Goal: Information Seeking & Learning: Learn about a topic

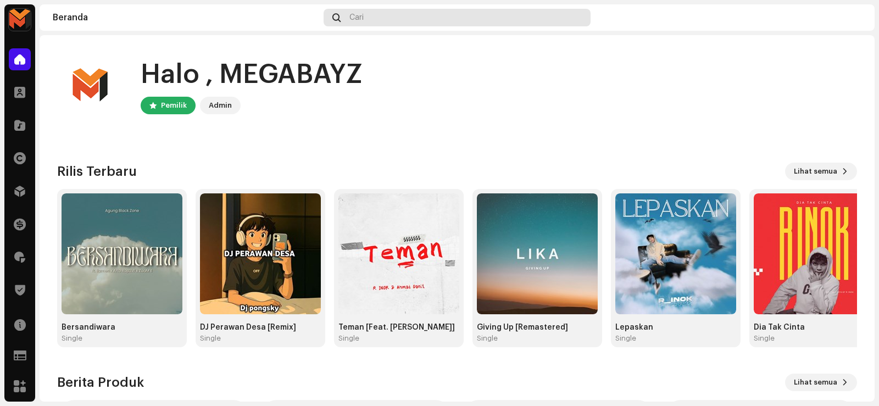
click at [386, 14] on div "Cari" at bounding box center [457, 18] width 266 height 18
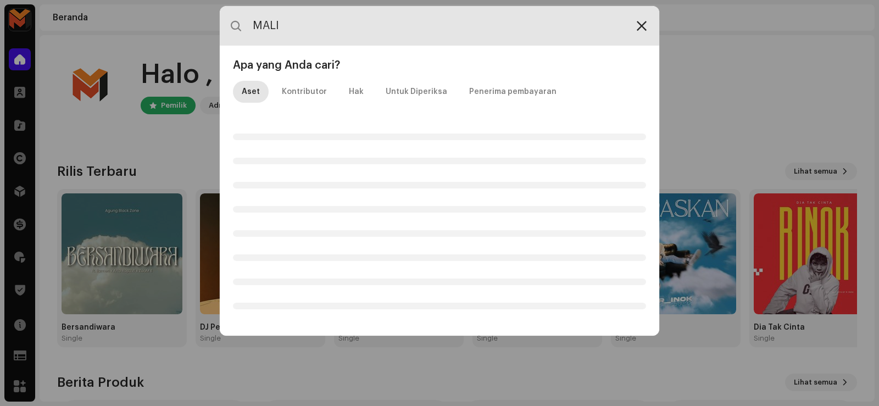
type input "MALI"
drag, startPoint x: 646, startPoint y: 24, endPoint x: 612, endPoint y: 44, distance: 39.2
click at [645, 24] on icon at bounding box center [642, 25] width 10 height 9
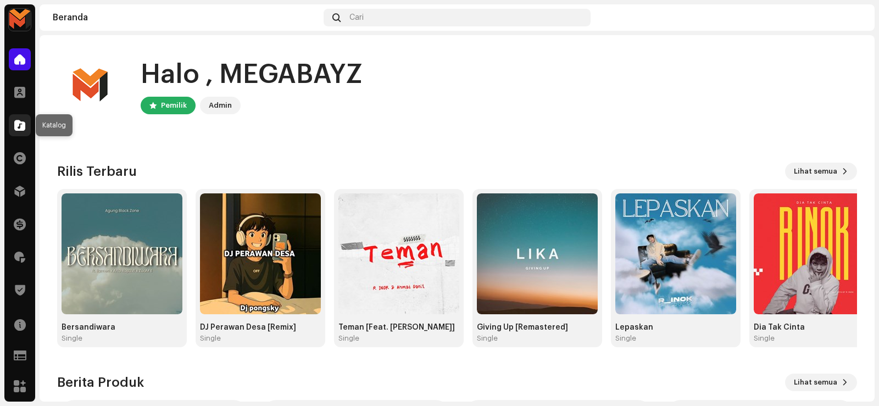
click at [15, 122] on span at bounding box center [19, 125] width 11 height 9
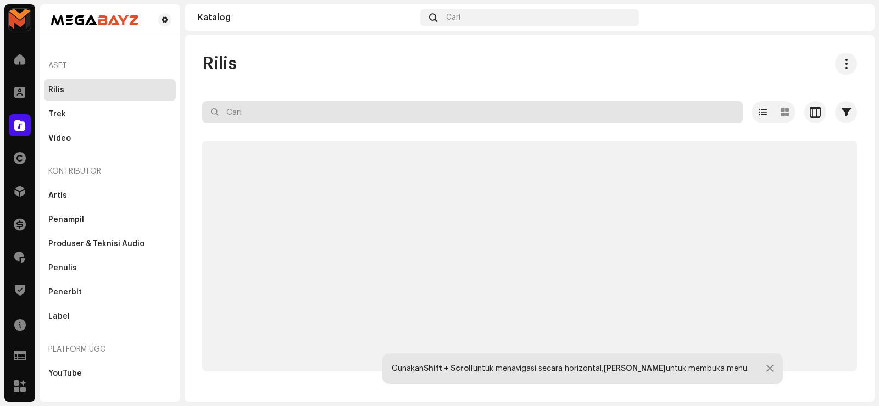
click at [257, 110] on input "text" at bounding box center [472, 112] width 540 height 22
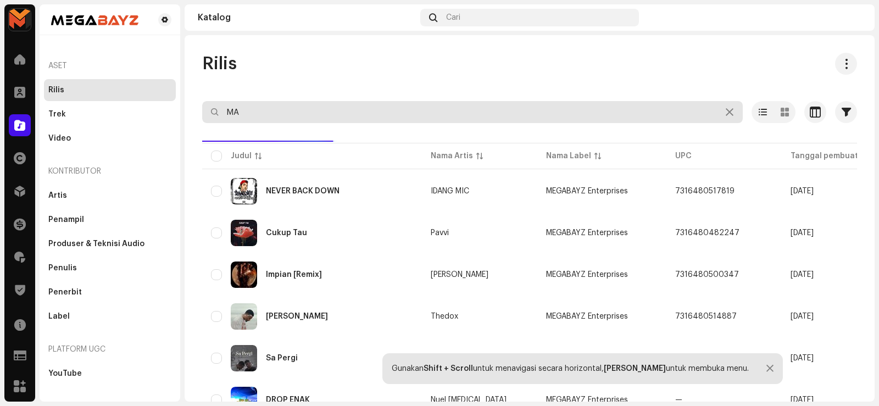
type input "M"
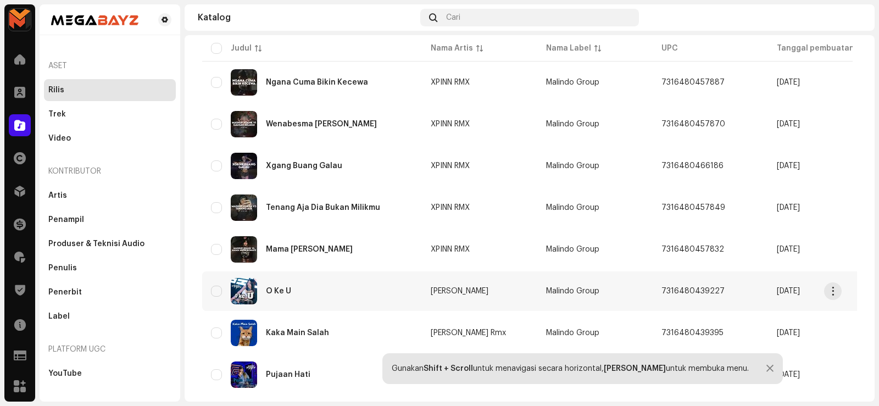
scroll to position [805, 0]
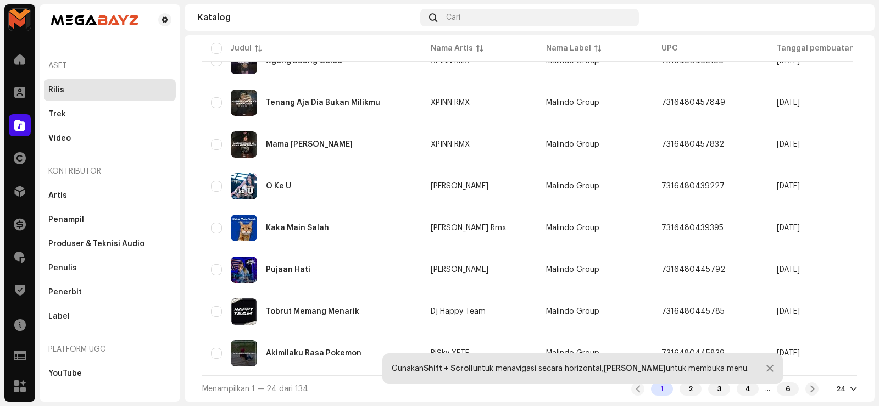
type input "malindo"
click at [766, 367] on div at bounding box center [769, 368] width 7 height 9
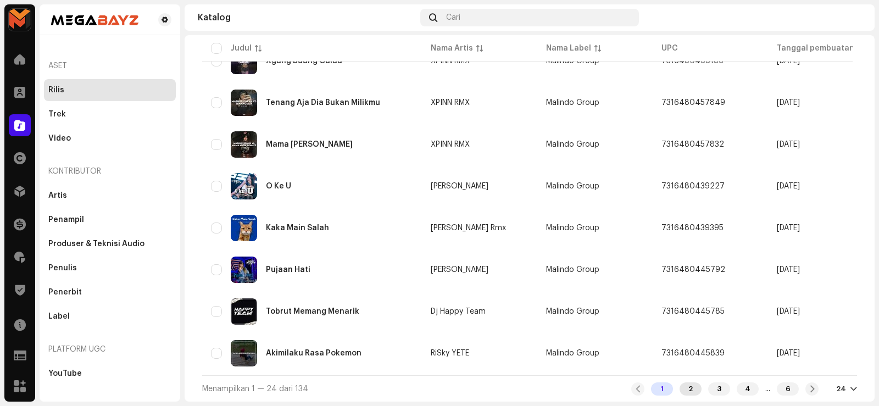
click at [683, 392] on div "2" at bounding box center [690, 388] width 22 height 13
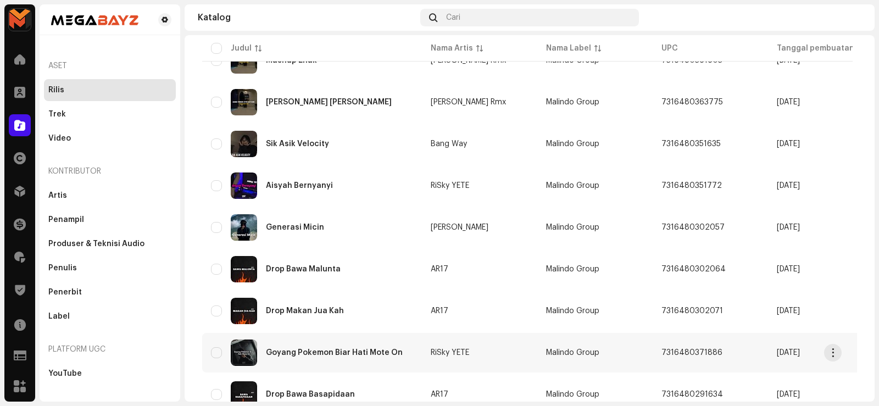
scroll to position [805, 0]
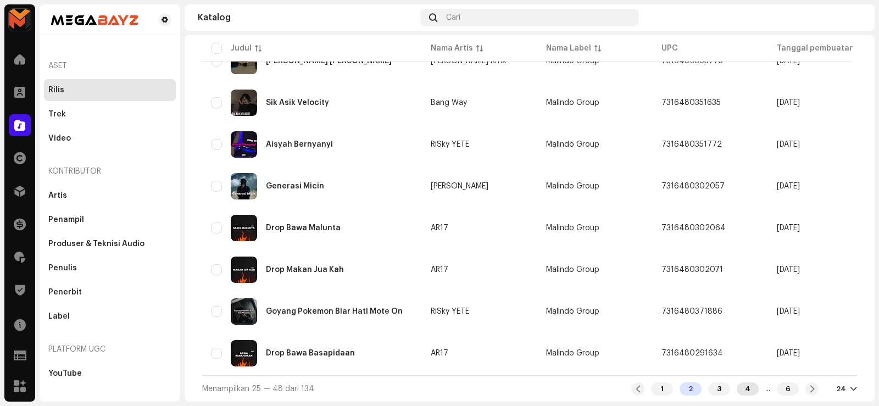
click at [737, 387] on div "4" at bounding box center [748, 388] width 22 height 13
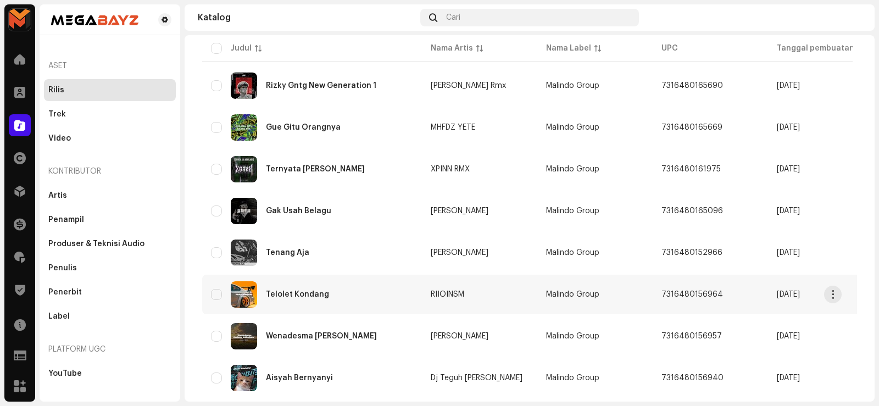
scroll to position [805, 0]
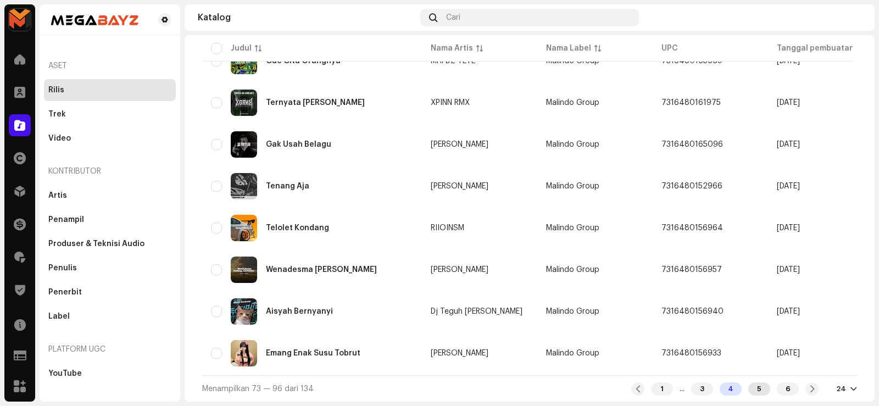
click at [753, 390] on div "5" at bounding box center [759, 388] width 22 height 13
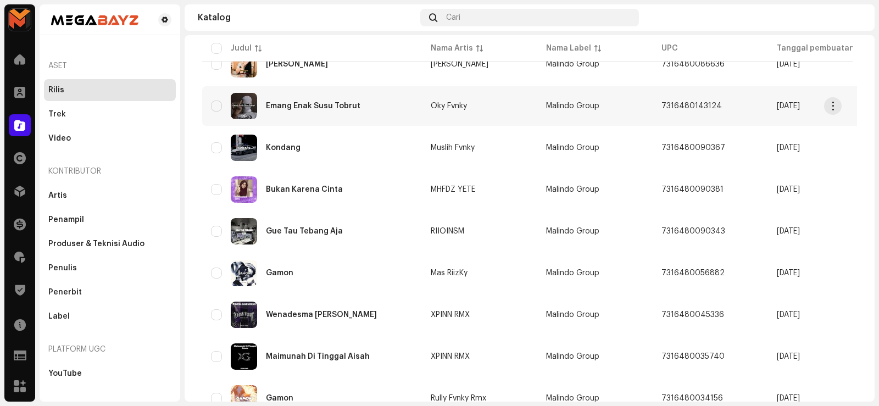
scroll to position [604, 0]
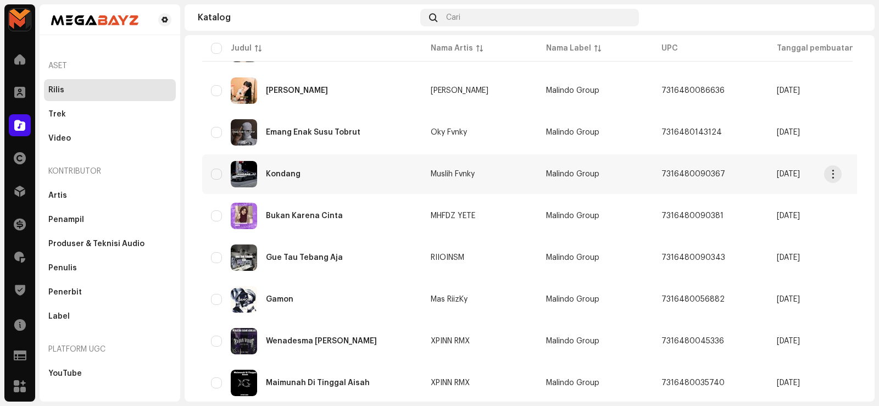
click at [285, 170] on div "Kondang" at bounding box center [283, 174] width 35 height 8
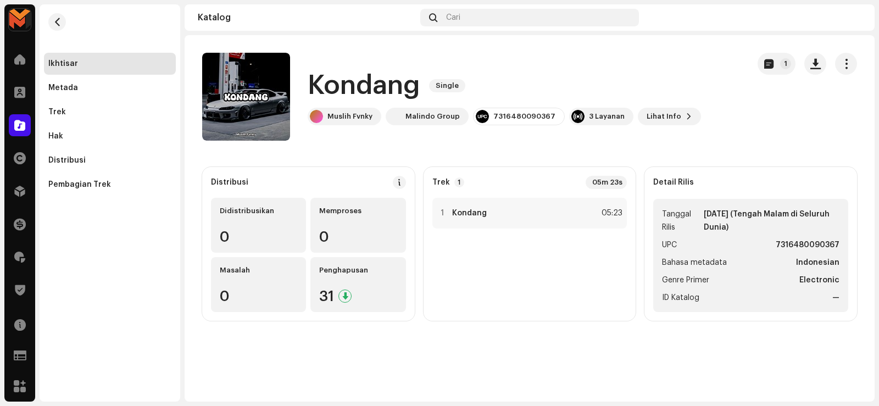
click at [391, 88] on h1 "Kondang" at bounding box center [364, 85] width 113 height 35
copy div "Kondang Single"
click at [58, 24] on span "button" at bounding box center [57, 22] width 8 height 9
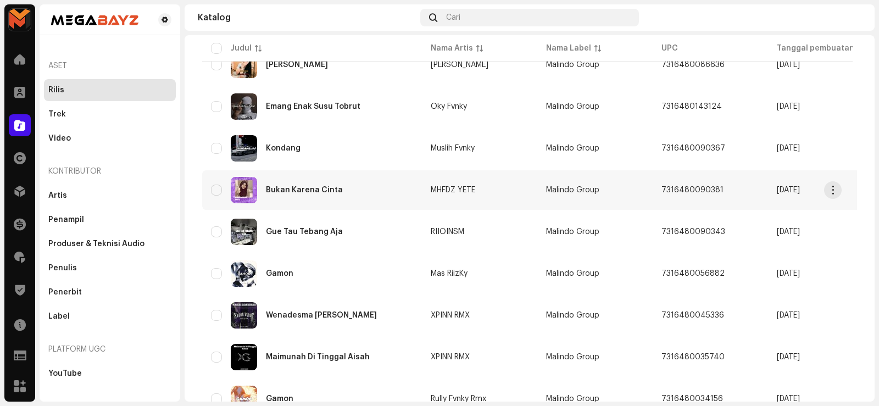
scroll to position [604, 0]
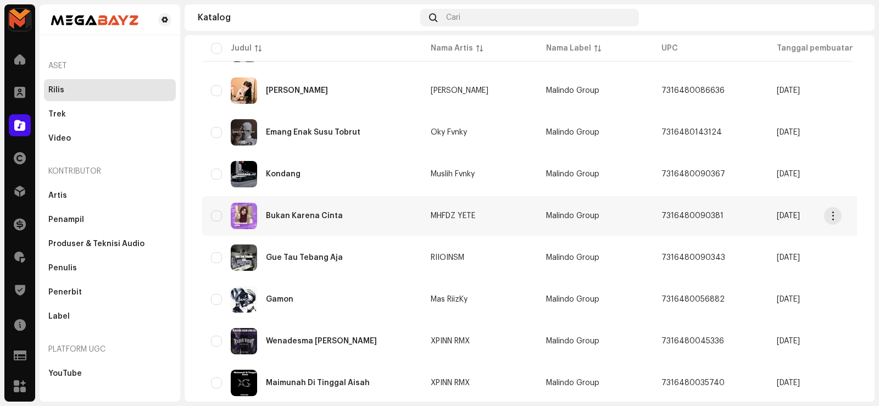
click at [300, 215] on div "Bukan Karena Cinta" at bounding box center [304, 216] width 77 height 8
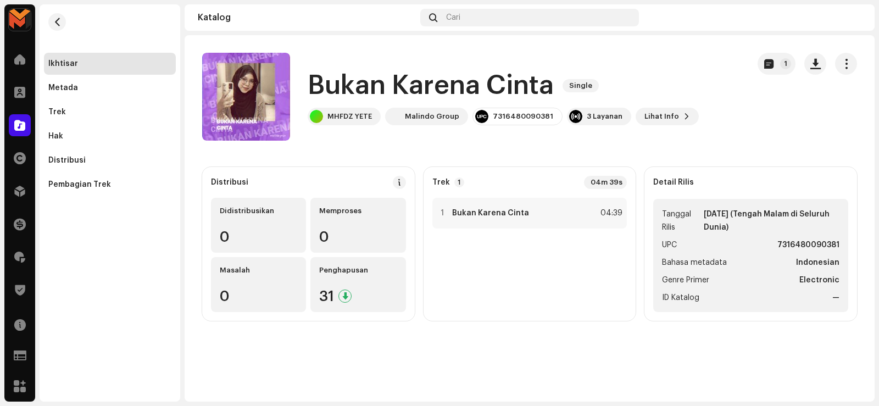
click at [358, 83] on h1 "Bukan Karena Cinta" at bounding box center [431, 85] width 246 height 35
copy div "Bukan Karena Cinta Single"
click at [450, 210] on div "1 Bukan Karena Cinta" at bounding box center [483, 213] width 92 height 11
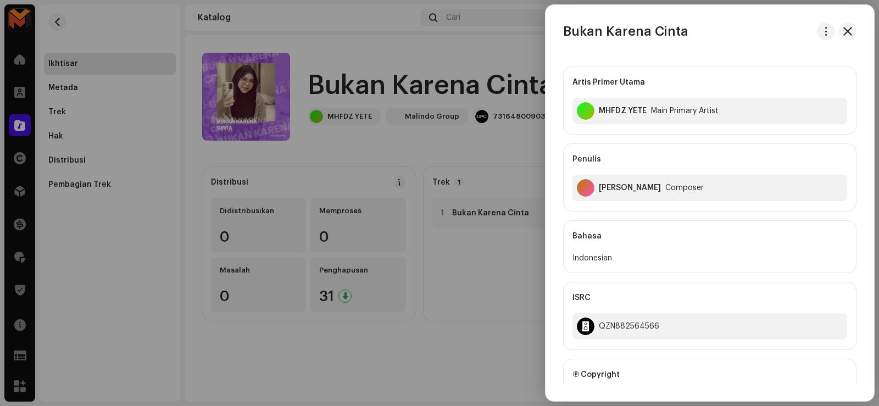
click at [442, 212] on div at bounding box center [439, 203] width 879 height 406
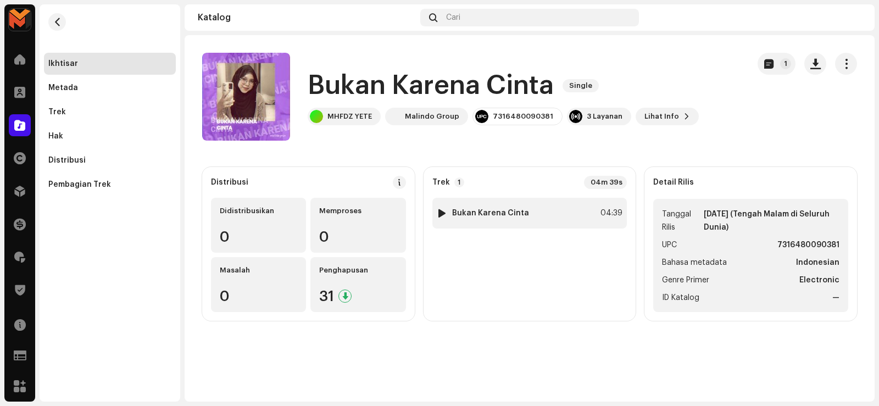
click at [441, 211] on div at bounding box center [442, 213] width 8 height 9
click at [320, 378] on span at bounding box center [323, 379] width 7 height 9
click at [466, 215] on strong "Bukan Karena Cinta" at bounding box center [490, 213] width 77 height 9
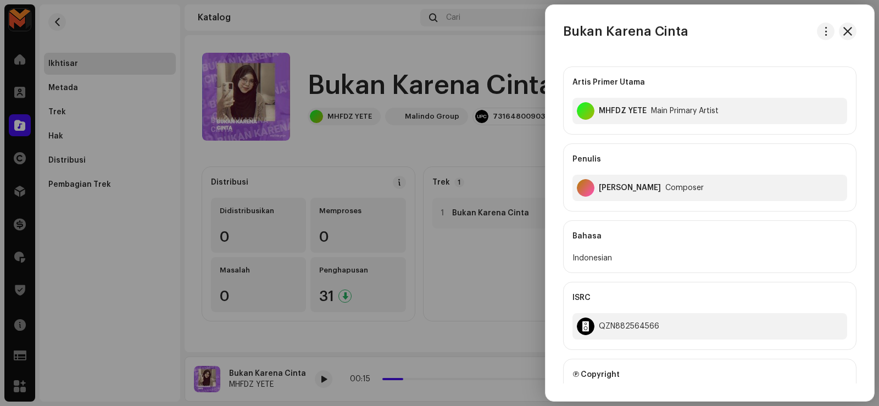
click at [441, 253] on div at bounding box center [439, 203] width 879 height 406
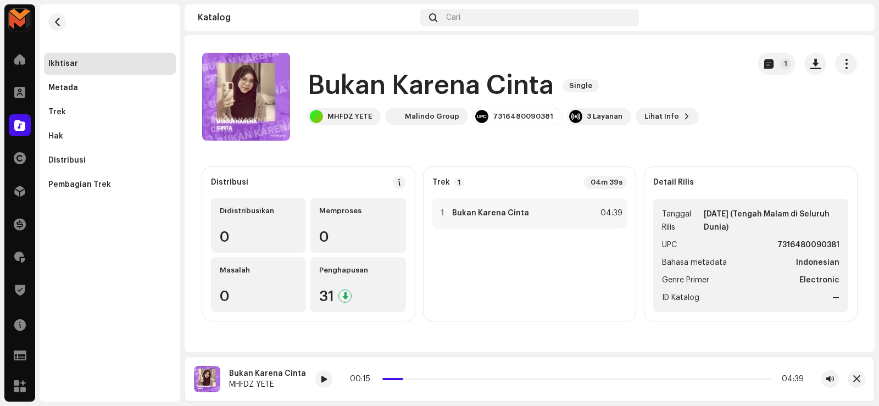
click at [375, 88] on h1 "Bukan Karena Cinta" at bounding box center [431, 85] width 246 height 35
click at [374, 89] on h1 "Bukan Karena Cinta" at bounding box center [431, 85] width 246 height 35
copy div "Bukan Karena Cinta Single"
click at [476, 213] on strong "Bukan Karena Cinta" at bounding box center [490, 213] width 77 height 9
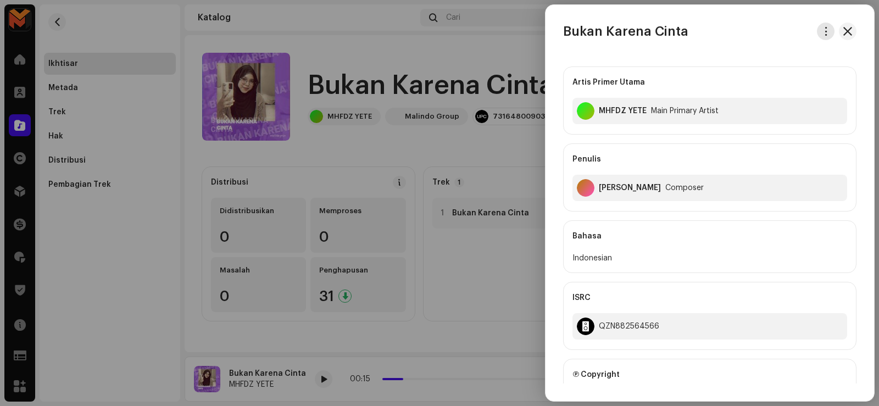
click at [822, 33] on span "button" at bounding box center [826, 31] width 8 height 9
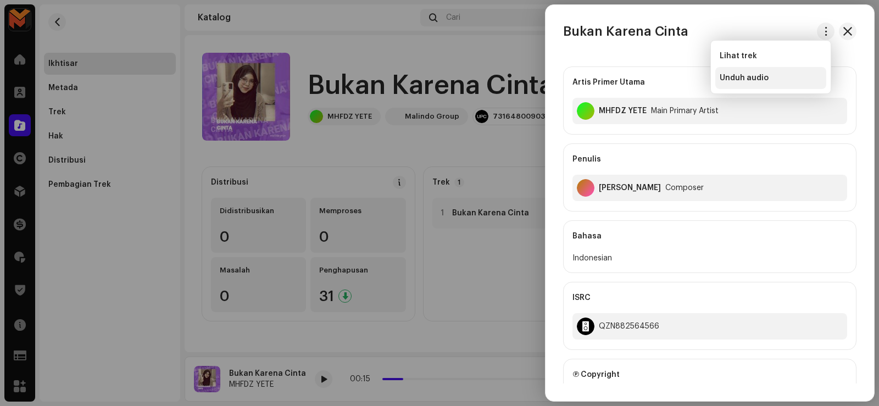
click at [773, 75] on div "Unduh audio" at bounding box center [771, 78] width 102 height 9
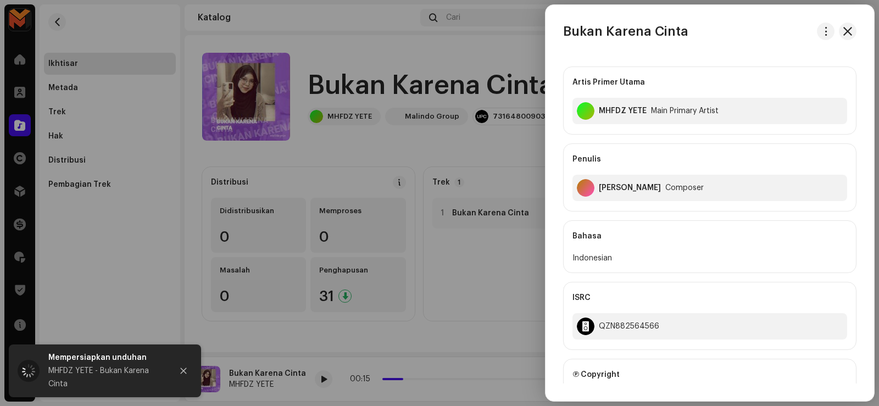
click at [375, 83] on div at bounding box center [439, 203] width 879 height 406
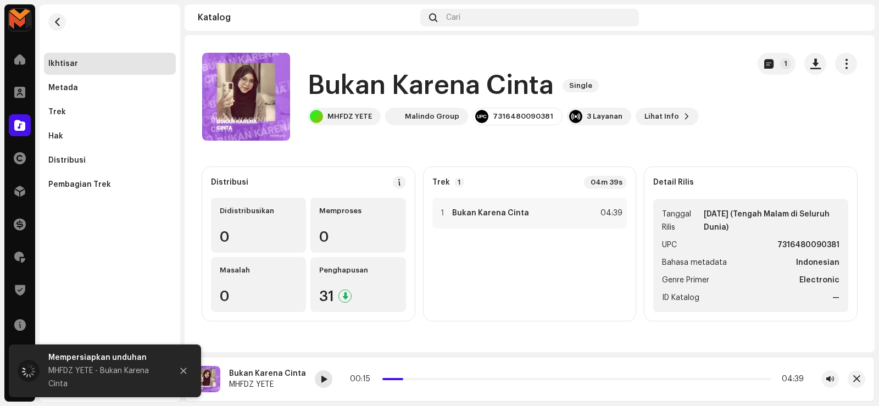
click at [321, 384] on div at bounding box center [324, 379] width 18 height 18
click at [352, 85] on h1 "Bukan Karena Cinta" at bounding box center [431, 85] width 246 height 35
copy div "Bukan Karena Cinta Single"
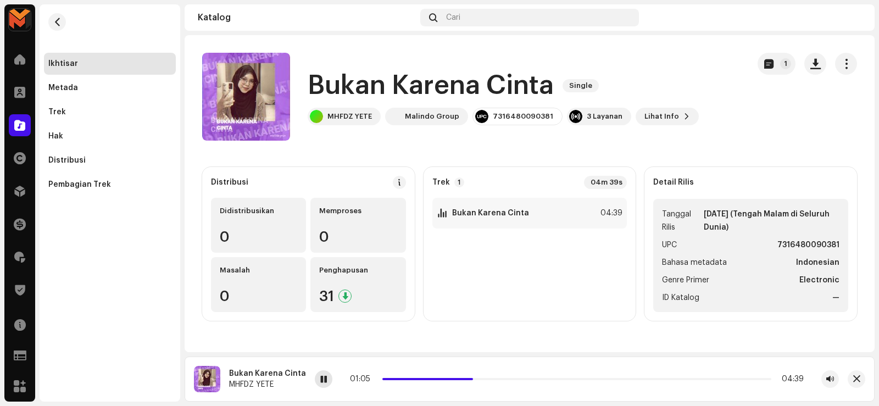
click at [322, 379] on span at bounding box center [324, 379] width 7 height 9
click at [509, 214] on strong "Bukan Karena Cinta" at bounding box center [490, 213] width 77 height 9
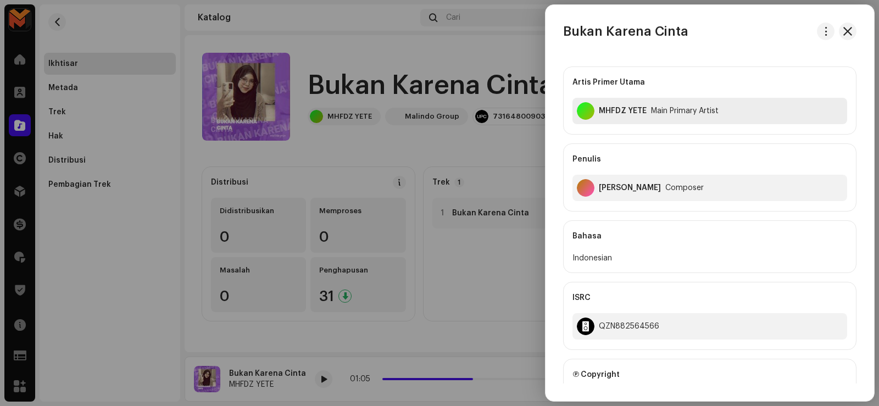
click at [603, 107] on div "MHFDZ YETE" at bounding box center [623, 111] width 48 height 9
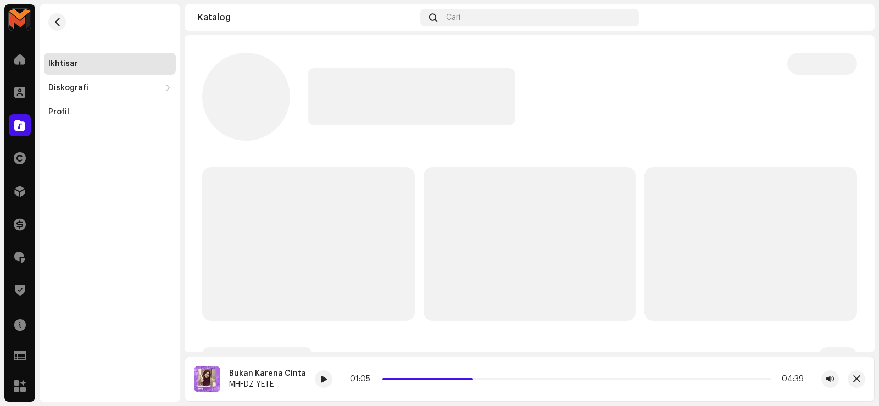
click at [603, 107] on div at bounding box center [539, 96] width 462 height 57
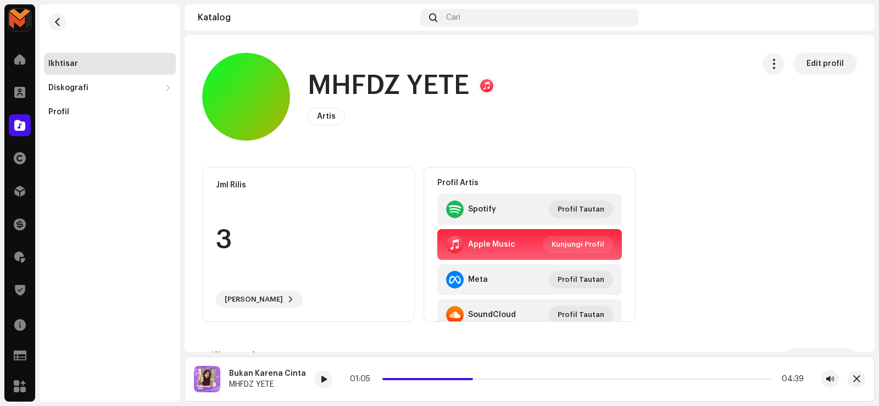
click at [368, 85] on h1 "MHFDZ YETE" at bounding box center [388, 85] width 161 height 35
click at [367, 85] on h1 "MHFDZ YETE" at bounding box center [388, 85] width 161 height 35
copy h1 "MHFDZ YETE"
click at [48, 23] on re-m-nav-back at bounding box center [57, 28] width 26 height 48
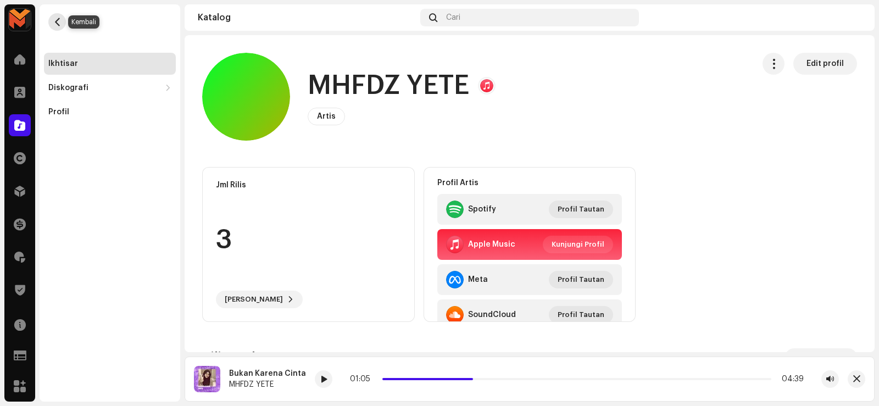
click at [57, 27] on button "button" at bounding box center [57, 22] width 18 height 18
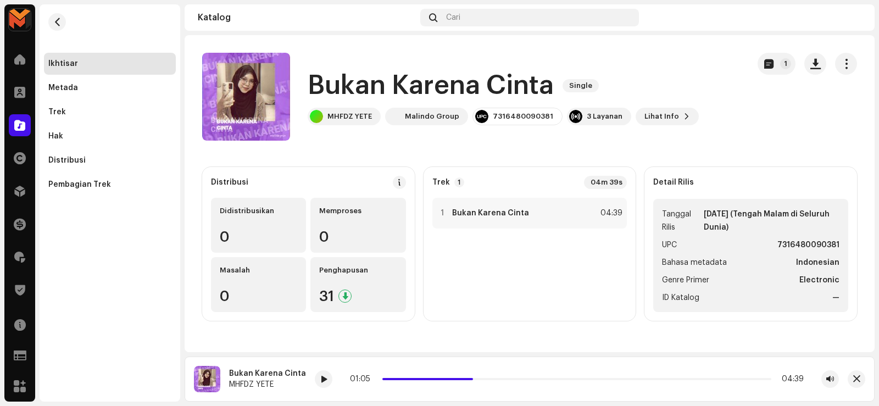
click at [356, 86] on h1 "Bukan Karena Cinta" at bounding box center [431, 85] width 246 height 35
click at [355, 85] on h1 "Bukan Karena Cinta" at bounding box center [431, 85] width 246 height 35
copy div "Bukan Karena Cinta Single"
drag, startPoint x: 399, startPoint y: 140, endPoint x: 443, endPoint y: 152, distance: 46.1
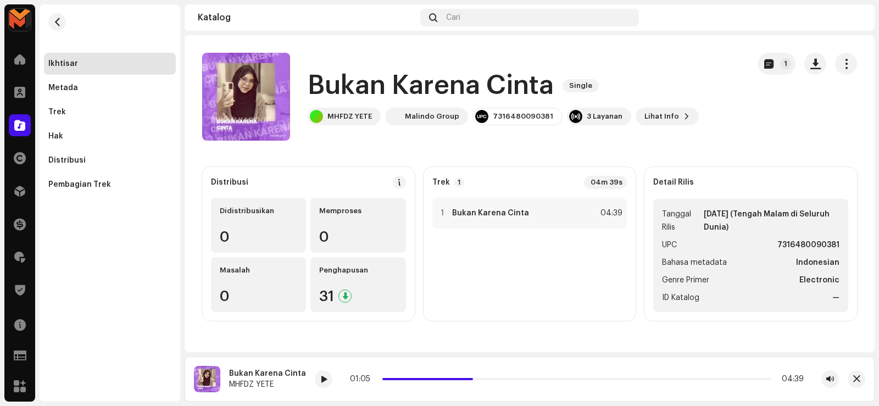
click at [399, 139] on div "Bukan Karena Cinta Single MHFDZ YETE Malindo Group 7316480090381 3 Layanan Liha…" at bounding box center [471, 97] width 538 height 88
click at [499, 205] on div "1 Bukan Karena Cinta 04:39" at bounding box center [529, 213] width 195 height 31
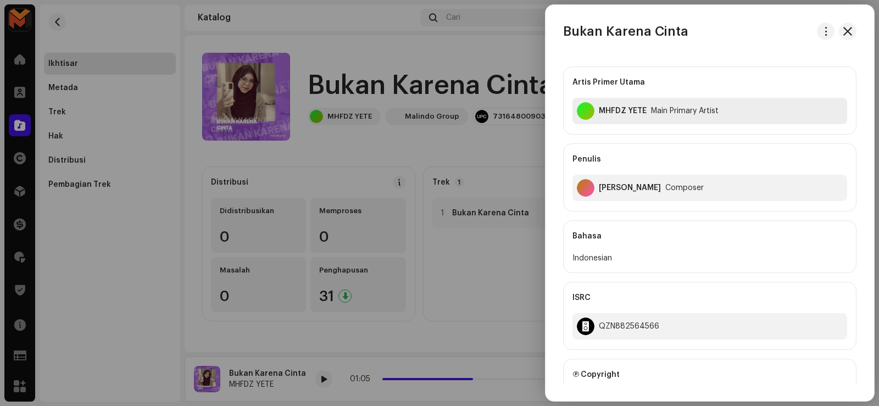
click at [603, 108] on div "MHFDZ YETE" at bounding box center [623, 111] width 48 height 9
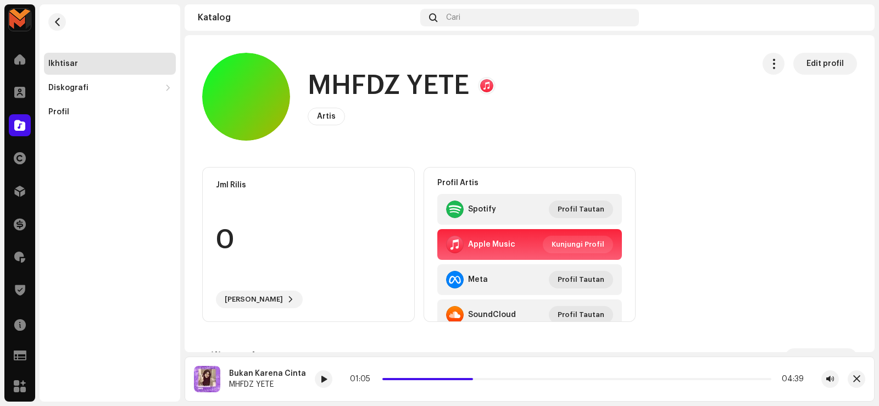
click at [603, 108] on div "MHFDZ YETE Artis Edit profil" at bounding box center [473, 97] width 543 height 88
click at [349, 81] on h1 "MHFDZ YETE" at bounding box center [388, 85] width 161 height 35
click at [351, 82] on h1 "MHFDZ YETE" at bounding box center [388, 85] width 161 height 35
click at [353, 82] on h1 "MHFDZ YETE" at bounding box center [388, 85] width 161 height 35
click at [356, 81] on h1 "MHFDZ YETE" at bounding box center [388, 85] width 161 height 35
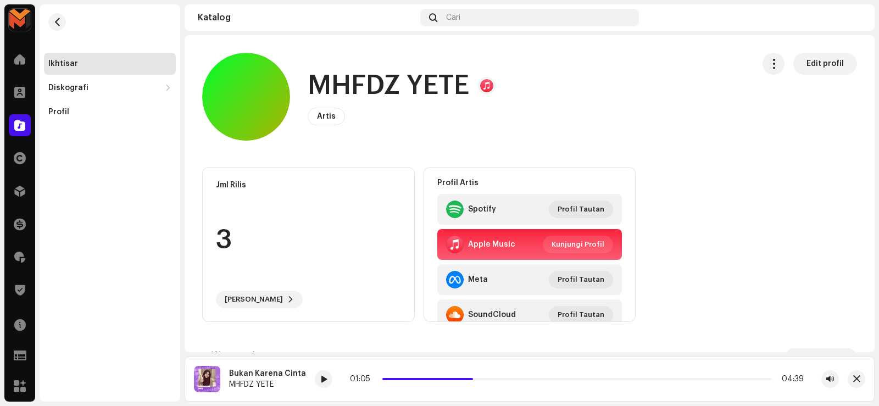
click at [356, 81] on h1 "MHFDZ YETE" at bounding box center [388, 85] width 161 height 35
click at [354, 80] on h1 "MHFDZ YETE" at bounding box center [388, 85] width 161 height 35
click at [58, 16] on button "button" at bounding box center [57, 22] width 18 height 18
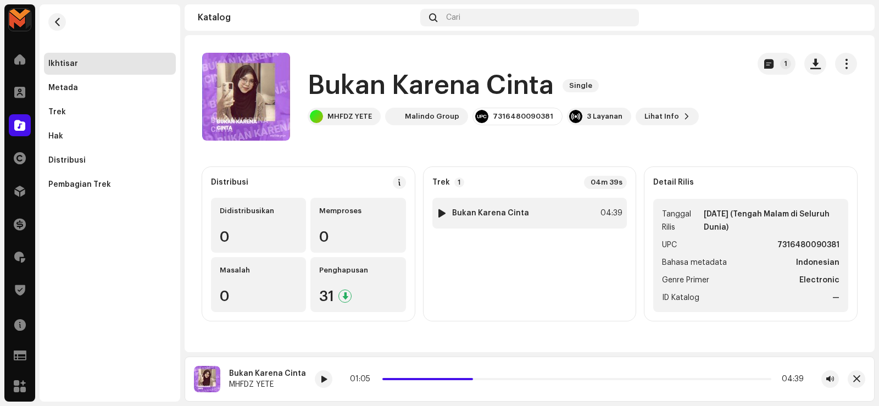
click at [550, 211] on div "1 Bukan Karena Cinta 04:39" at bounding box center [529, 213] width 195 height 31
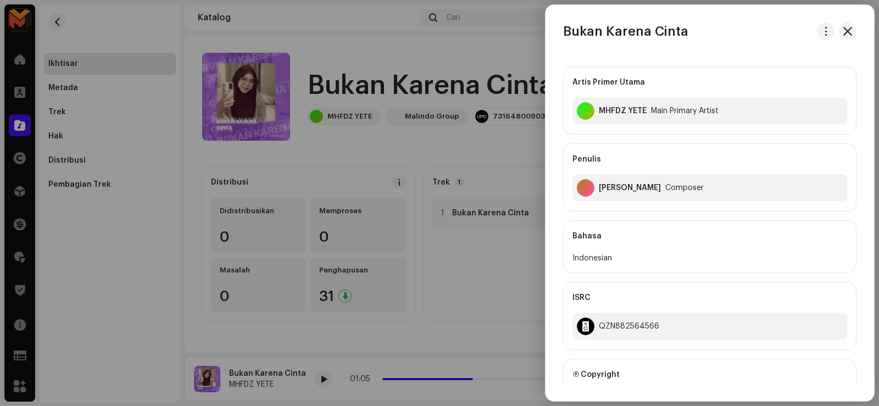
click at [613, 188] on div "[PERSON_NAME]" at bounding box center [630, 187] width 62 height 9
copy div "[PERSON_NAME]"
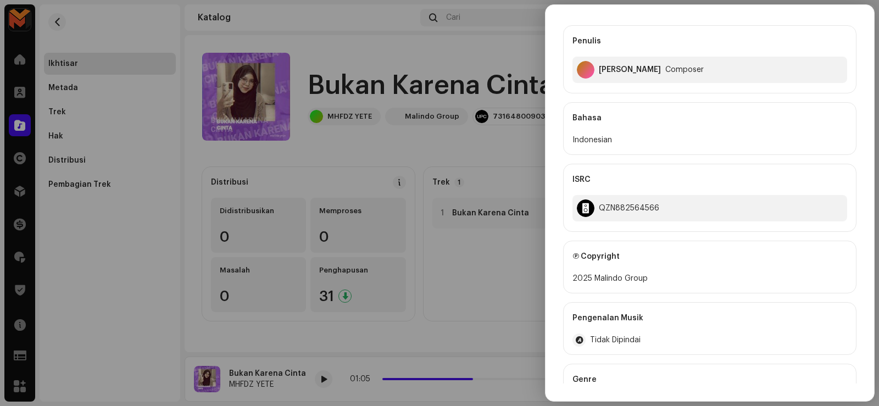
scroll to position [165, 0]
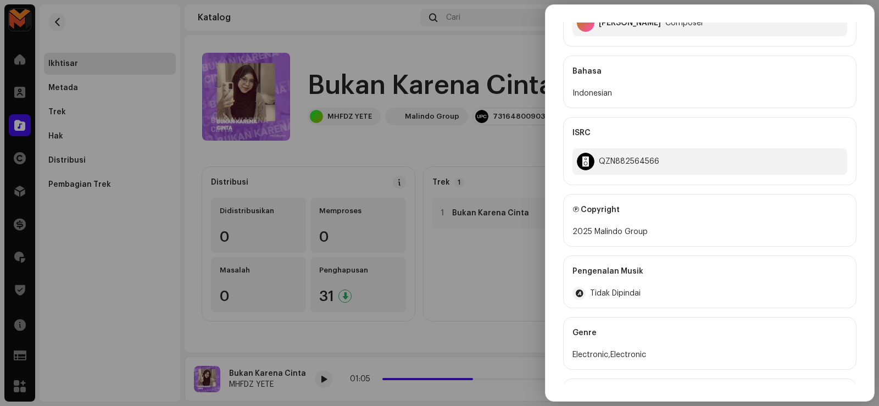
click at [597, 230] on div "2025 Malindo Group" at bounding box center [709, 231] width 275 height 13
copy div "2025 Malindo Group"
click at [373, 180] on div at bounding box center [439, 203] width 879 height 406
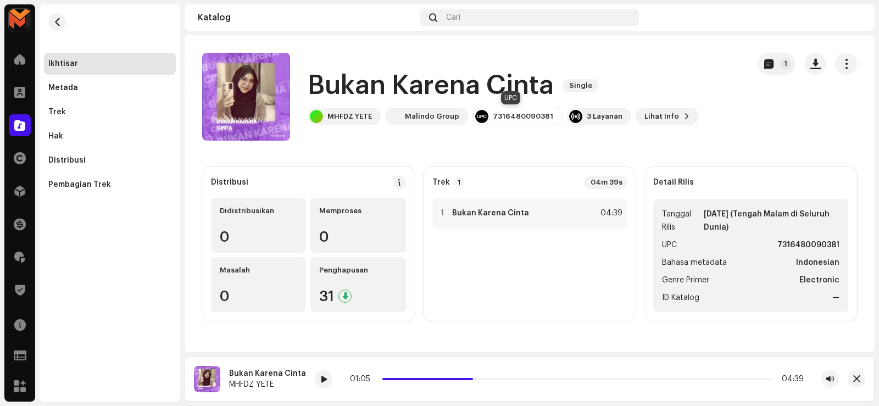
click at [508, 113] on div "7316480090381" at bounding box center [523, 116] width 60 height 9
copy div "7316480090381"
click at [502, 211] on strong "Bukan Karena Cinta" at bounding box center [490, 213] width 77 height 9
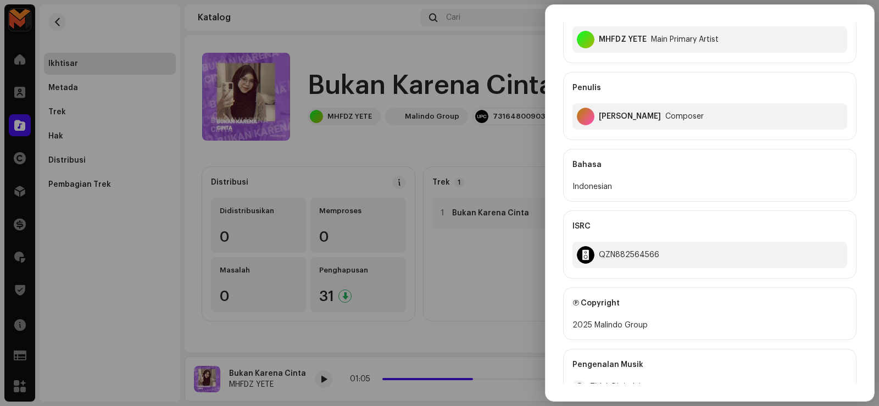
scroll to position [220, 0]
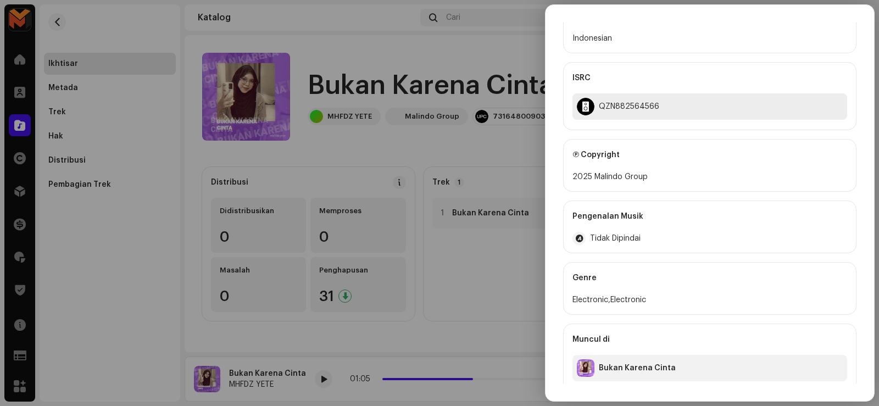
click at [616, 103] on div "QZN882564566" at bounding box center [629, 106] width 60 height 9
copy div "QZN882564566"
drag, startPoint x: 166, startPoint y: 129, endPoint x: 105, endPoint y: 113, distance: 63.0
click at [165, 129] on div at bounding box center [439, 203] width 879 height 406
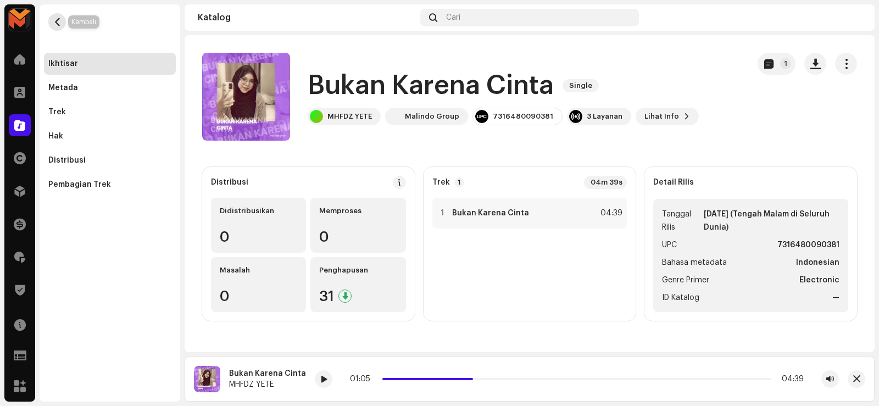
click at [61, 22] on span "button" at bounding box center [57, 22] width 8 height 9
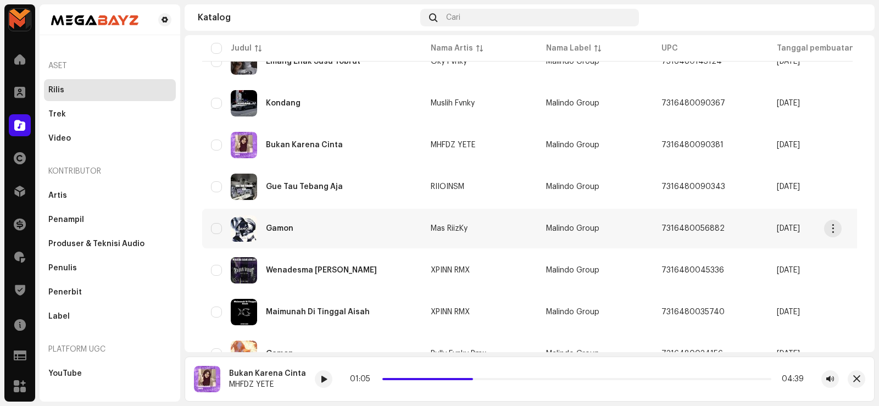
scroll to position [659, 0]
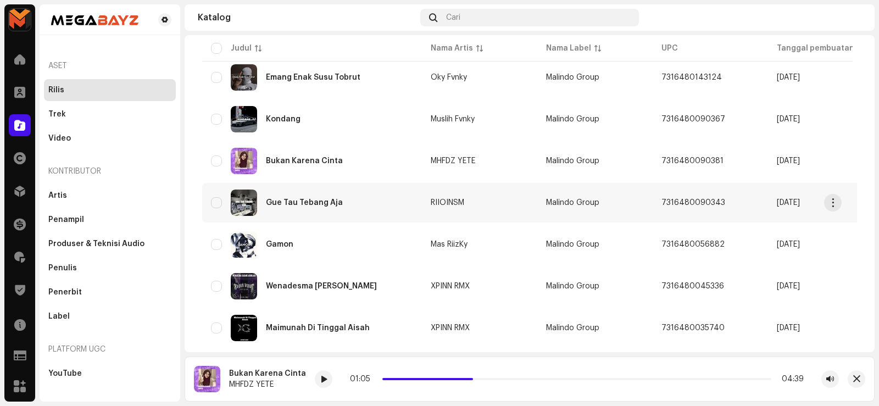
click at [294, 203] on div "Gue Tau Tebang Aja" at bounding box center [304, 203] width 77 height 8
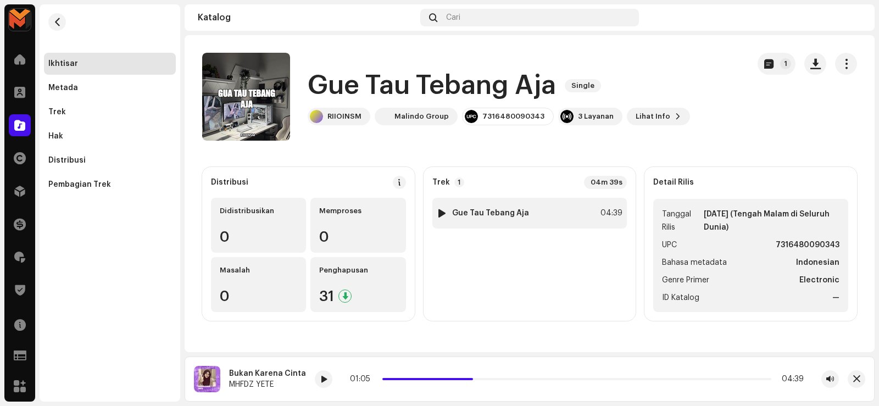
click at [473, 205] on div "1 Gue Tau Tebang Aja 04:39" at bounding box center [529, 213] width 195 height 31
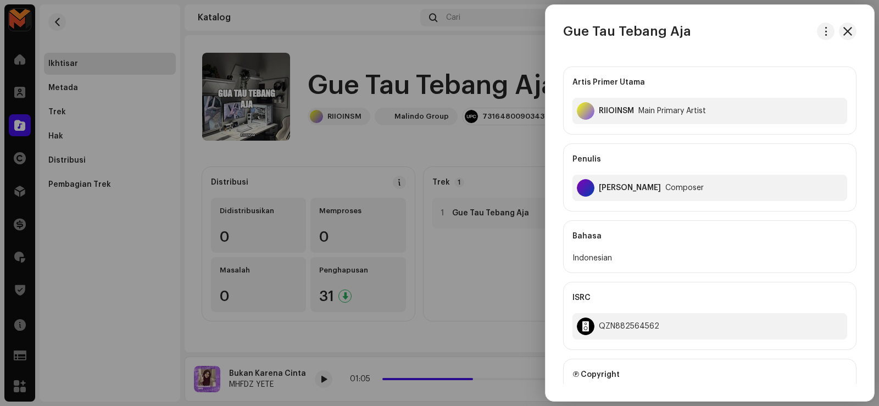
click at [599, 32] on h3 "Gue Tau Tebang Aja" at bounding box center [627, 32] width 128 height 18
click at [597, 34] on h3 "Gue Tau Tebang Aja" at bounding box center [627, 32] width 128 height 18
click at [597, 35] on h3 "Gue Tau Tebang Aja" at bounding box center [627, 32] width 128 height 18
click at [595, 35] on h3 "Gue Tau Tebang Aja" at bounding box center [627, 32] width 128 height 18
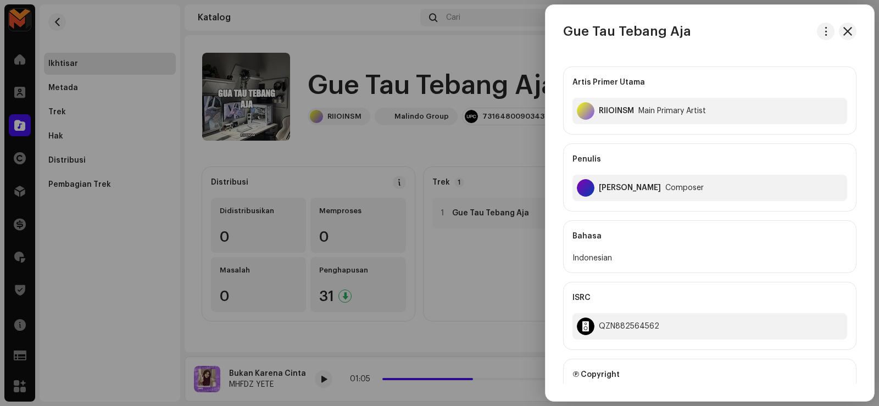
click at [594, 35] on h3 "Gue Tau Tebang Aja" at bounding box center [627, 32] width 128 height 18
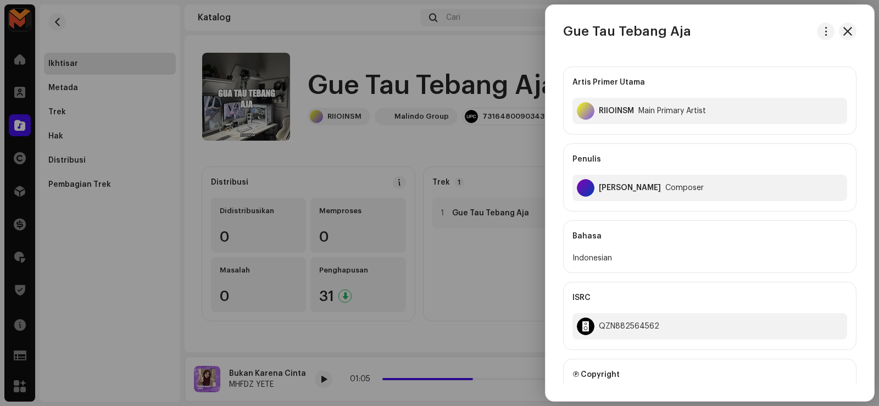
click at [303, 79] on div at bounding box center [439, 203] width 879 height 406
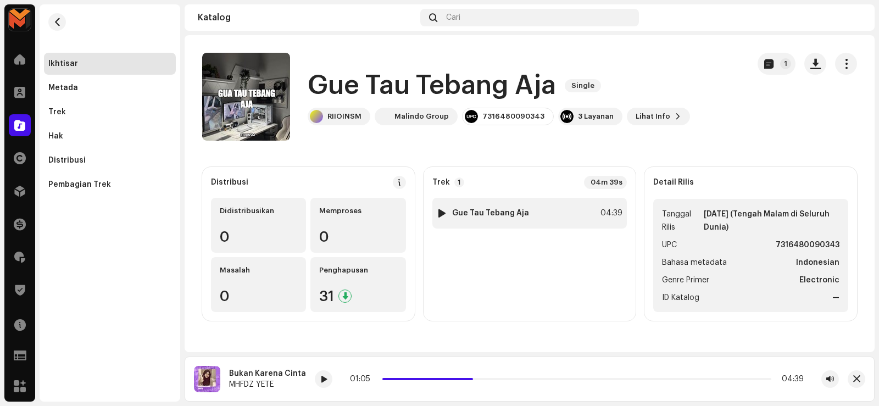
click at [470, 219] on div "1 Gue Tau Tebang Aja 04:39" at bounding box center [529, 213] width 195 height 31
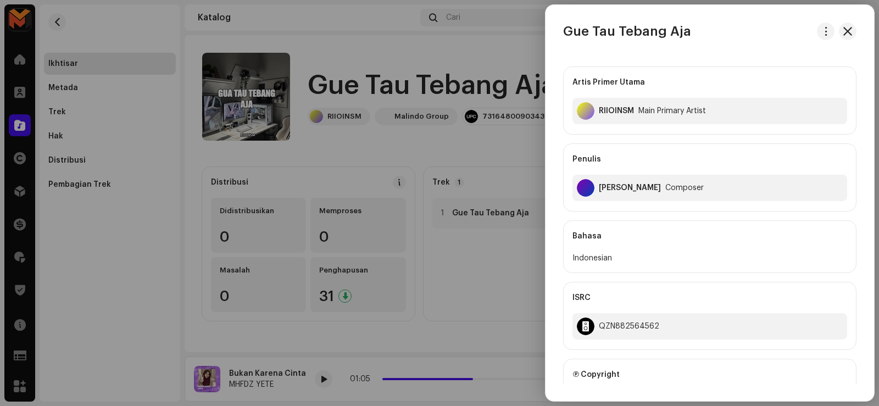
click at [444, 218] on div at bounding box center [439, 203] width 879 height 406
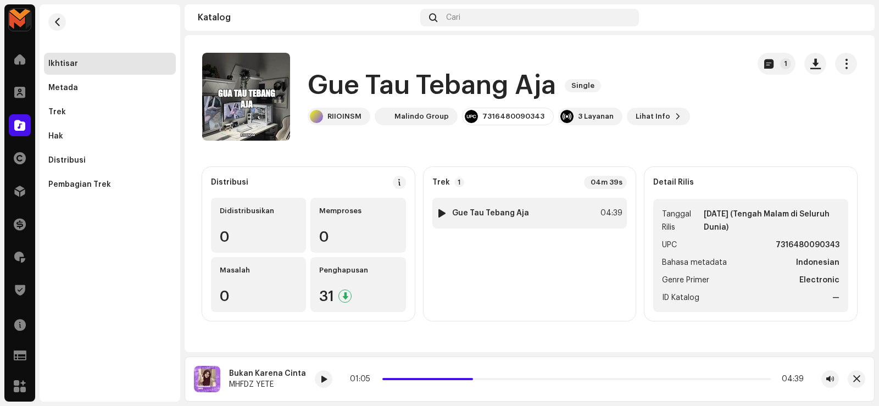
click at [441, 217] on div at bounding box center [442, 213] width 8 height 9
click at [320, 381] on span at bounding box center [323, 379] width 7 height 9
click at [320, 379] on span at bounding box center [323, 379] width 7 height 9
drag, startPoint x: 319, startPoint y: 377, endPoint x: 333, endPoint y: 376, distance: 14.9
click at [320, 377] on span at bounding box center [323, 379] width 7 height 9
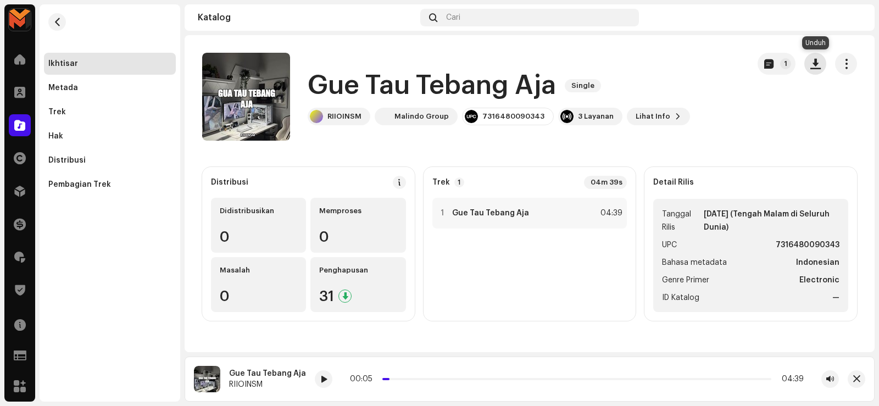
click at [812, 64] on span "button" at bounding box center [815, 63] width 10 height 9
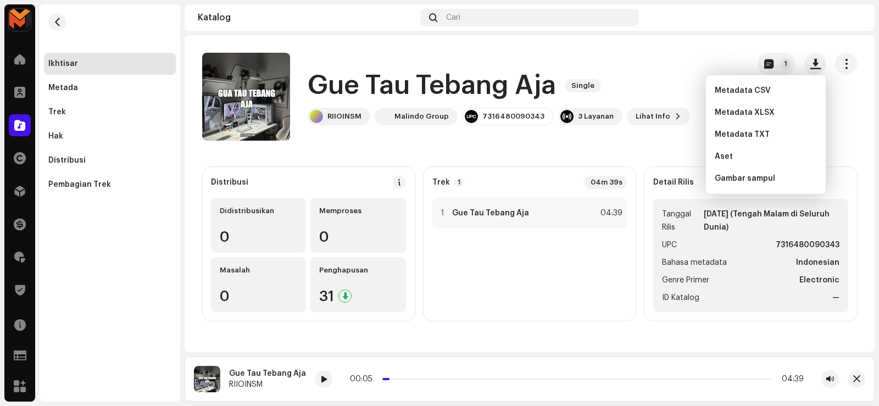
click at [392, 87] on h1 "Gue Tau Tebang Aja" at bounding box center [432, 85] width 248 height 35
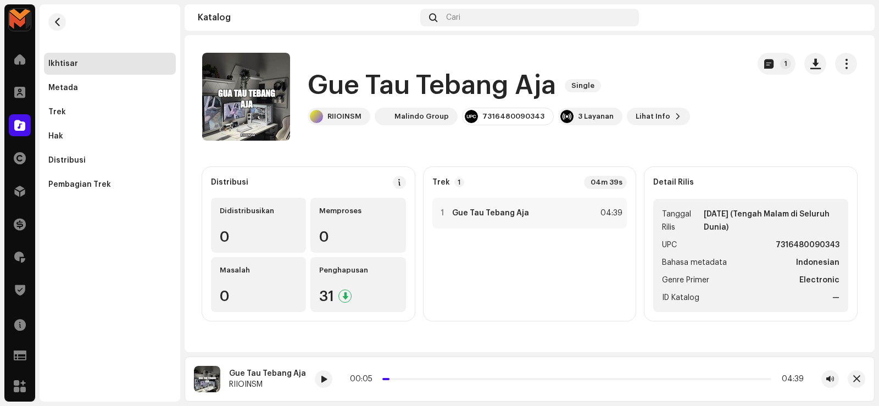
click at [392, 87] on h1 "Gue Tau Tebang Aja" at bounding box center [432, 85] width 248 height 35
drag, startPoint x: 406, startPoint y: 149, endPoint x: 453, endPoint y: 187, distance: 60.6
click at [406, 149] on catalog-releases-details-overview "Gue Tau Tebang Aja Single 1 Gue Tau Tebang Aja Single RIIOINSM Malindo Group 73…" at bounding box center [530, 186] width 690 height 303
click at [465, 208] on div "1 Gue Tau Tebang Aja" at bounding box center [483, 213] width 92 height 11
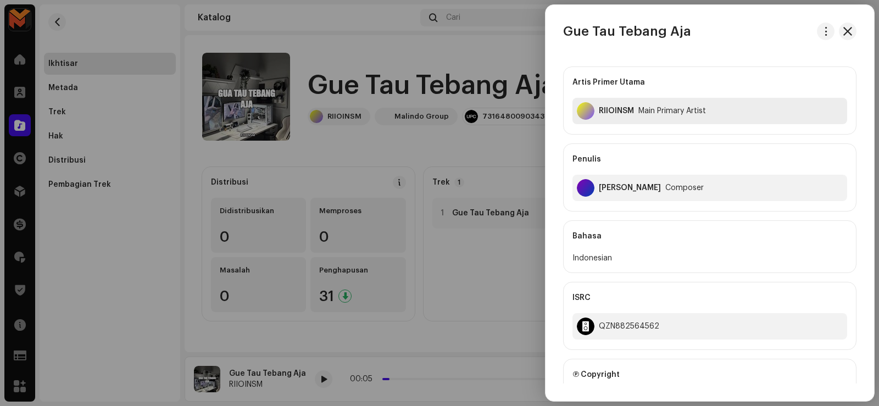
click at [604, 110] on div "RIIOINSM" at bounding box center [616, 111] width 35 height 9
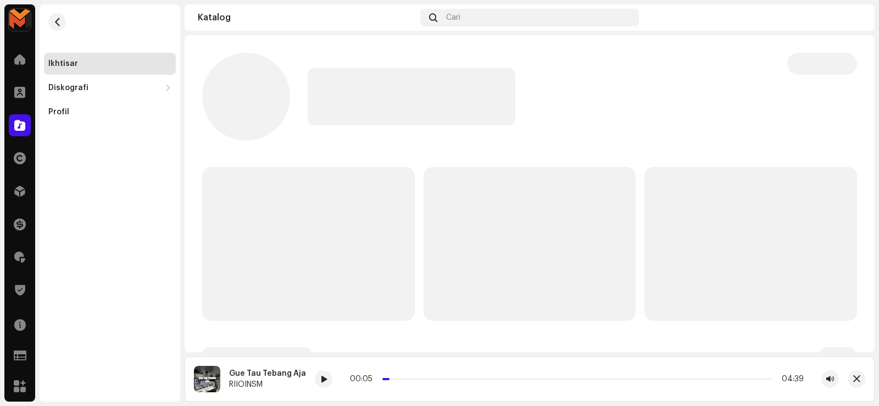
click at [604, 110] on div at bounding box center [539, 96] width 462 height 57
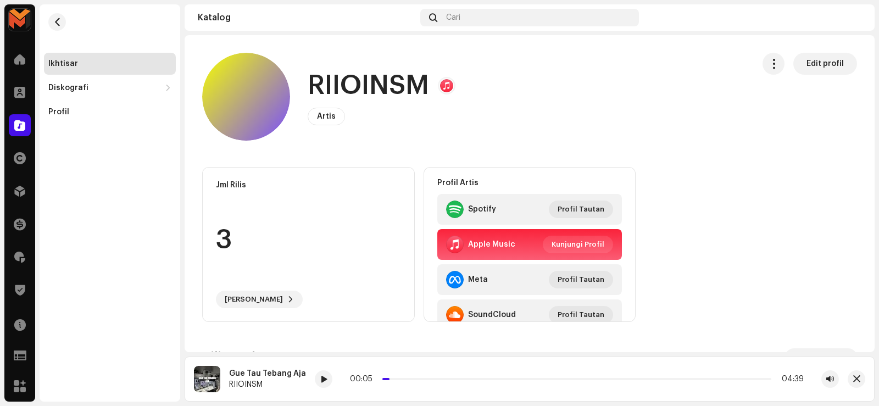
click at [357, 83] on h1 "RIIOINSM" at bounding box center [368, 85] width 121 height 35
click at [323, 377] on span at bounding box center [324, 379] width 7 height 9
click at [60, 26] on button "button" at bounding box center [57, 22] width 18 height 18
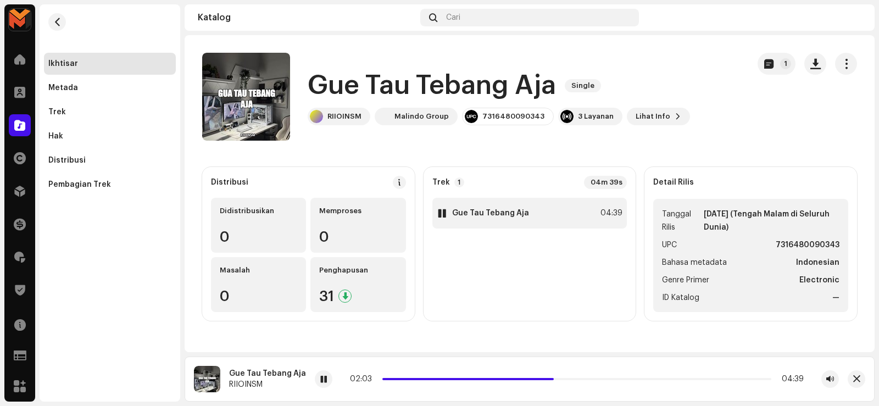
click at [494, 215] on strong "Gue Tau Tebang Aja" at bounding box center [490, 213] width 77 height 9
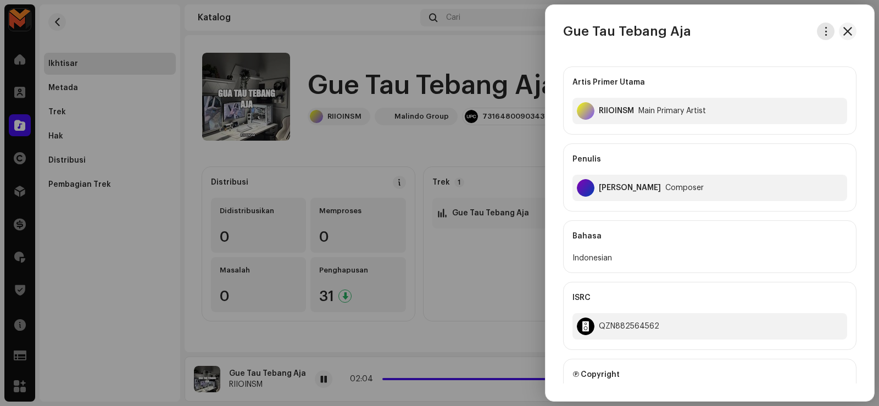
click at [825, 30] on span "button" at bounding box center [826, 31] width 8 height 9
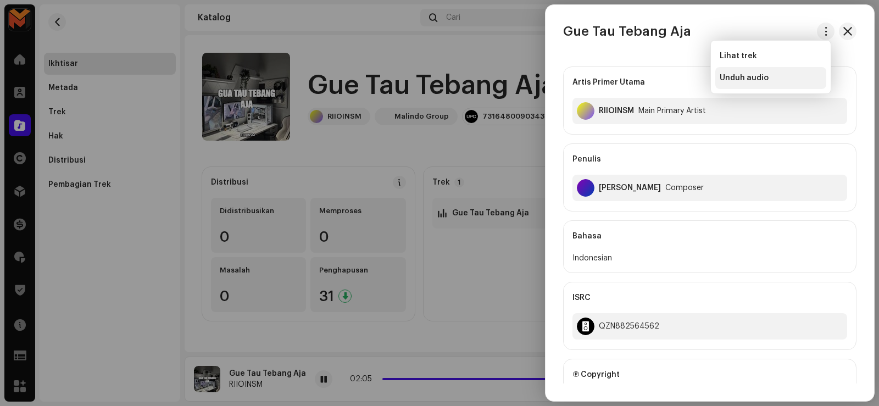
click at [788, 81] on div "Unduh audio" at bounding box center [771, 78] width 102 height 9
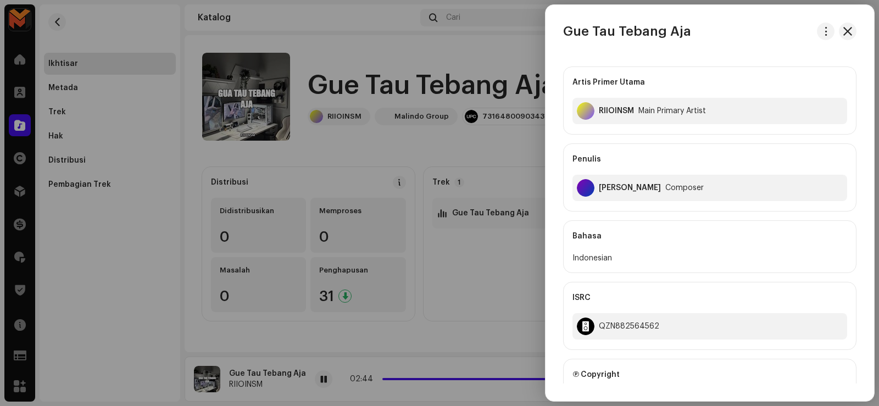
click at [309, 265] on div at bounding box center [439, 203] width 879 height 406
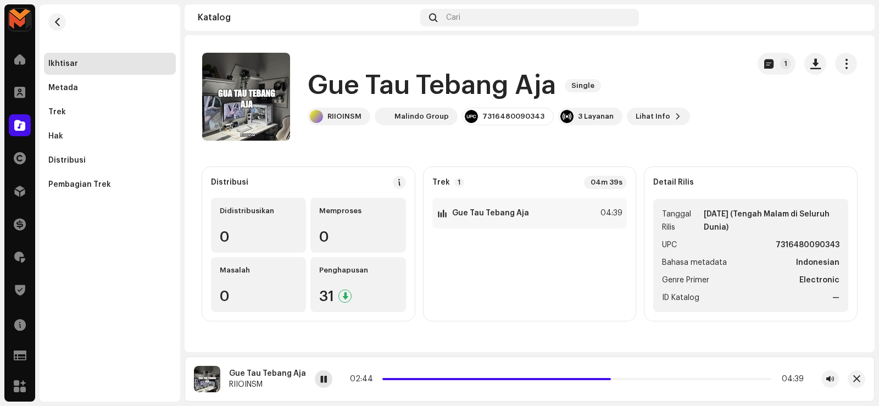
click at [319, 384] on div at bounding box center [324, 379] width 18 height 18
click at [519, 206] on div "1 Gue Tau Tebang Aja 04:39" at bounding box center [529, 213] width 195 height 31
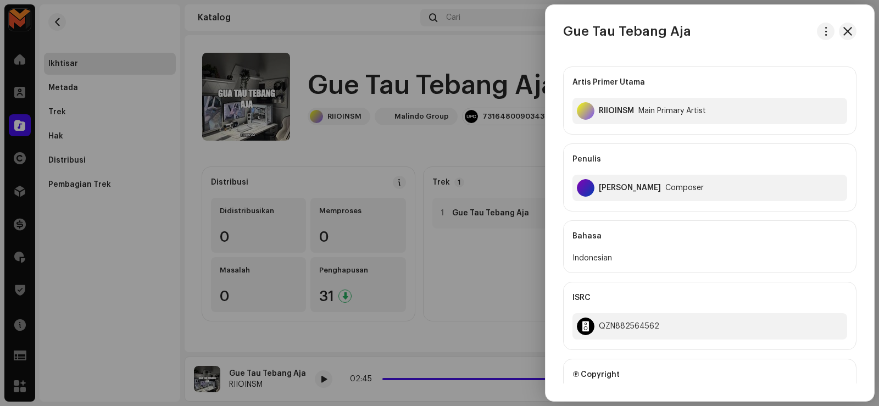
click at [595, 32] on h3 "Gue Tau Tebang Aja" at bounding box center [627, 32] width 128 height 18
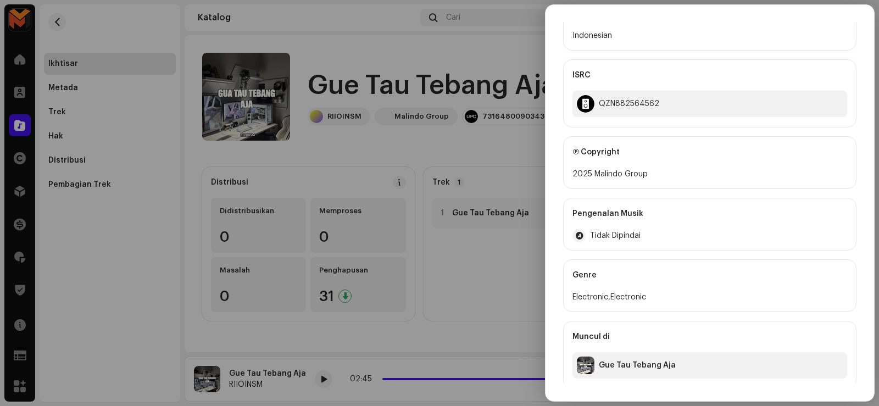
scroll to position [228, 0]
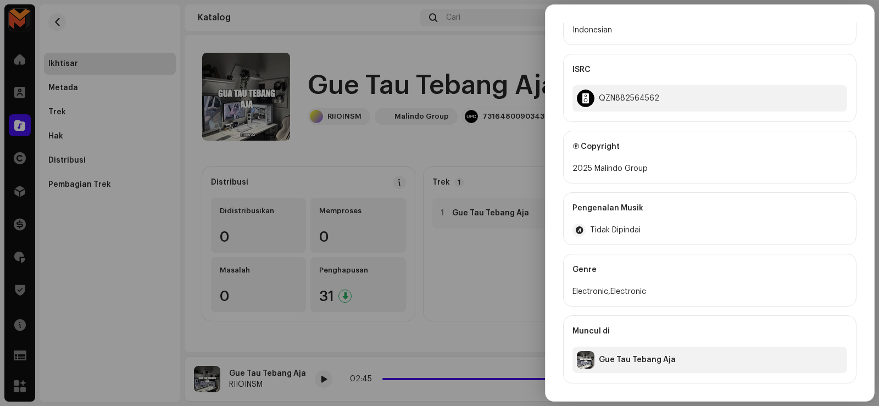
drag, startPoint x: 440, startPoint y: 158, endPoint x: 451, endPoint y: 180, distance: 24.6
click at [440, 158] on div at bounding box center [439, 203] width 879 height 406
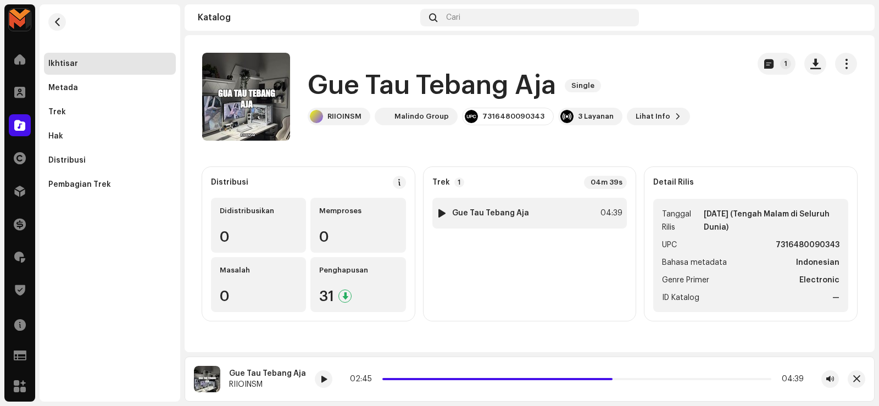
click at [577, 204] on div "1 Gue Tau Tebang Aja 04:39" at bounding box center [529, 213] width 195 height 31
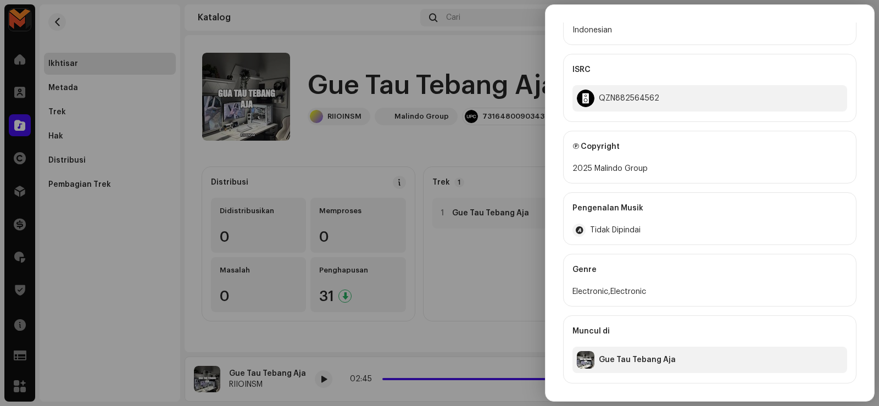
click at [468, 192] on div at bounding box center [439, 203] width 879 height 406
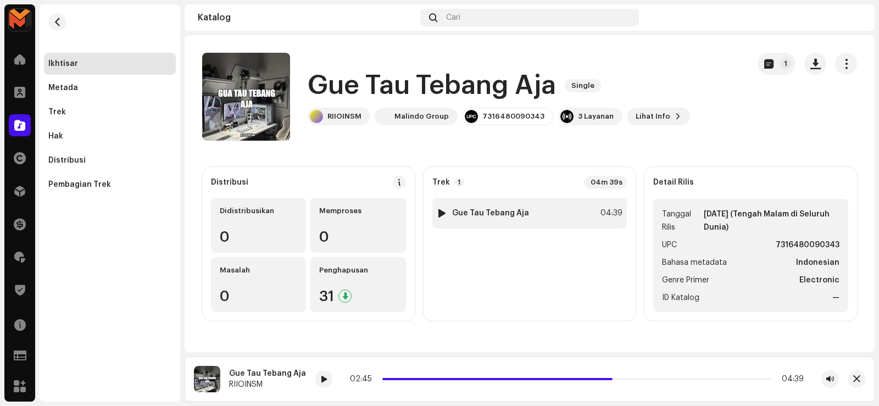
click at [494, 208] on div "1 Gue Tau Tebang Aja" at bounding box center [483, 213] width 92 height 11
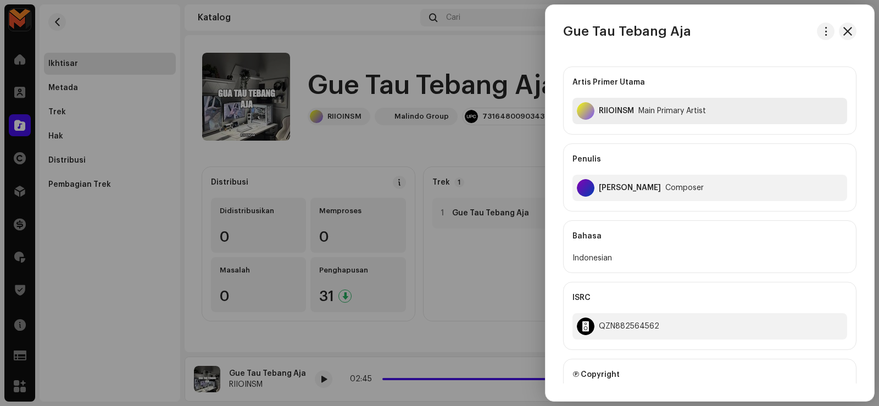
click at [606, 109] on div "RIIOINSM" at bounding box center [616, 111] width 35 height 9
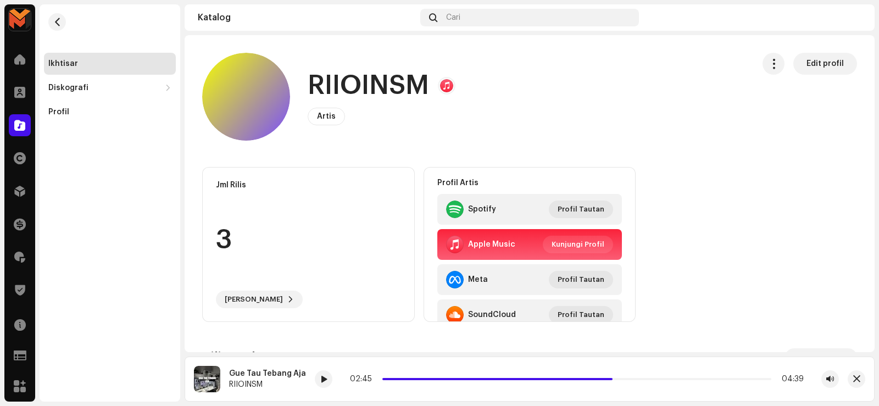
click at [347, 73] on h1 "RIIOINSM" at bounding box center [368, 85] width 121 height 35
click at [345, 73] on h1 "RIIOINSM" at bounding box center [368, 85] width 121 height 35
click at [50, 20] on button "button" at bounding box center [57, 22] width 18 height 18
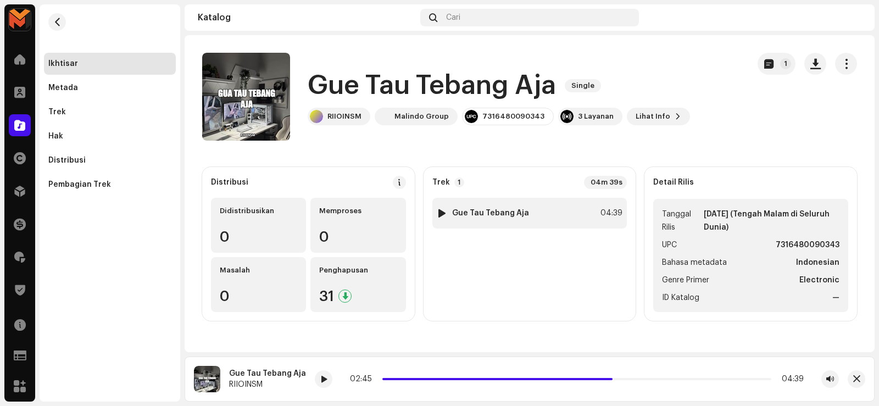
click at [514, 218] on div "1 Gue Tau Tebang Aja" at bounding box center [483, 213] width 92 height 11
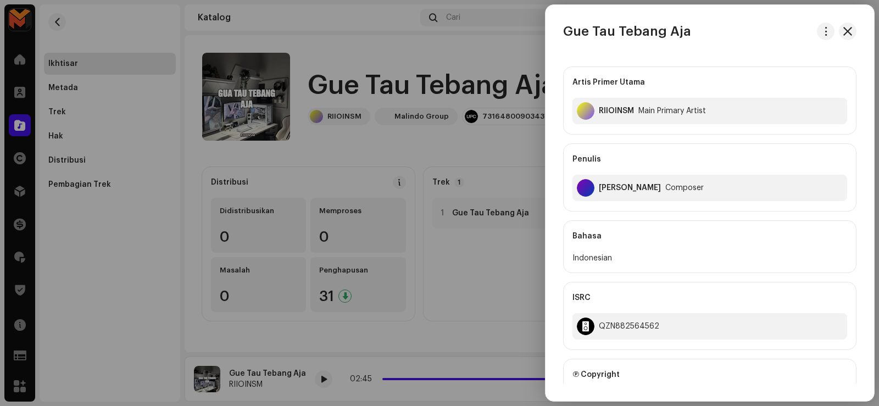
click at [611, 185] on div "[PERSON_NAME]" at bounding box center [630, 187] width 62 height 9
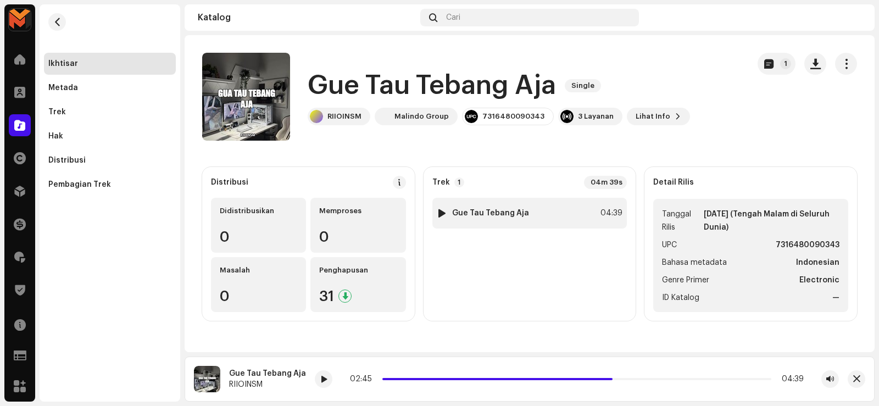
click at [545, 208] on div "1 Gue Tau Tebang Aja 04:39" at bounding box center [529, 213] width 195 height 31
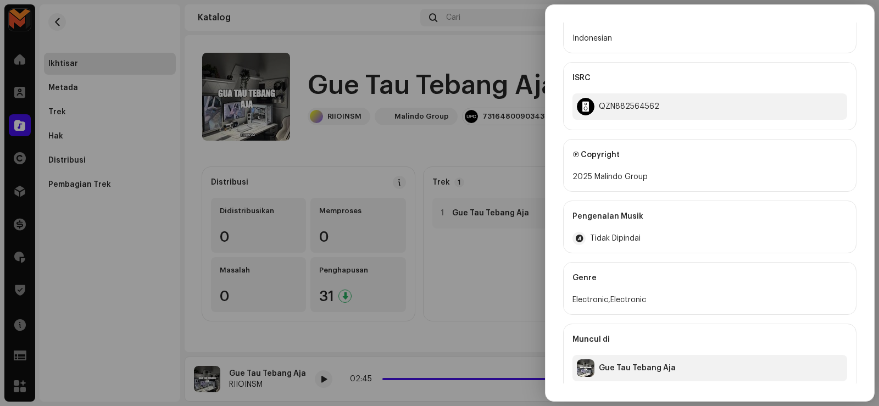
scroll to position [228, 0]
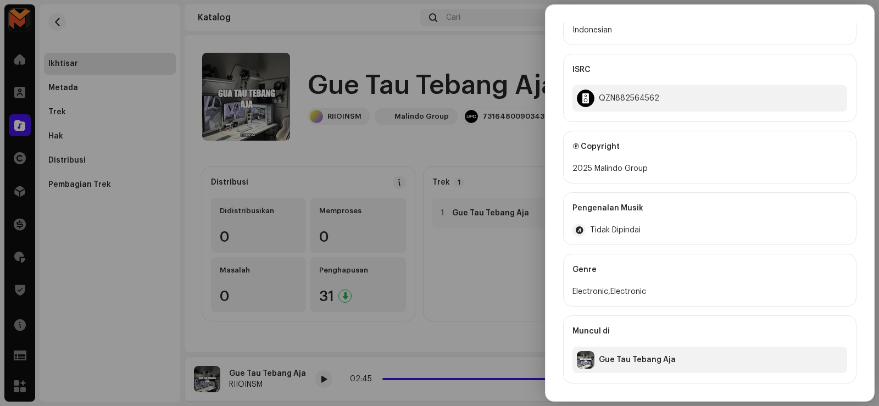
drag, startPoint x: 592, startPoint y: 166, endPoint x: 672, endPoint y: 169, distance: 80.3
click at [672, 169] on div "2025 Malindo Group" at bounding box center [709, 168] width 275 height 13
click at [485, 135] on div at bounding box center [439, 203] width 879 height 406
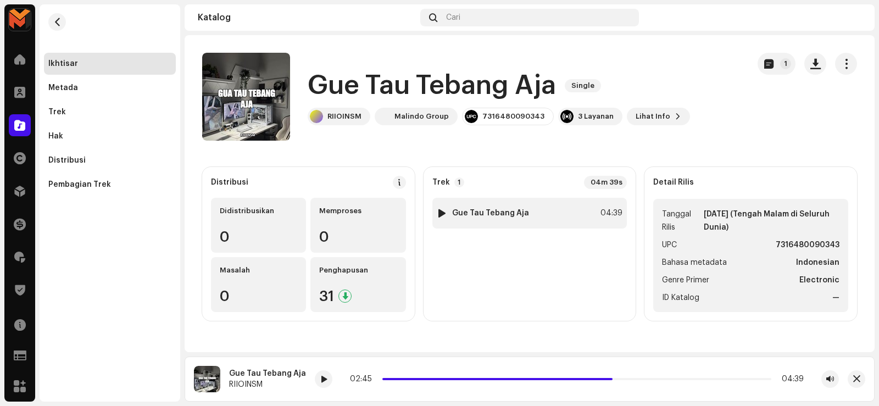
click at [521, 209] on strong "Gue Tau Tebang Aja" at bounding box center [490, 213] width 77 height 9
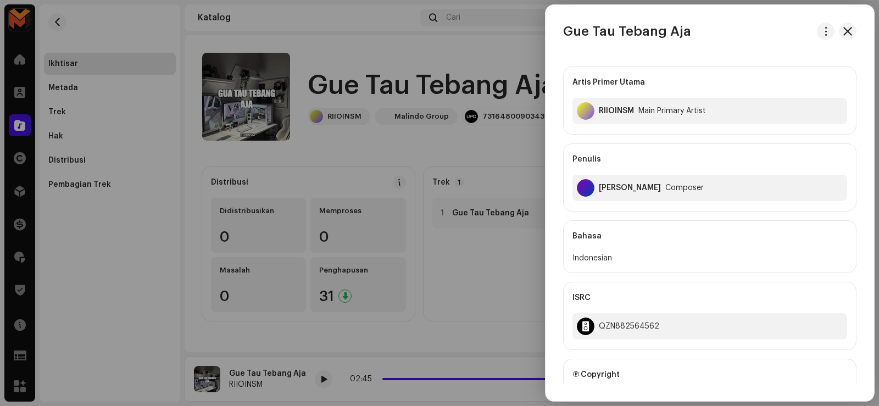
click at [492, 140] on div at bounding box center [439, 203] width 879 height 406
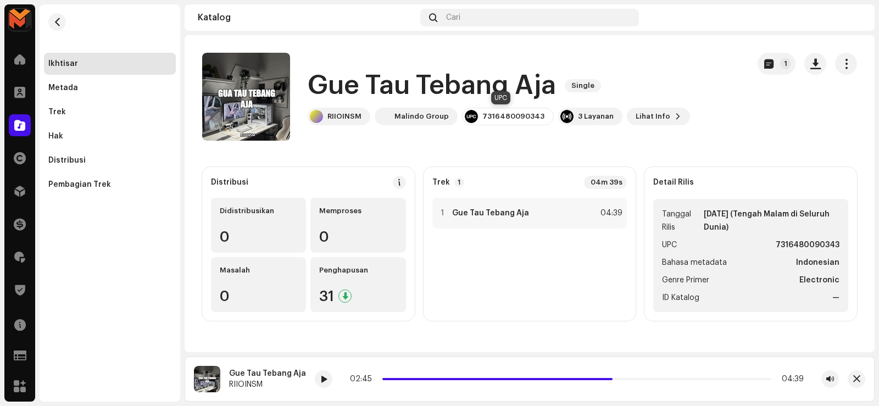
click at [493, 113] on div "7316480090343" at bounding box center [513, 116] width 62 height 9
click at [494, 119] on div "7316480090343" at bounding box center [513, 116] width 62 height 9
click at [499, 213] on strong "Gue Tau Tebang Aja" at bounding box center [490, 213] width 77 height 9
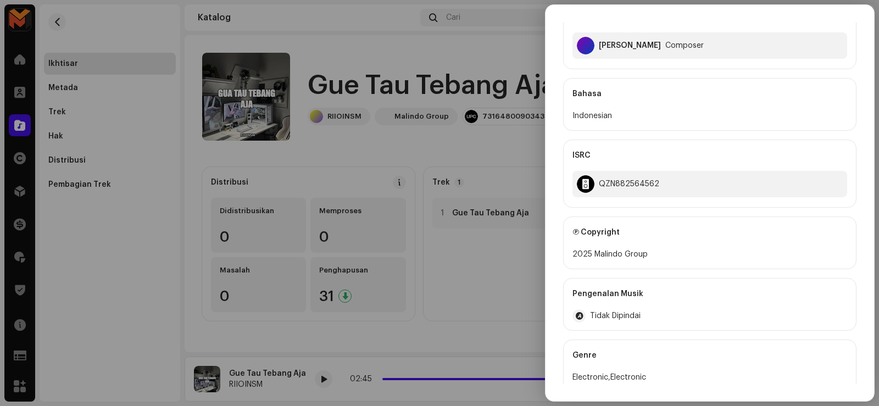
scroll to position [165, 0]
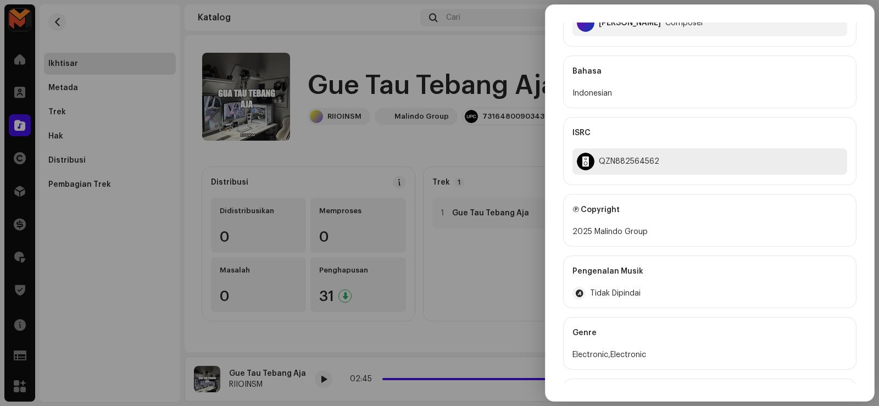
click at [626, 161] on div "QZN882564562" at bounding box center [629, 161] width 60 height 9
click at [472, 154] on div at bounding box center [439, 203] width 879 height 406
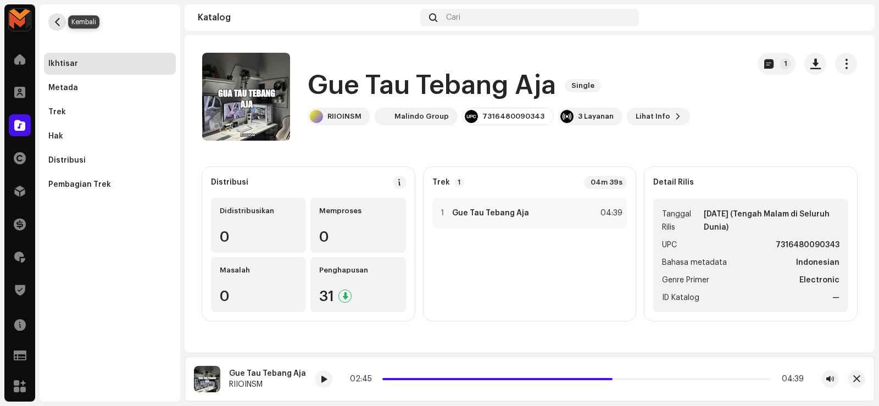
click at [54, 24] on span "button" at bounding box center [57, 22] width 8 height 9
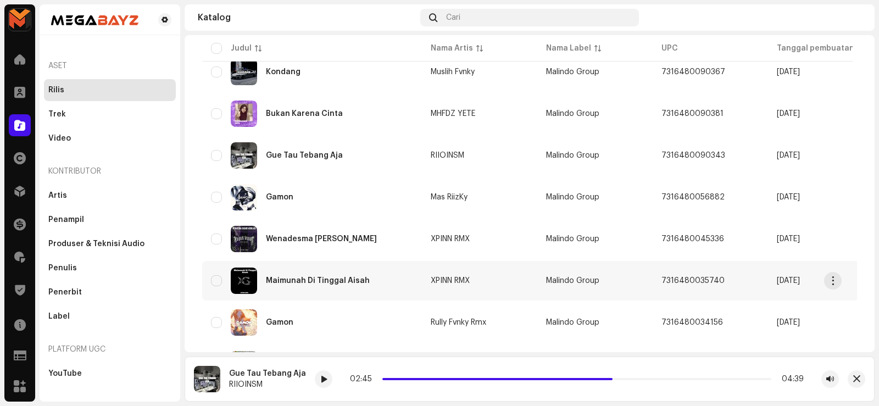
scroll to position [690, 0]
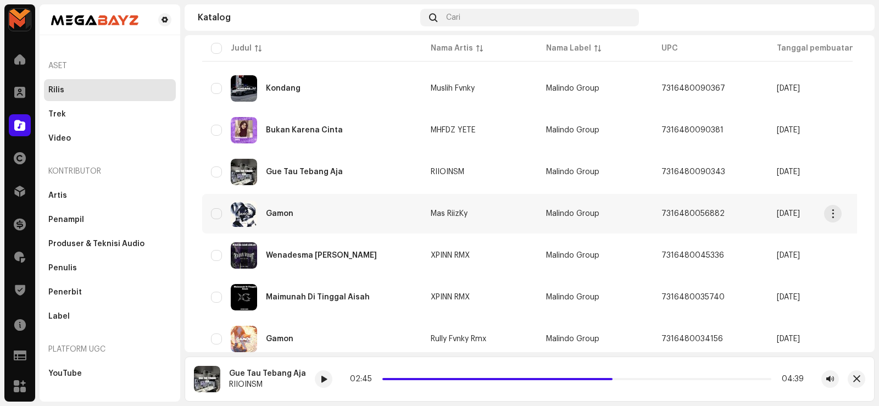
click at [272, 211] on div "Gamon" at bounding box center [279, 214] width 27 height 8
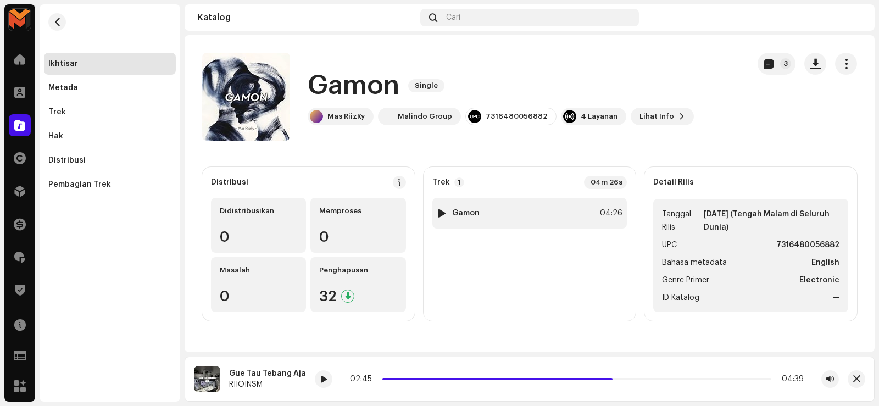
click at [441, 213] on div at bounding box center [442, 213] width 8 height 9
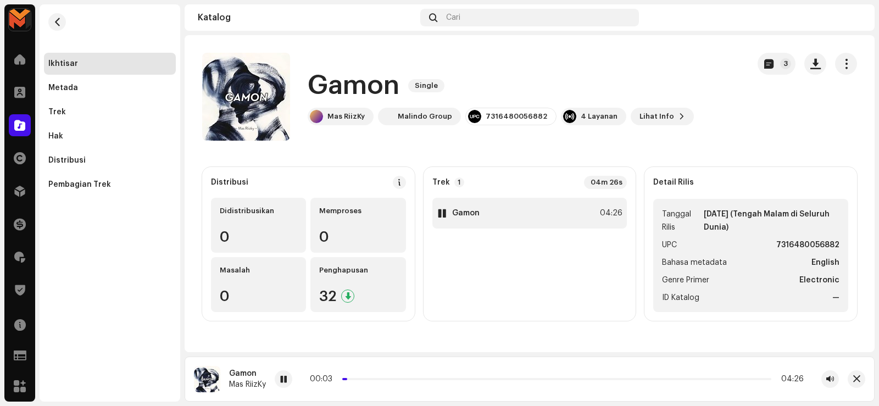
click at [516, 212] on div "1 Gamon 04:26" at bounding box center [529, 213] width 195 height 31
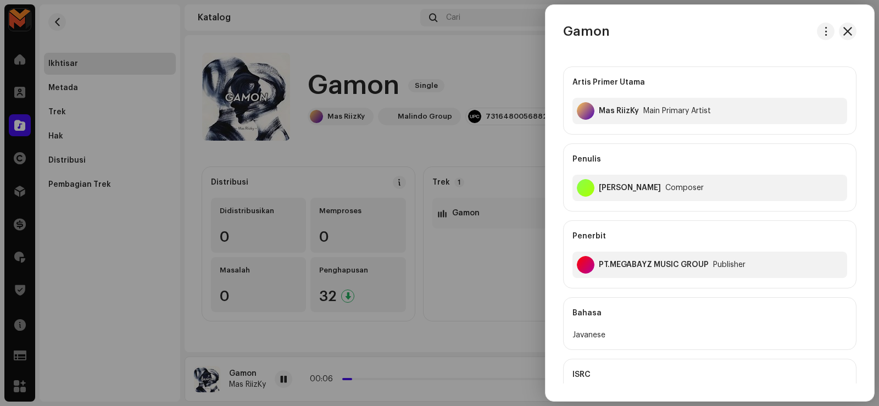
click at [504, 265] on div at bounding box center [439, 203] width 879 height 406
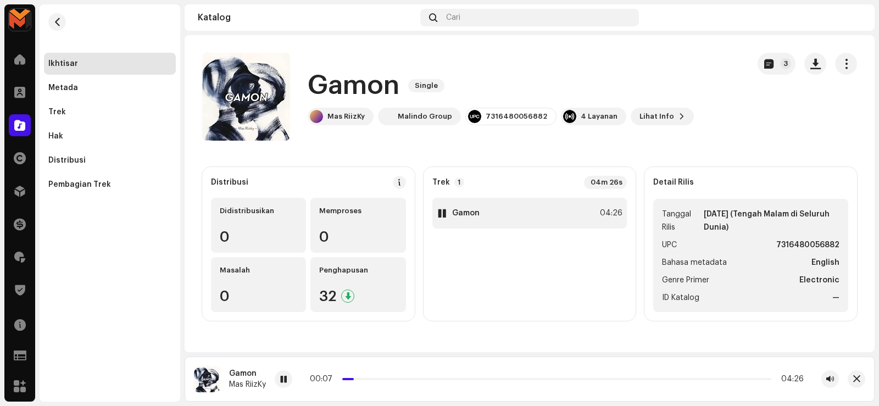
click at [512, 220] on div "1 Gamon 04:26" at bounding box center [529, 213] width 195 height 31
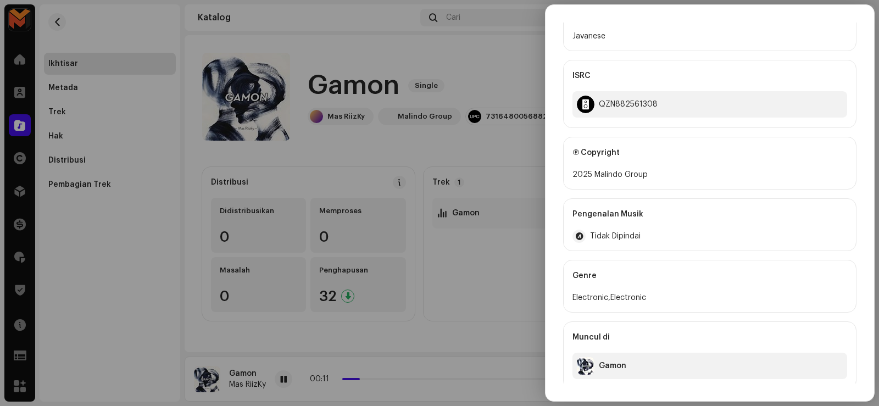
scroll to position [305, 0]
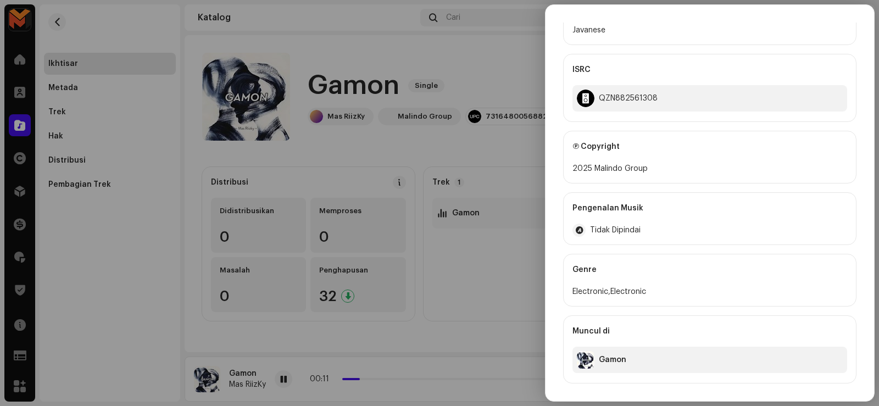
click at [450, 274] on div at bounding box center [439, 203] width 879 height 406
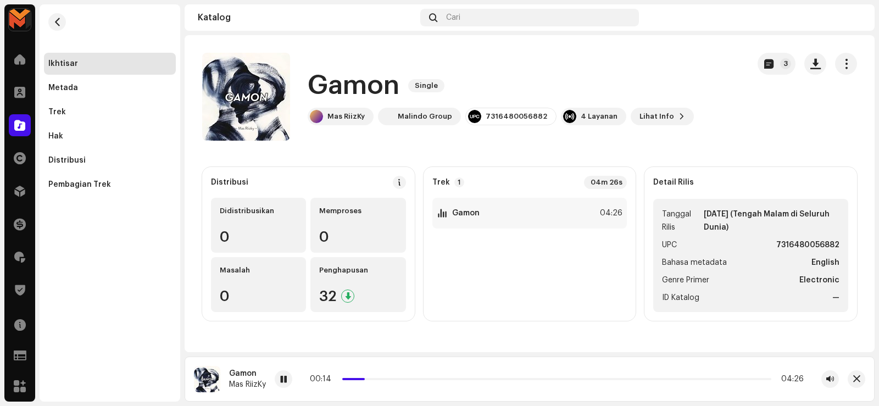
click at [330, 88] on h1 "Gamon" at bounding box center [354, 85] width 92 height 35
click at [330, 87] on h1 "Gamon" at bounding box center [354, 85] width 92 height 35
click at [509, 220] on div "1 Gamon 04:26" at bounding box center [529, 213] width 195 height 31
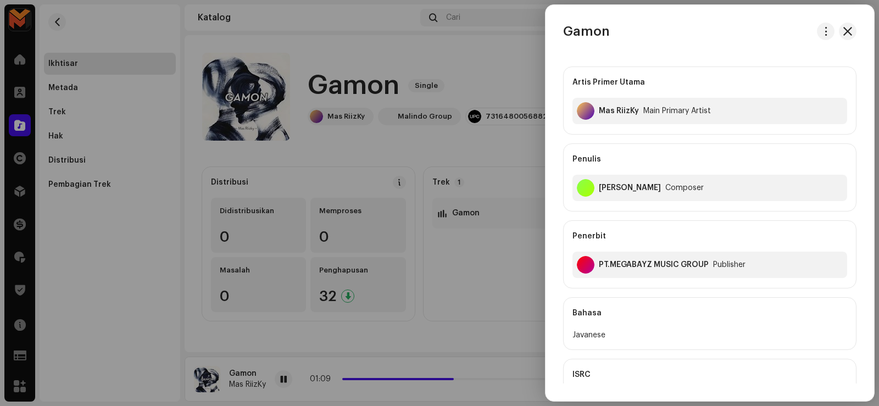
click at [327, 144] on div at bounding box center [439, 203] width 879 height 406
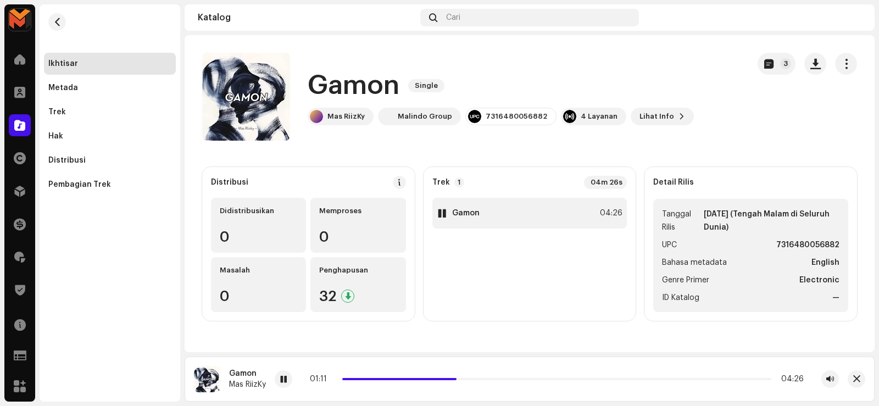
click at [501, 210] on div "1 Gamon 04:26" at bounding box center [529, 213] width 195 height 31
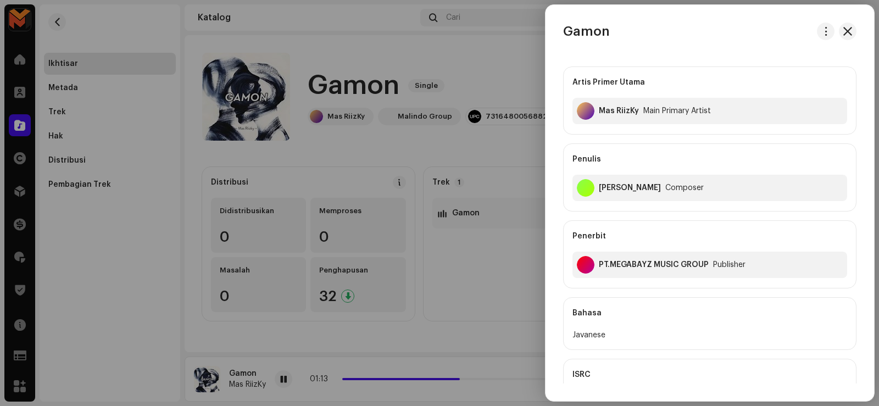
click at [493, 87] on div at bounding box center [439, 203] width 879 height 406
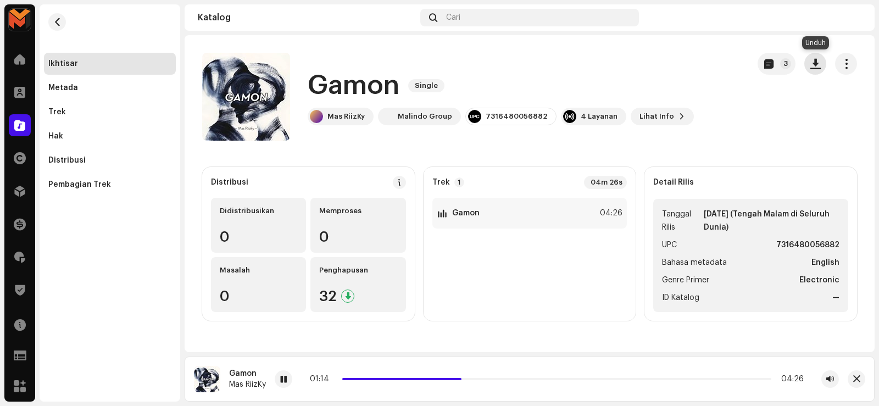
click at [815, 64] on span "button" at bounding box center [815, 63] width 10 height 9
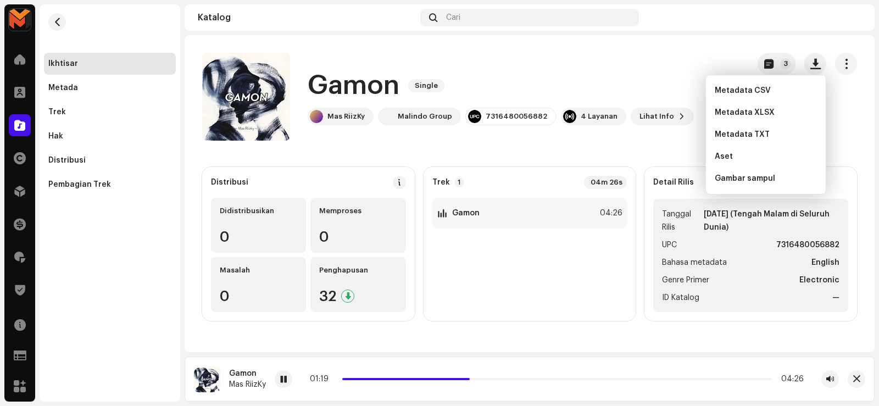
click at [550, 252] on div "1 Gamon 04:26" at bounding box center [529, 255] width 195 height 114
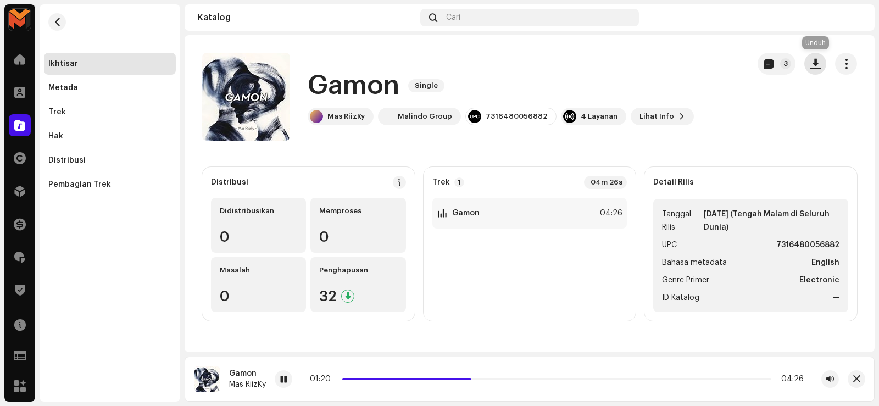
click at [812, 71] on button "button" at bounding box center [815, 64] width 22 height 22
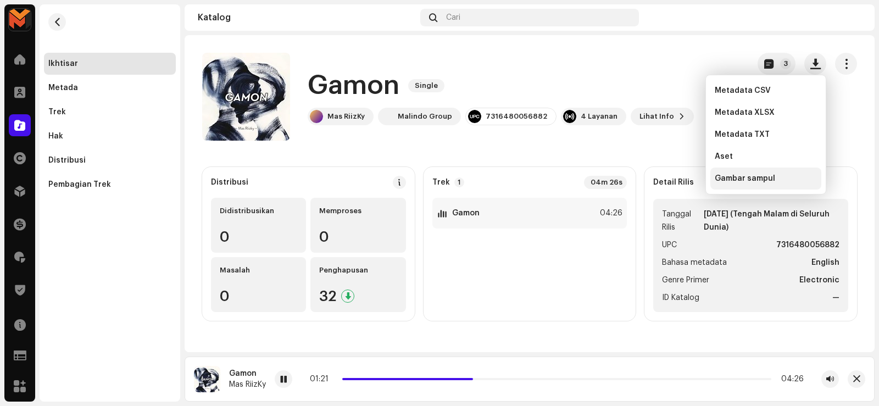
click at [767, 183] on div "Gambar sampul" at bounding box center [765, 179] width 111 height 22
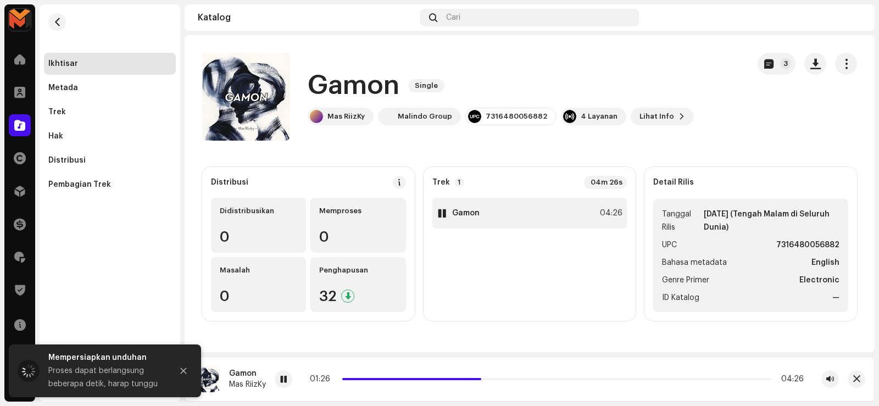
click at [571, 220] on div "1 Gamon 04:26" at bounding box center [529, 213] width 195 height 31
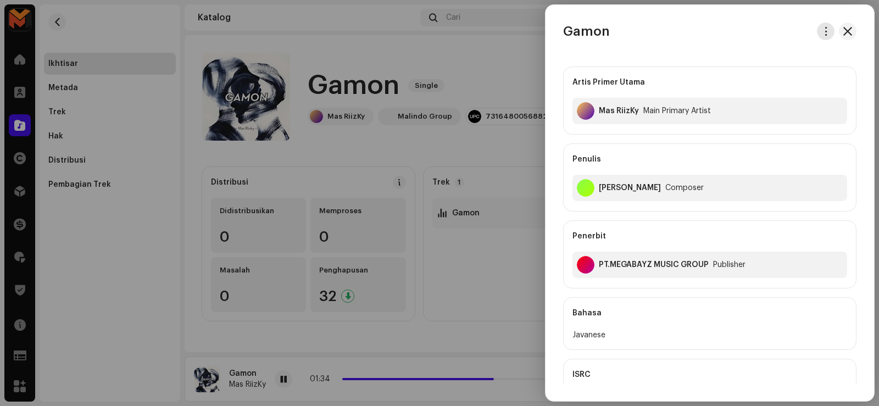
click at [817, 31] on button "button" at bounding box center [826, 32] width 18 height 18
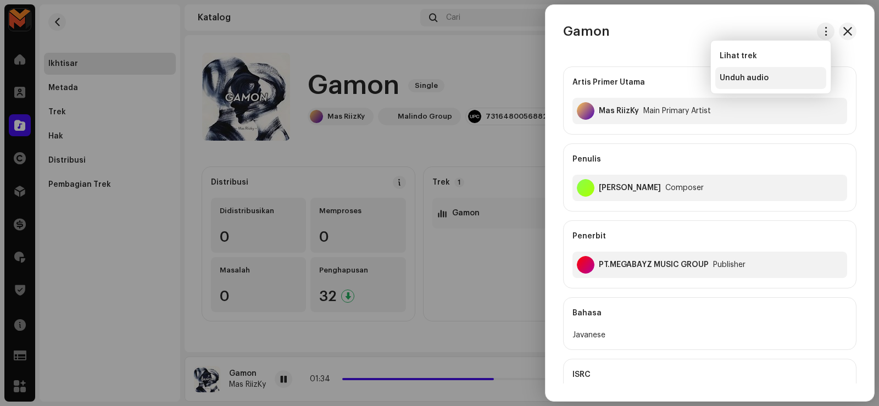
click at [776, 74] on div "Unduh audio" at bounding box center [771, 78] width 102 height 9
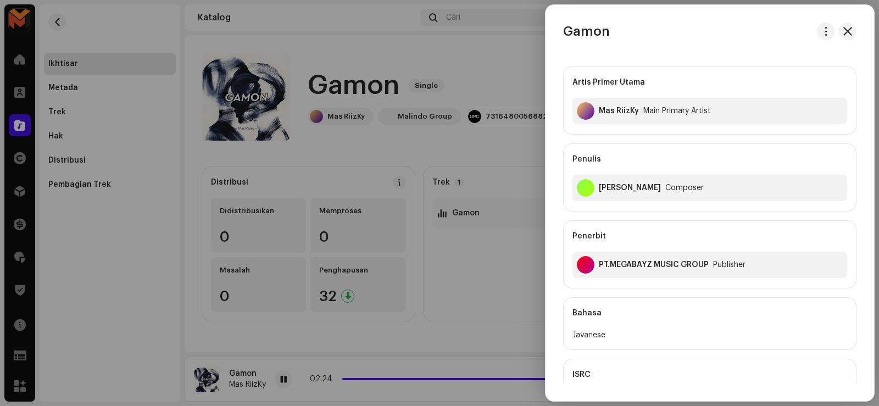
drag, startPoint x: 357, startPoint y: 224, endPoint x: 357, endPoint y: 135, distance: 89.0
click at [357, 221] on div at bounding box center [439, 203] width 879 height 406
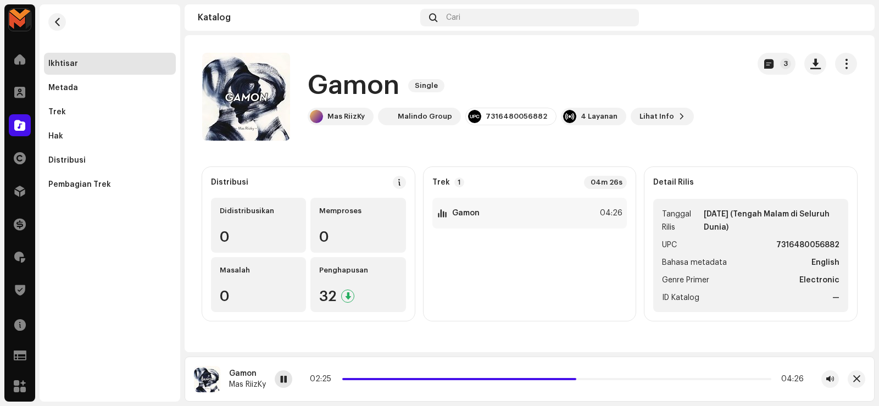
click at [284, 375] on div at bounding box center [284, 379] width 18 height 18
click at [350, 82] on h1 "Gamon" at bounding box center [354, 85] width 92 height 35
click at [503, 219] on div "1 Gamon 04:26" at bounding box center [529, 213] width 195 height 31
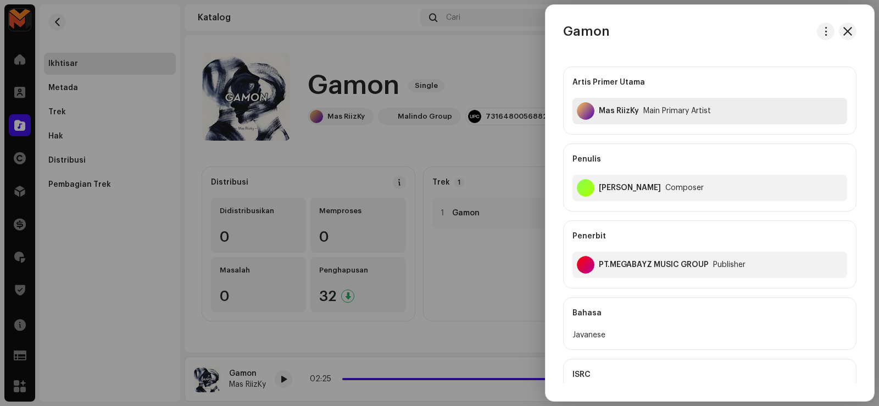
click at [602, 111] on div "Mas RiizKy" at bounding box center [619, 111] width 40 height 9
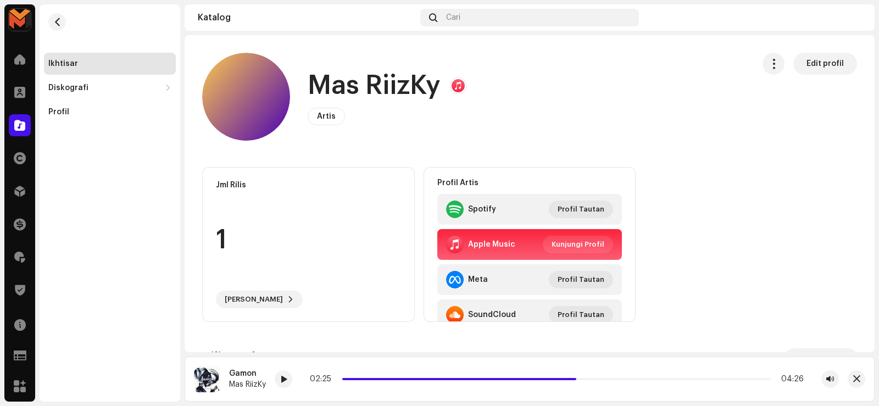
click at [340, 86] on h1 "Mas RiizKy" at bounding box center [374, 85] width 133 height 35
click at [62, 15] on button "button" at bounding box center [57, 22] width 18 height 18
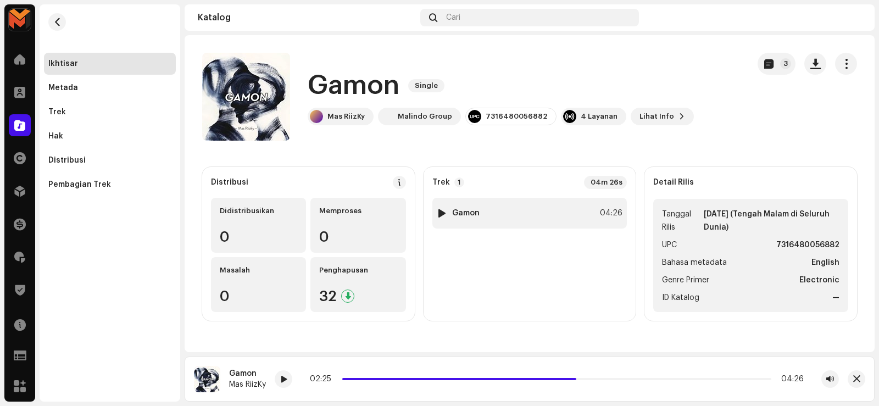
click at [554, 209] on div "1 Gamon 04:26" at bounding box center [529, 213] width 195 height 31
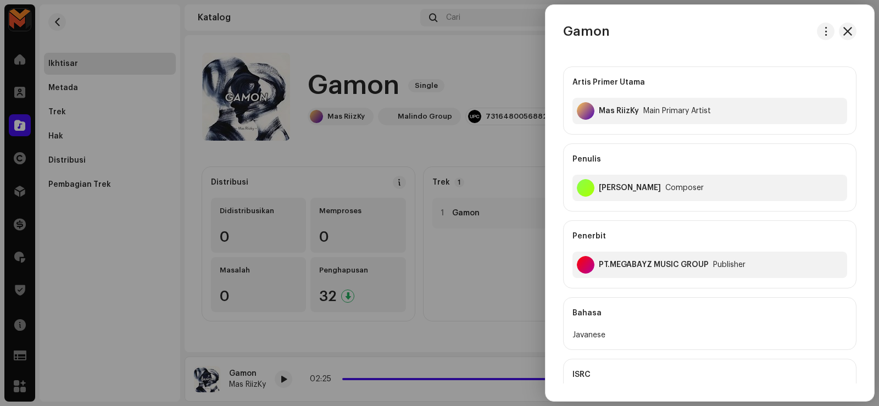
click at [622, 184] on div "[PERSON_NAME]" at bounding box center [630, 187] width 62 height 9
click at [393, 352] on div at bounding box center [439, 203] width 879 height 406
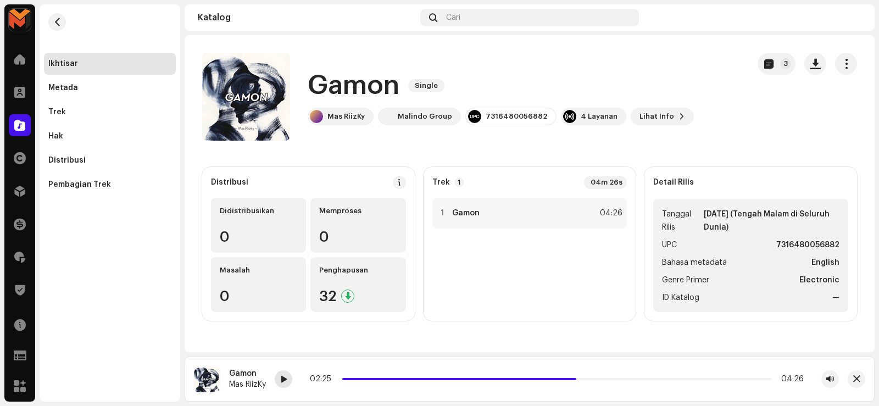
click at [288, 378] on div at bounding box center [284, 379] width 18 height 18
click at [549, 217] on div "1 Gamon 04:26" at bounding box center [529, 213] width 195 height 31
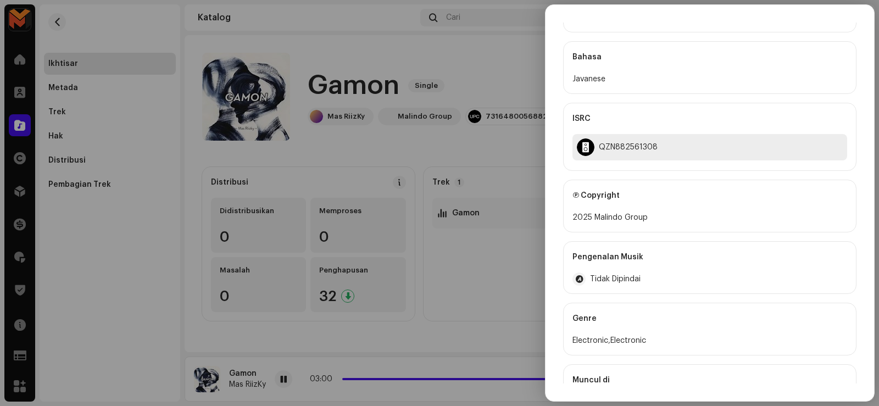
scroll to position [305, 0]
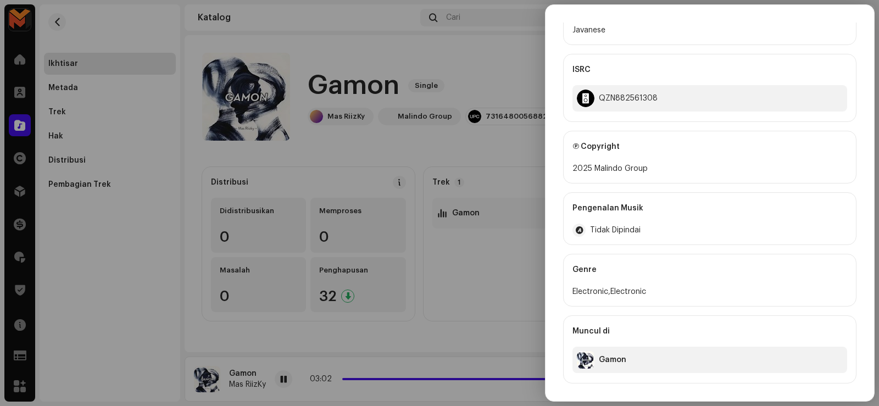
drag, startPoint x: 595, startPoint y: 164, endPoint x: 667, endPoint y: 166, distance: 72.0
click at [667, 166] on div "2025 Malindo Group" at bounding box center [709, 168] width 275 height 13
click at [447, 140] on div at bounding box center [439, 203] width 879 height 406
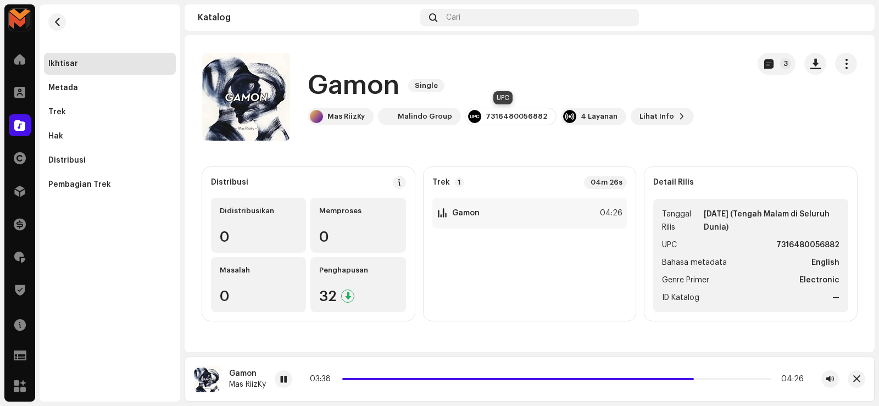
click at [494, 113] on div "7316480056882" at bounding box center [517, 116] width 62 height 9
click at [557, 198] on div "1 Gamon 04:26" at bounding box center [529, 213] width 195 height 31
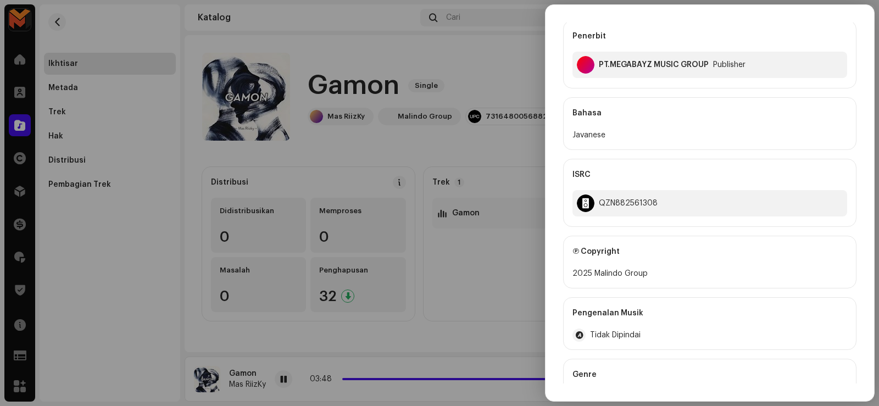
scroll to position [220, 0]
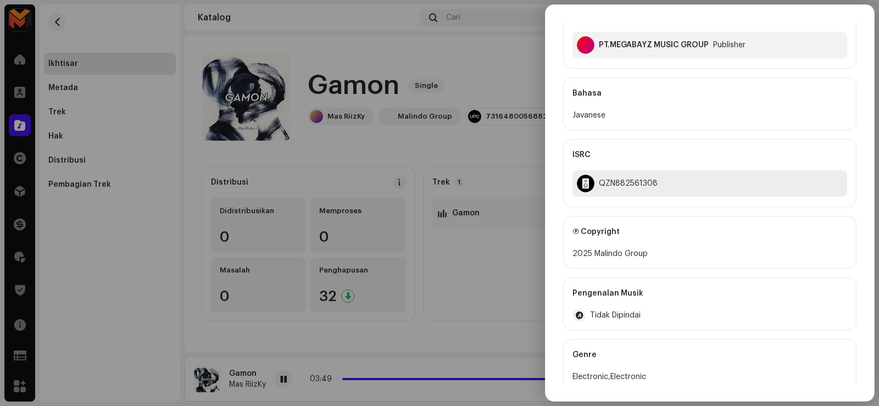
click at [623, 180] on div "QZN882561308" at bounding box center [628, 183] width 59 height 9
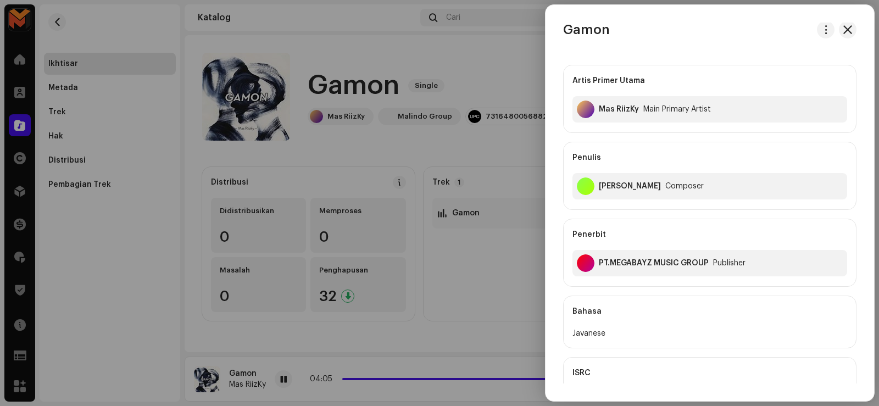
scroll to position [0, 0]
click at [309, 362] on div at bounding box center [439, 203] width 879 height 406
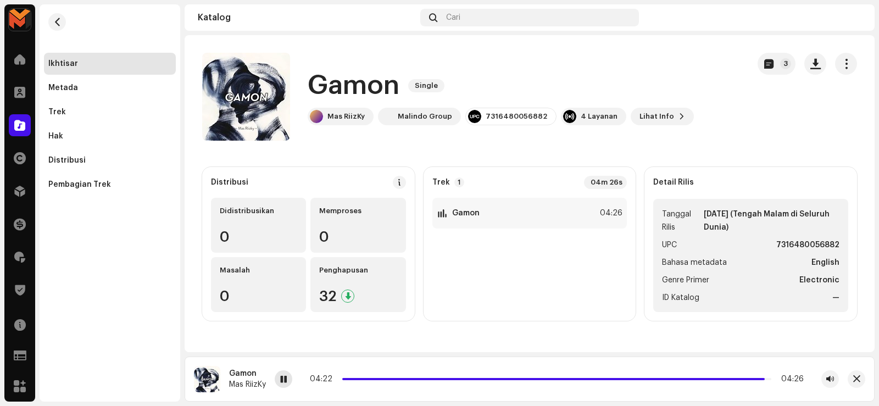
click at [281, 377] on span at bounding box center [283, 379] width 7 height 9
click at [57, 21] on span "button" at bounding box center [57, 22] width 8 height 9
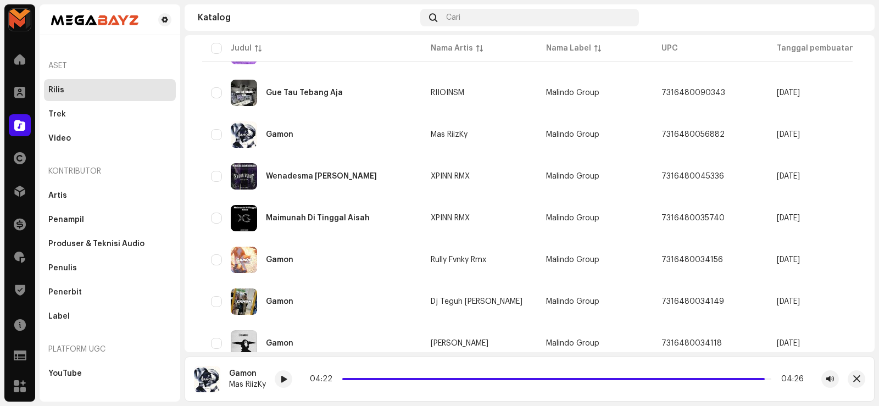
scroll to position [824, 0]
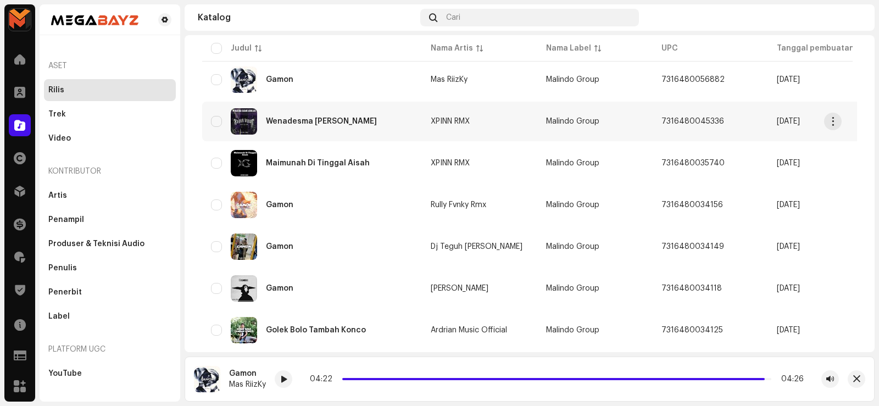
click at [303, 118] on div "Wenadesma [PERSON_NAME]" at bounding box center [321, 122] width 111 height 8
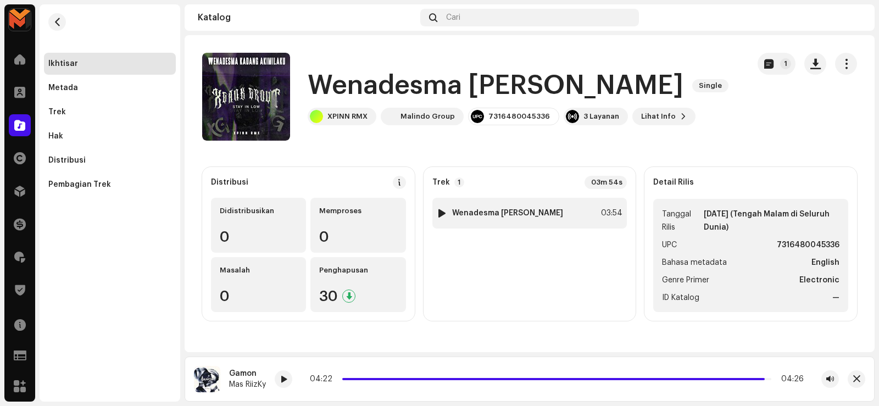
click at [473, 216] on strong "Wenadesma [PERSON_NAME]" at bounding box center [507, 213] width 111 height 9
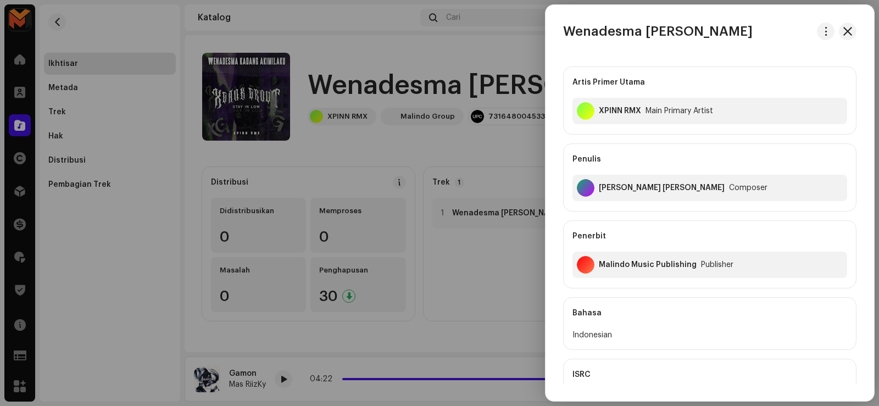
click at [618, 26] on h3 "Wenadesma [PERSON_NAME]" at bounding box center [657, 32] width 189 height 18
click at [420, 182] on div at bounding box center [439, 203] width 879 height 406
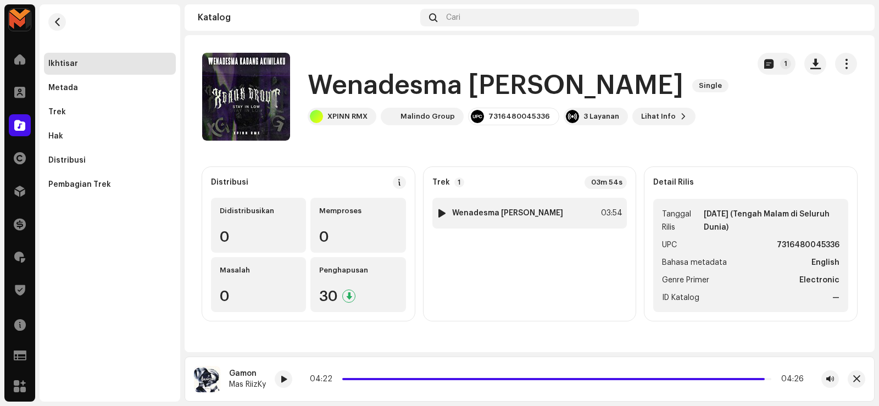
click at [442, 211] on div at bounding box center [442, 213] width 8 height 9
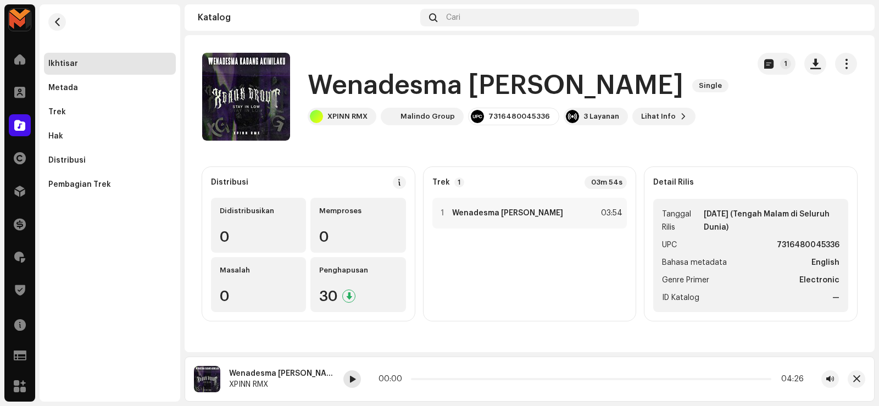
click at [352, 377] on span at bounding box center [352, 379] width 7 height 9
click at [356, 377] on span at bounding box center [352, 379] width 7 height 9
click at [515, 292] on div "1 Wenadesma Kadang Akimilaku 03:54" at bounding box center [529, 255] width 195 height 114
click at [811, 60] on span "button" at bounding box center [815, 63] width 10 height 9
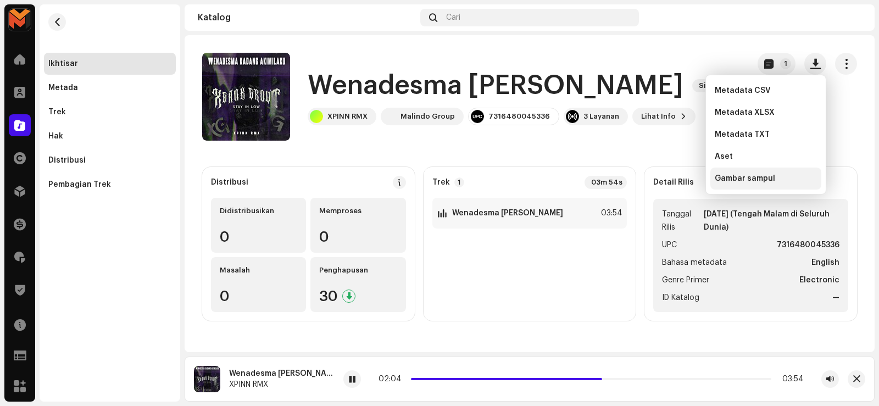
click at [779, 175] on div "Gambar sampul" at bounding box center [766, 178] width 102 height 9
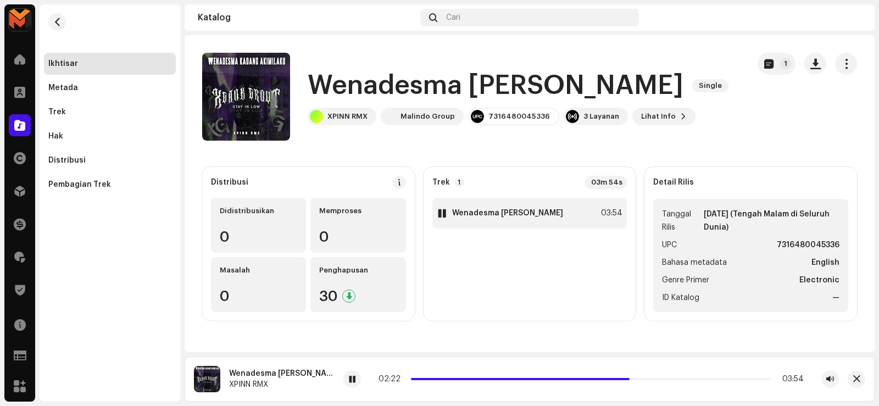
click at [484, 209] on strong "Wenadesma [PERSON_NAME]" at bounding box center [507, 213] width 111 height 9
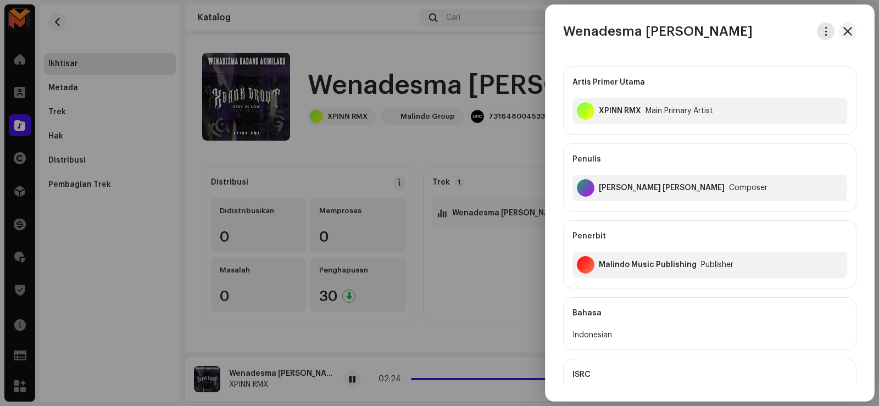
click at [827, 32] on button "button" at bounding box center [826, 32] width 18 height 18
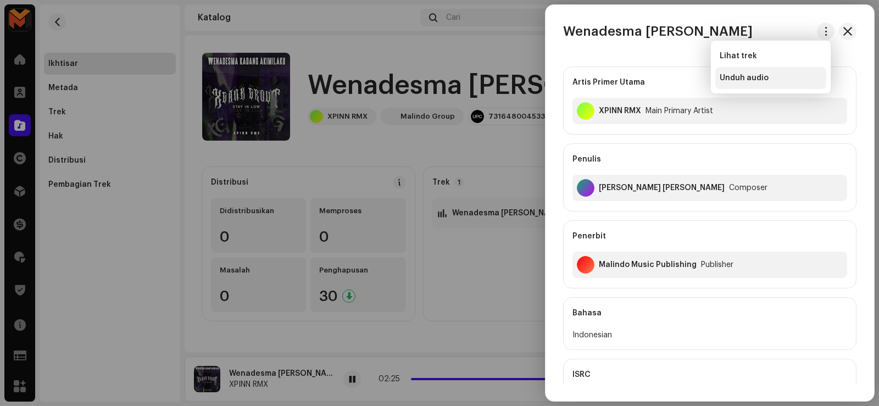
click at [763, 78] on span "Unduh audio" at bounding box center [744, 78] width 49 height 9
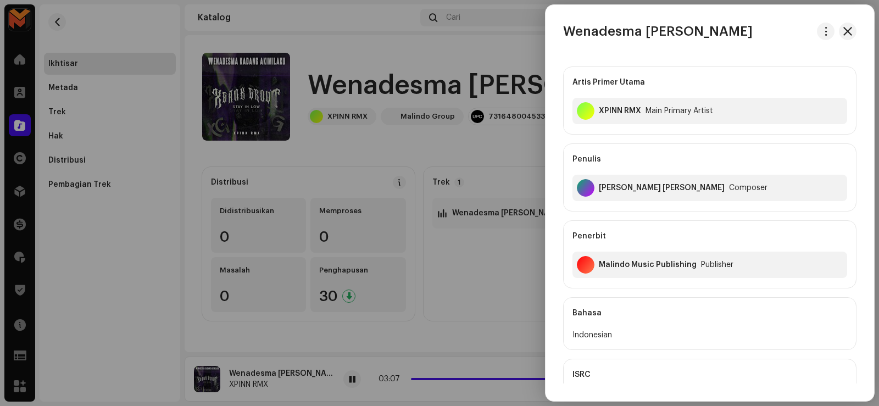
click at [360, 369] on div at bounding box center [439, 203] width 879 height 406
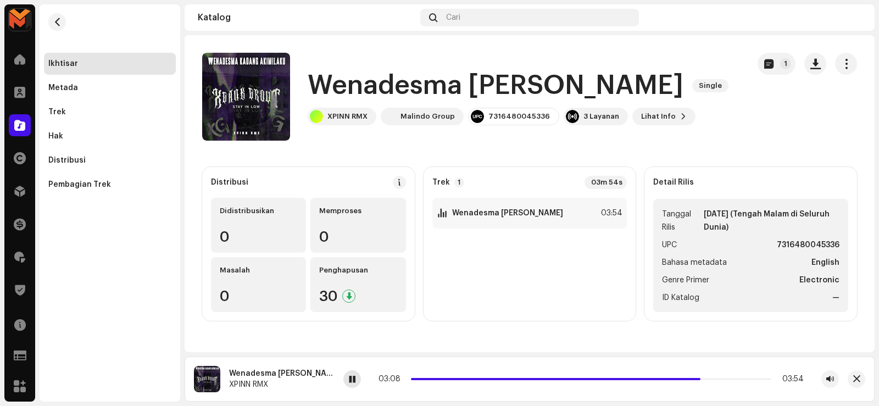
click at [353, 379] on span at bounding box center [352, 379] width 7 height 9
click at [406, 85] on h1 "Wenadesma [PERSON_NAME]" at bounding box center [496, 85] width 376 height 35
click at [495, 218] on div "1 Wenadesma [PERSON_NAME]" at bounding box center [500, 213] width 126 height 11
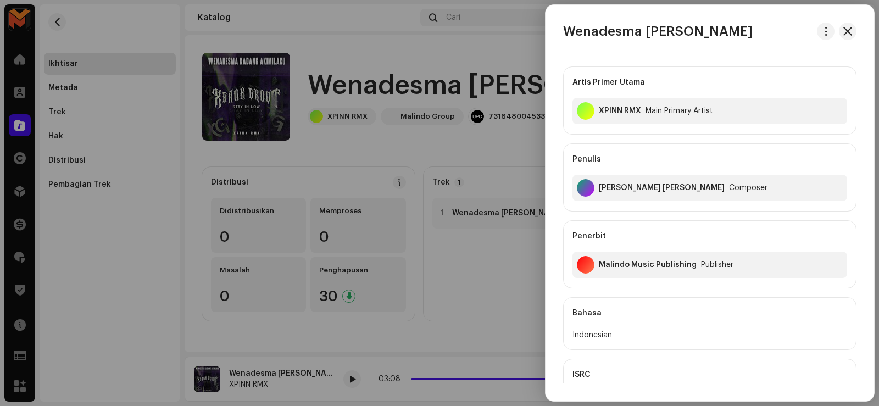
click at [648, 30] on h3 "Wenadesma [PERSON_NAME]" at bounding box center [657, 32] width 189 height 18
click at [648, 29] on h3 "Wenadesma [PERSON_NAME]" at bounding box center [657, 32] width 189 height 18
click at [607, 107] on div "XPINN RMX" at bounding box center [620, 111] width 42 height 9
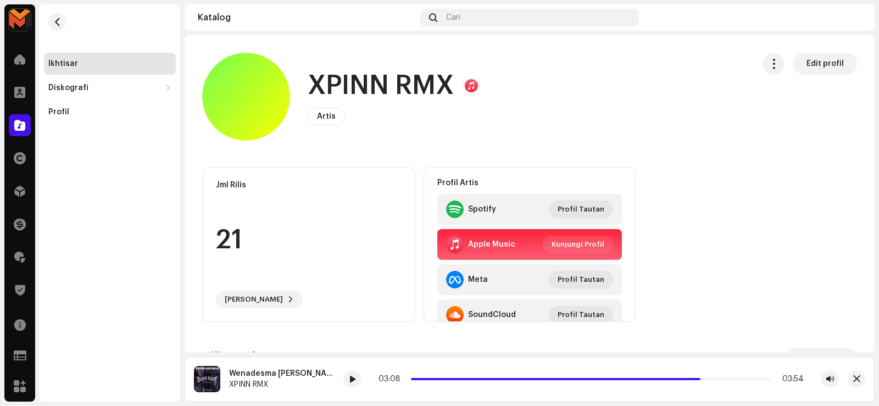
click at [350, 87] on h1 "XPINN RMX" at bounding box center [381, 85] width 146 height 35
click at [60, 21] on span "button" at bounding box center [57, 22] width 8 height 9
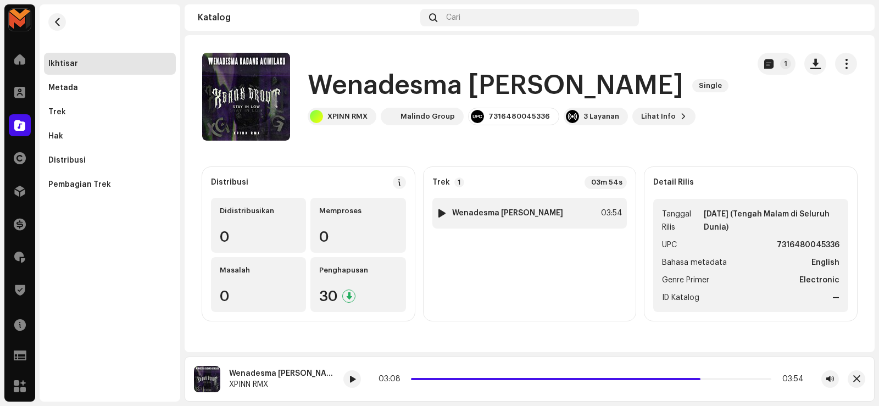
click at [467, 207] on div "1 Wenadesma Kadang Akimilaku 03:54" at bounding box center [529, 213] width 195 height 31
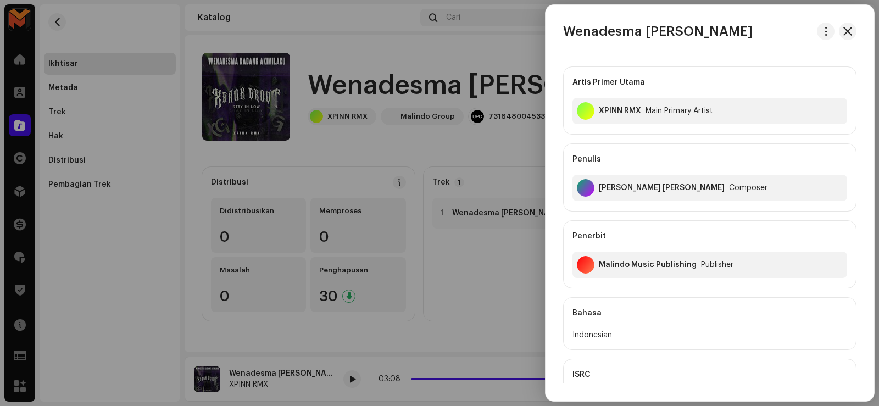
click at [604, 186] on div "[PERSON_NAME] [PERSON_NAME]" at bounding box center [662, 187] width 126 height 9
click at [447, 155] on div at bounding box center [439, 203] width 879 height 406
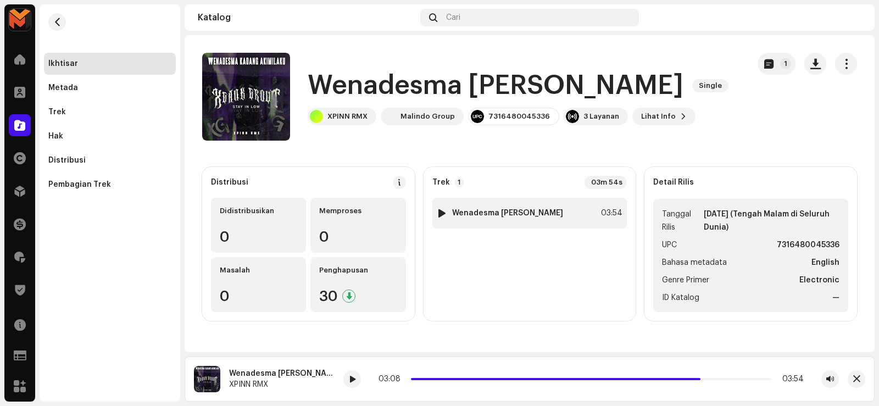
click at [577, 213] on div "1 Wenadesma Kadang Akimilaku 03:54" at bounding box center [529, 213] width 195 height 31
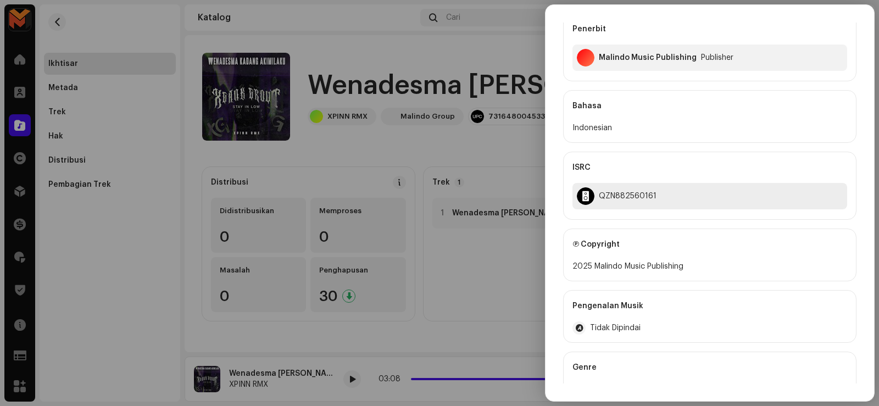
scroll to position [275, 0]
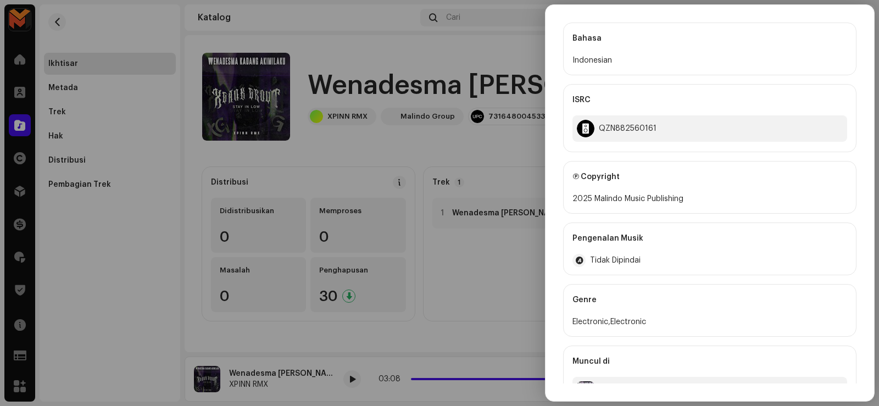
click at [601, 198] on div "2025 Malindo Music Publishing" at bounding box center [709, 198] width 275 height 13
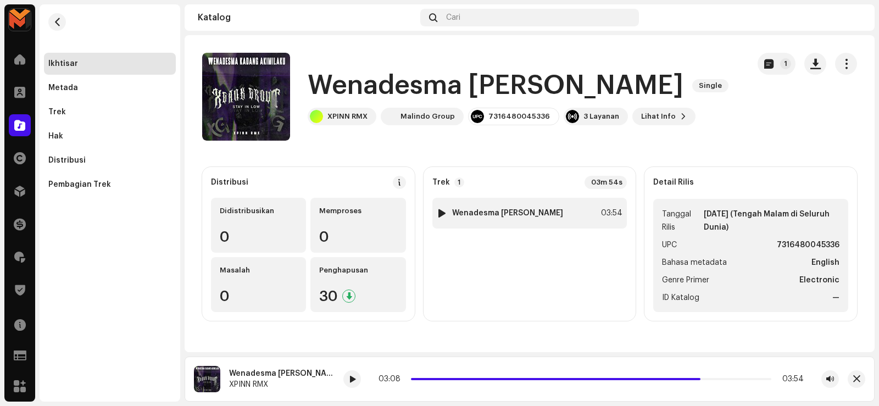
click at [567, 208] on div "1 Wenadesma Kadang Akimilaku 03:54" at bounding box center [529, 213] width 195 height 31
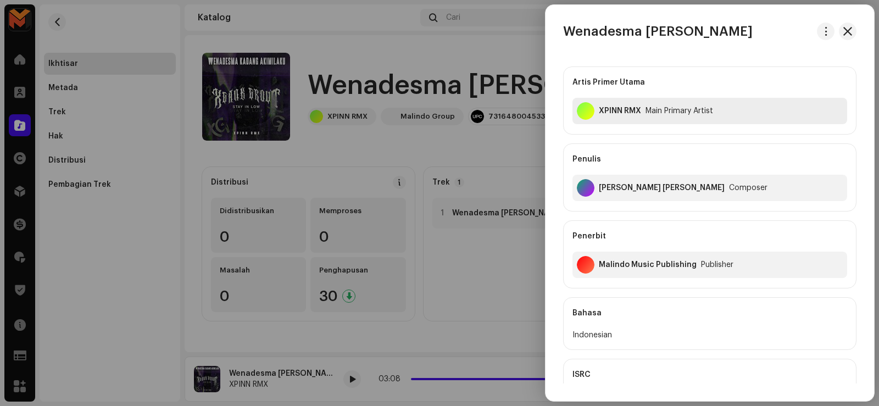
click at [606, 108] on div "XPINN RMX" at bounding box center [620, 111] width 42 height 9
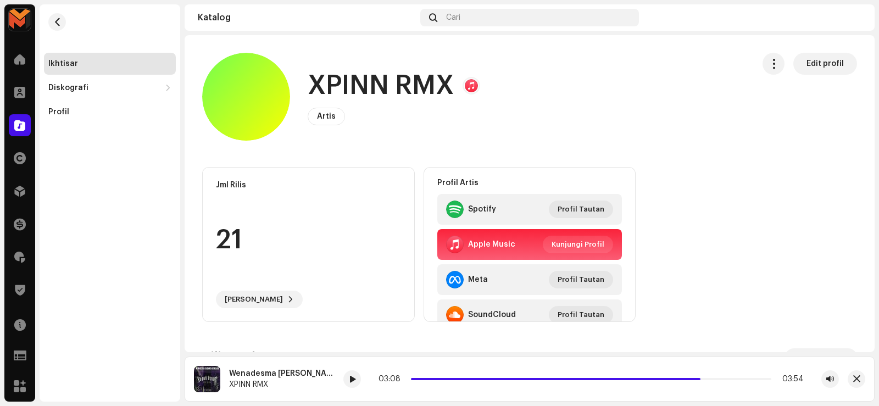
click at [402, 81] on h1 "XPINN RMX" at bounding box center [381, 85] width 146 height 35
click at [402, 80] on h1 "XPINN RMX" at bounding box center [381, 85] width 146 height 35
click at [57, 23] on span "button" at bounding box center [57, 22] width 8 height 9
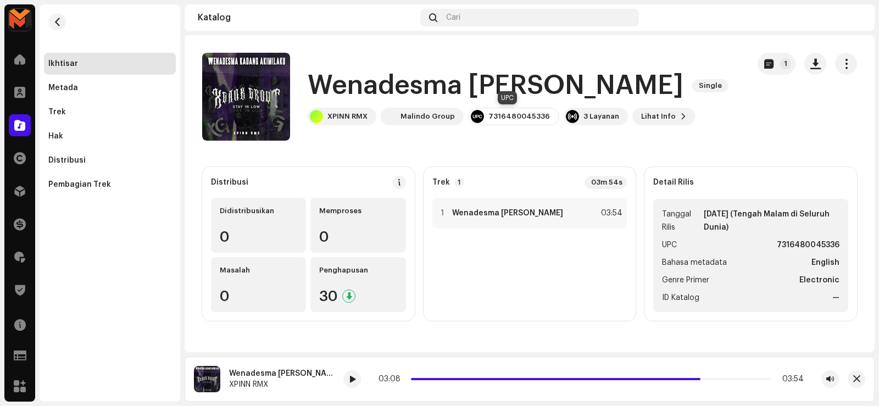
click at [501, 117] on div "7316480045336" at bounding box center [519, 116] width 62 height 9
click at [551, 208] on div "1 Wenadesma [PERSON_NAME]" at bounding box center [500, 213] width 126 height 11
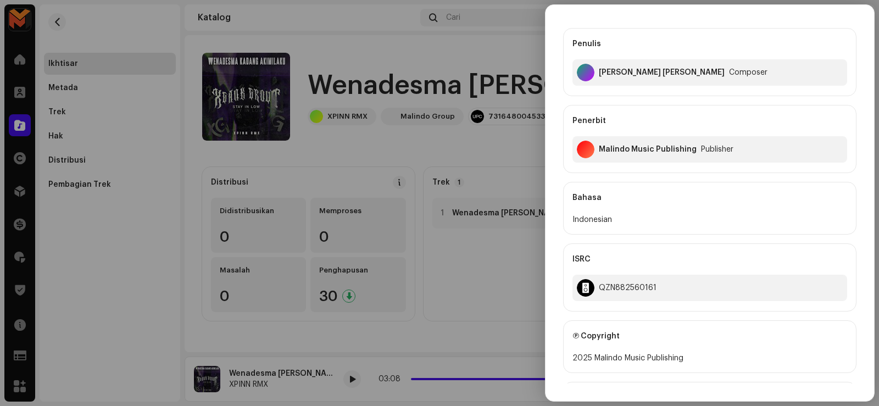
scroll to position [220, 0]
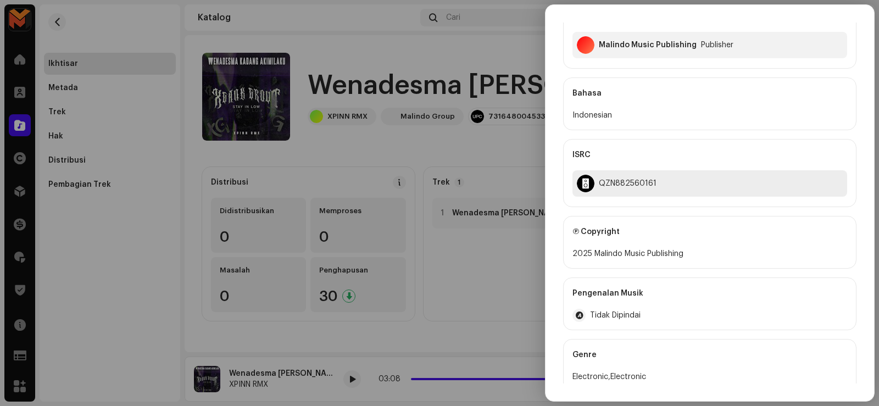
click at [611, 183] on div "QZN882560161" at bounding box center [628, 183] width 58 height 9
drag, startPoint x: 323, startPoint y: 153, endPoint x: 266, endPoint y: 119, distance: 66.5
click at [323, 153] on div at bounding box center [439, 203] width 879 height 406
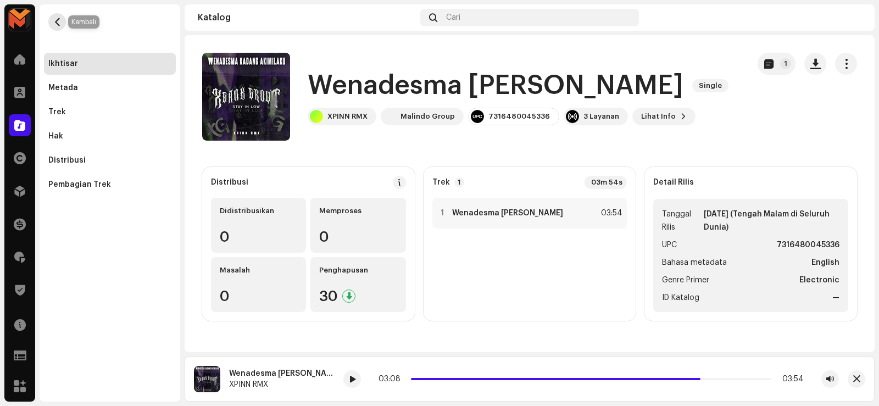
click at [57, 23] on span "button" at bounding box center [57, 22] width 8 height 9
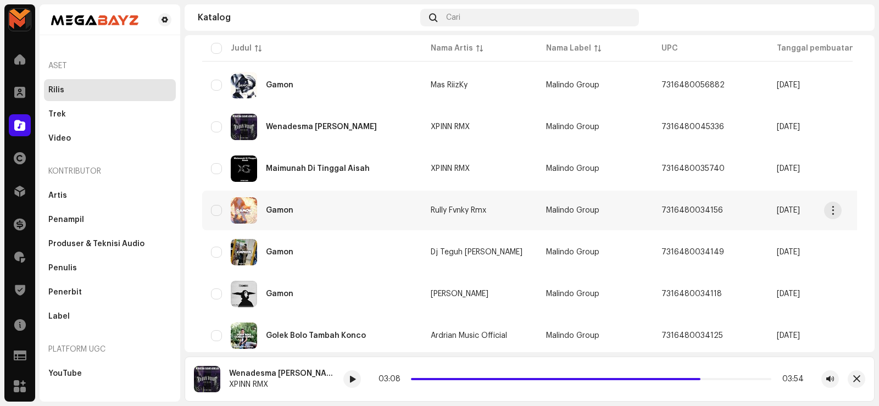
scroll to position [800, 0]
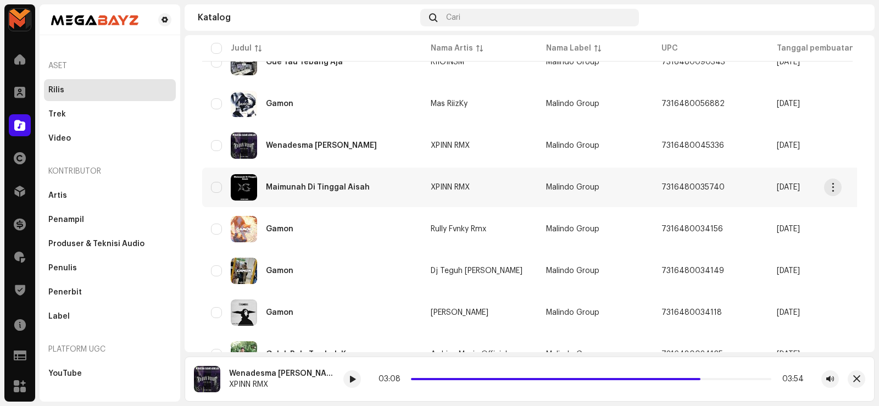
click at [286, 185] on div "Maimunah Di Tinggal Aisah" at bounding box center [318, 187] width 104 height 8
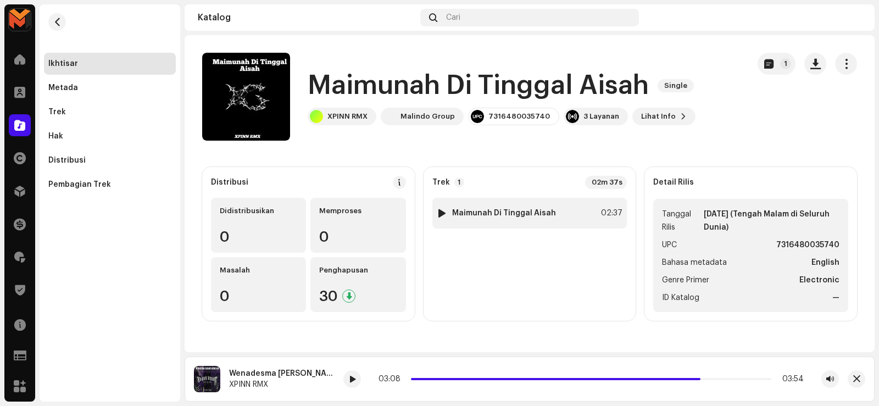
click at [573, 215] on div "1 Maimunah Di Tinggal Aisah 02:37" at bounding box center [529, 213] width 195 height 31
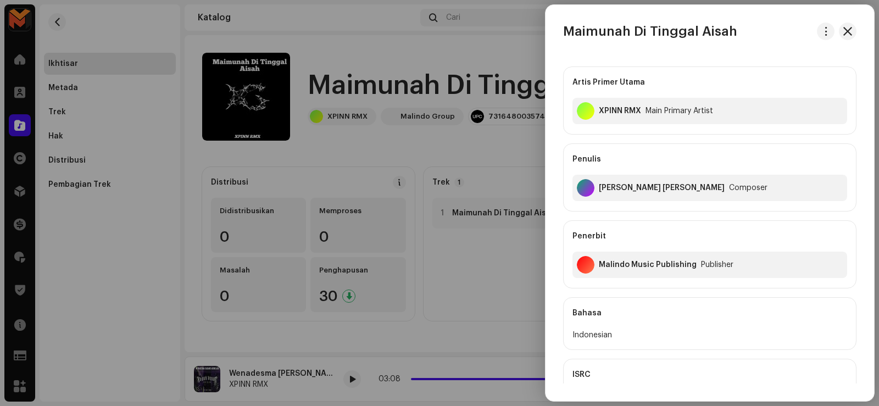
click at [612, 36] on h3 "Maimunah Di Tinggal Aisah" at bounding box center [650, 32] width 174 height 18
click at [481, 239] on div at bounding box center [439, 203] width 879 height 406
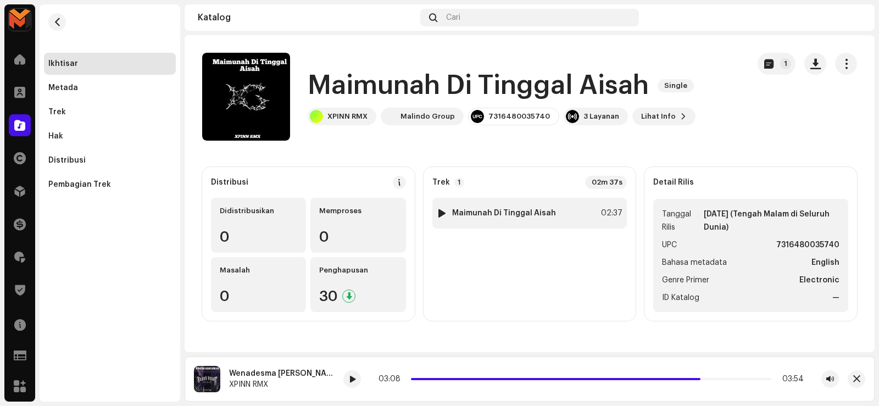
click at [513, 211] on strong "Maimunah Di Tinggal Aisah" at bounding box center [504, 213] width 104 height 9
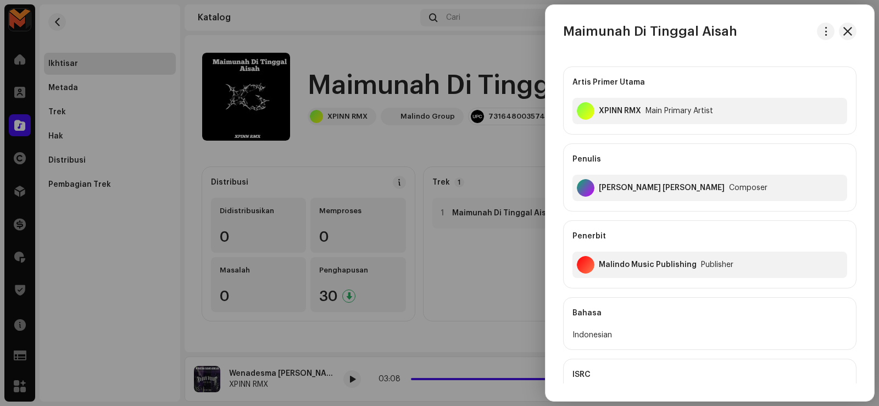
click at [507, 211] on div at bounding box center [439, 203] width 879 height 406
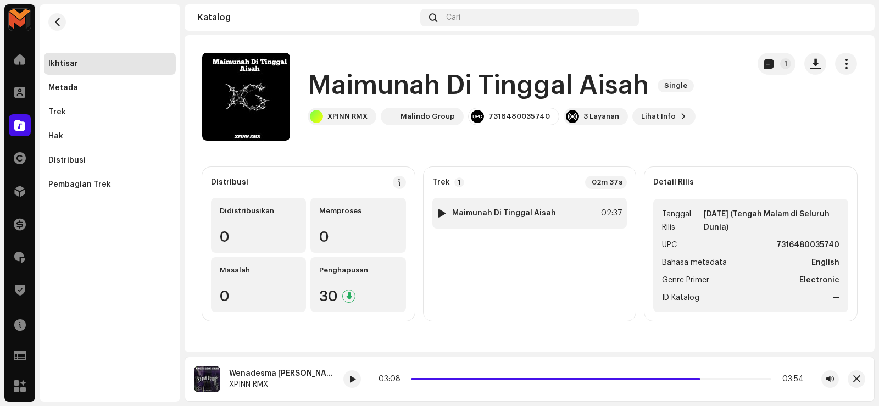
click at [438, 213] on div at bounding box center [442, 213] width 8 height 9
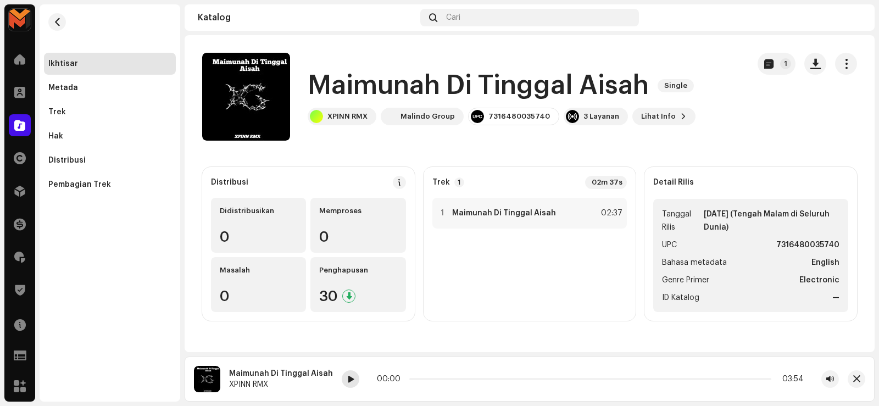
click at [342, 379] on div at bounding box center [351, 379] width 18 height 18
click at [343, 374] on div at bounding box center [351, 379] width 18 height 18
click at [815, 64] on span "button" at bounding box center [815, 63] width 10 height 9
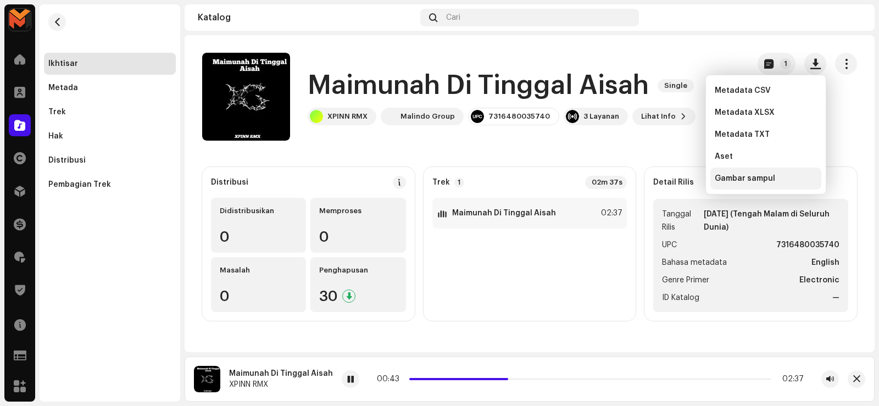
click at [722, 178] on span "Gambar sampul" at bounding box center [745, 178] width 60 height 9
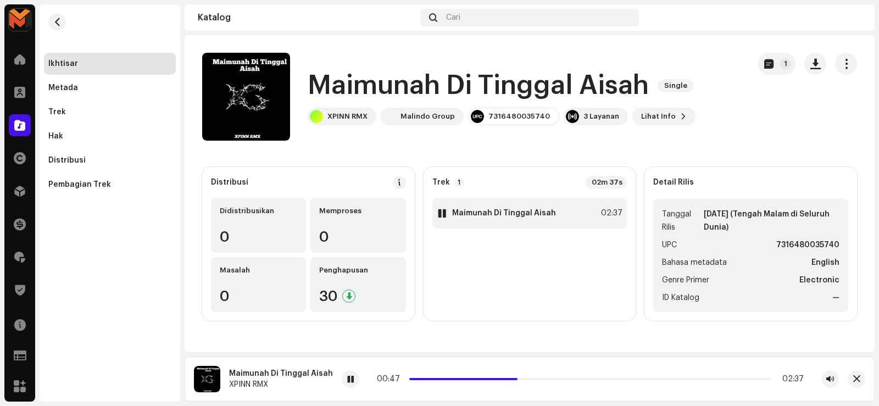
click at [494, 211] on strong "Maimunah Di Tinggal Aisah" at bounding box center [504, 213] width 104 height 9
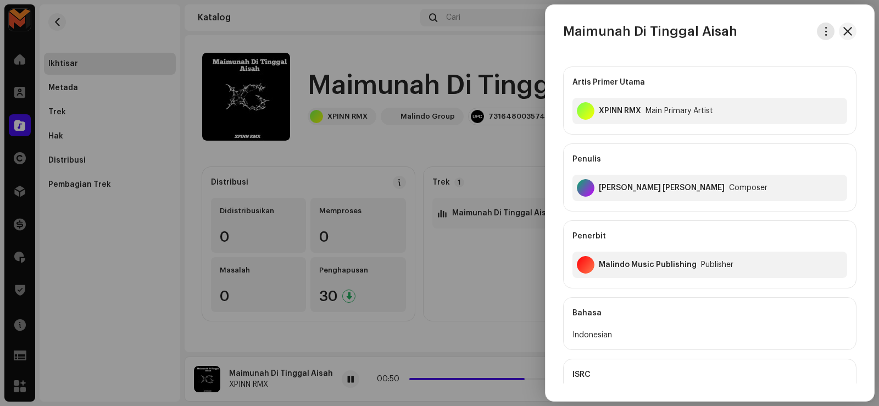
click at [826, 28] on span "button" at bounding box center [826, 31] width 8 height 9
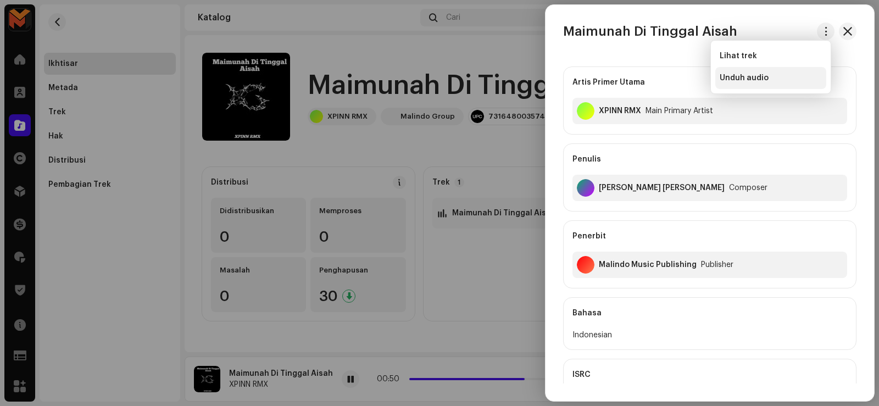
click at [761, 78] on span "Unduh audio" at bounding box center [744, 78] width 49 height 9
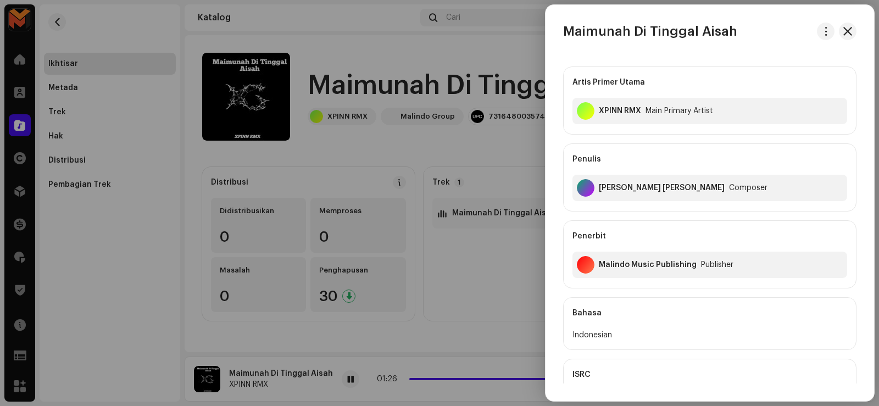
click at [591, 30] on h3 "Maimunah Di Tinggal Aisah" at bounding box center [650, 32] width 174 height 18
click at [605, 109] on div "XPINN RMX" at bounding box center [620, 111] width 42 height 9
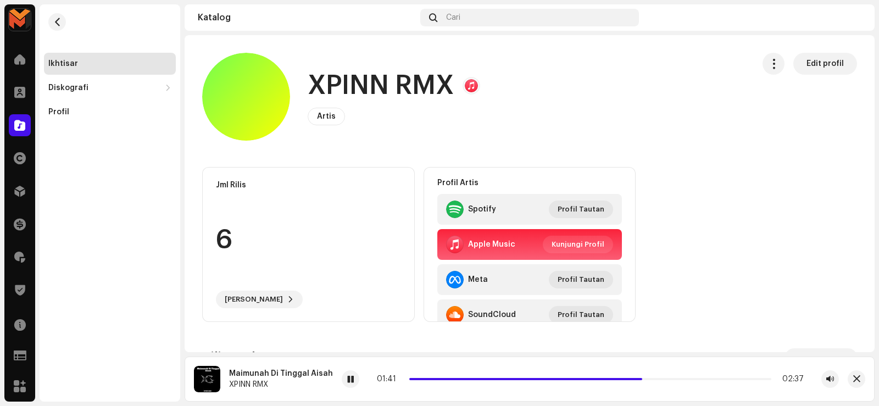
click at [605, 109] on div "XPINN RMX Artis Edit profil" at bounding box center [473, 97] width 543 height 88
click at [378, 74] on h1 "XPINN RMX" at bounding box center [381, 85] width 146 height 35
drag, startPoint x: 56, startPoint y: 15, endPoint x: 72, endPoint y: 17, distance: 16.1
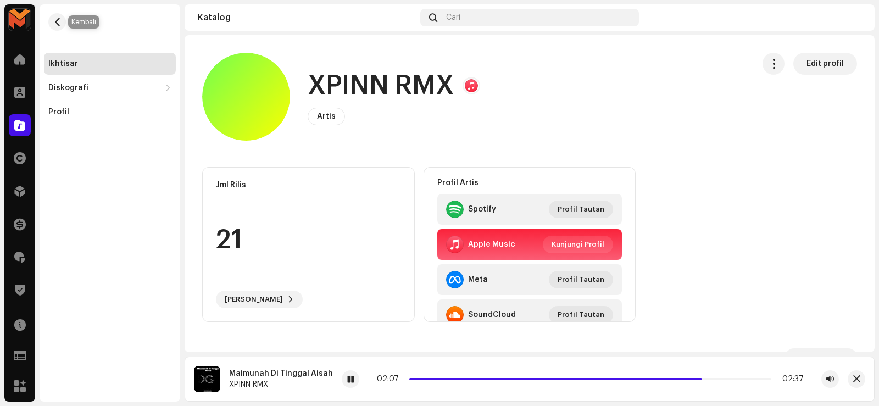
click at [57, 16] on button "button" at bounding box center [57, 22] width 18 height 18
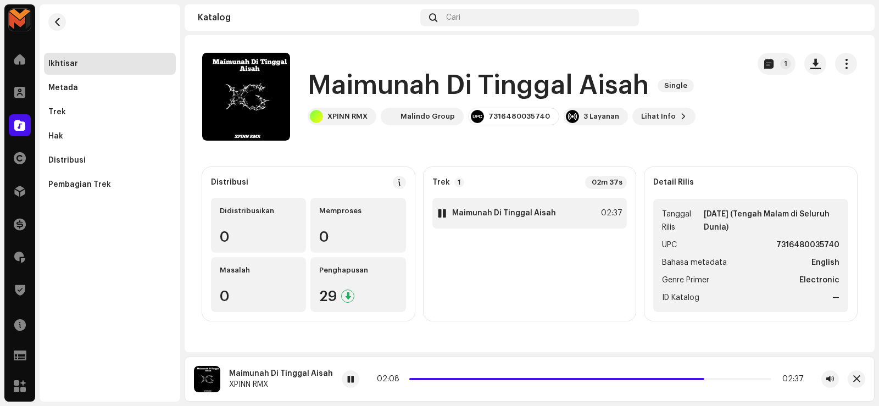
click at [506, 207] on div "1 Maimunah Di Tinggal Aisah 02:37" at bounding box center [529, 213] width 195 height 31
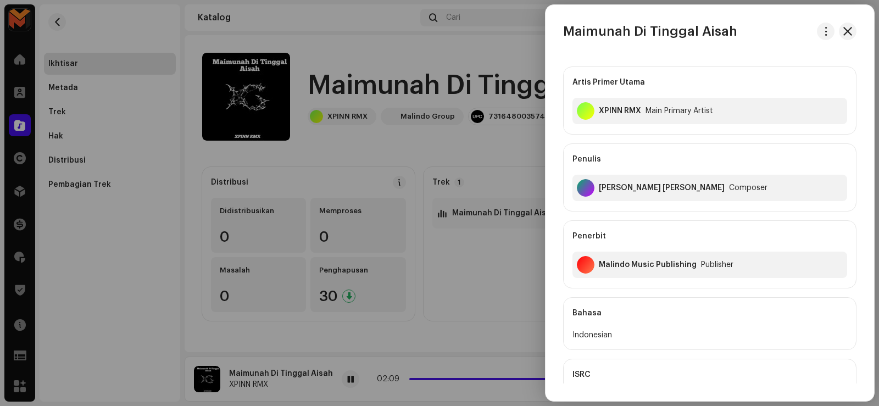
click at [604, 182] on div "[PERSON_NAME] [PERSON_NAME] Composer" at bounding box center [709, 188] width 275 height 26
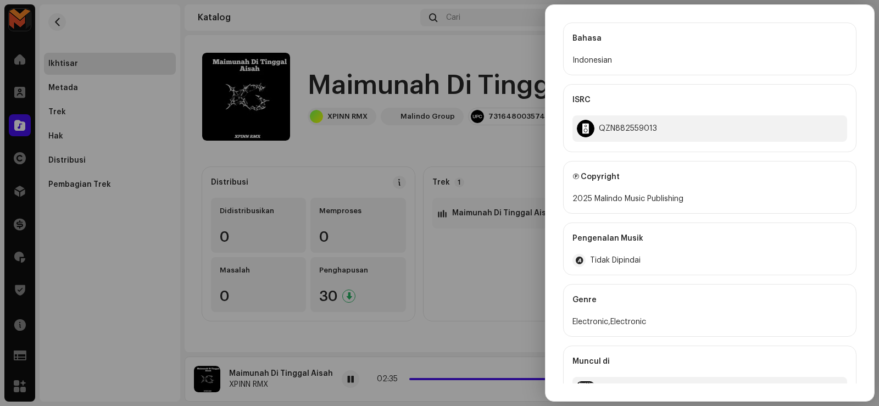
click at [604, 196] on div "2025 Malindo Music Publishing" at bounding box center [709, 198] width 275 height 13
click at [454, 167] on div at bounding box center [439, 203] width 879 height 406
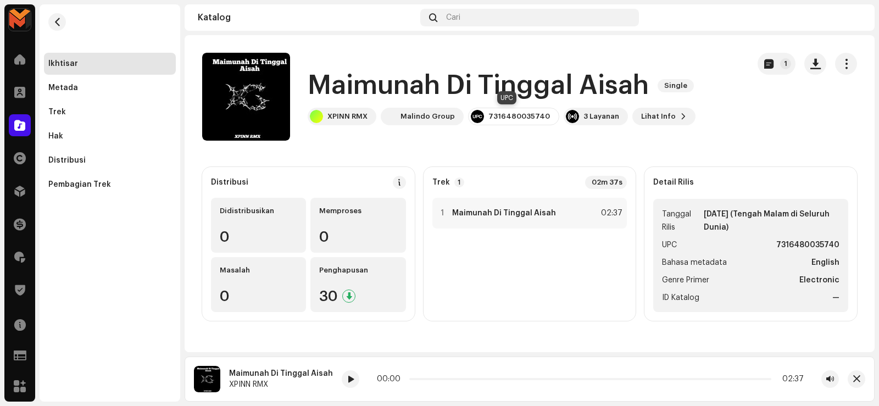
click at [499, 113] on div "7316480035740" at bounding box center [519, 116] width 62 height 9
click at [498, 113] on div "7316480035740" at bounding box center [519, 116] width 62 height 9
click at [555, 211] on div "1 Maimunah Di Tinggal Aisah 02:37" at bounding box center [529, 213] width 195 height 31
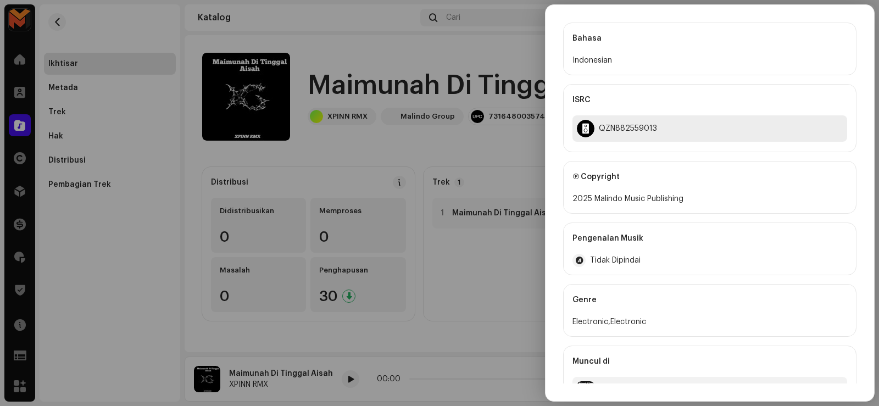
click at [623, 125] on div "QZN882559013" at bounding box center [628, 128] width 58 height 9
click at [280, 47] on div at bounding box center [439, 203] width 879 height 406
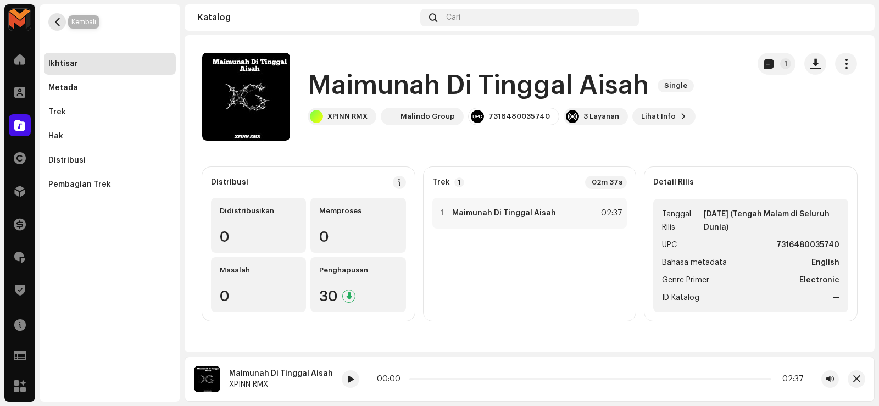
click at [58, 25] on span "button" at bounding box center [57, 22] width 8 height 9
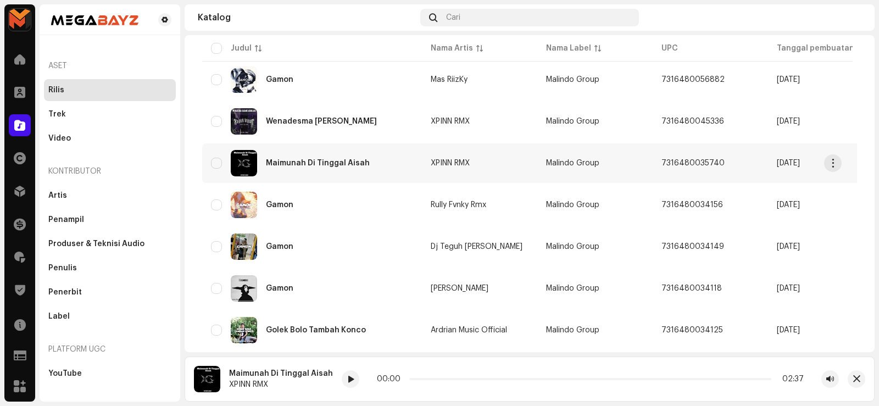
scroll to position [855, 0]
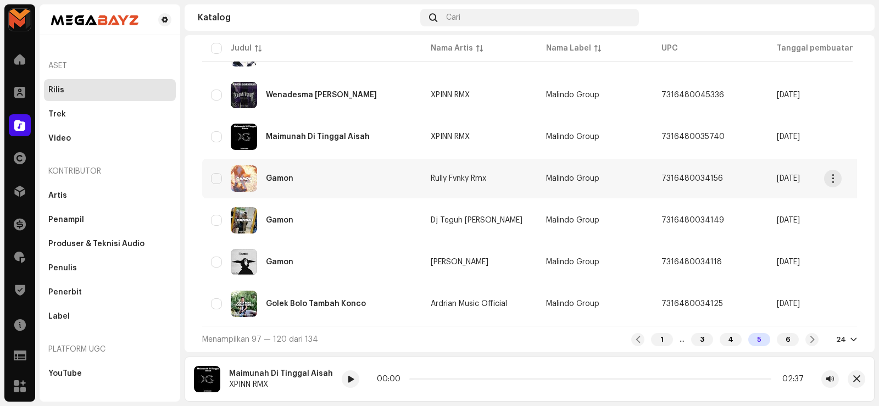
click at [283, 175] on div "Gamon" at bounding box center [279, 179] width 27 height 8
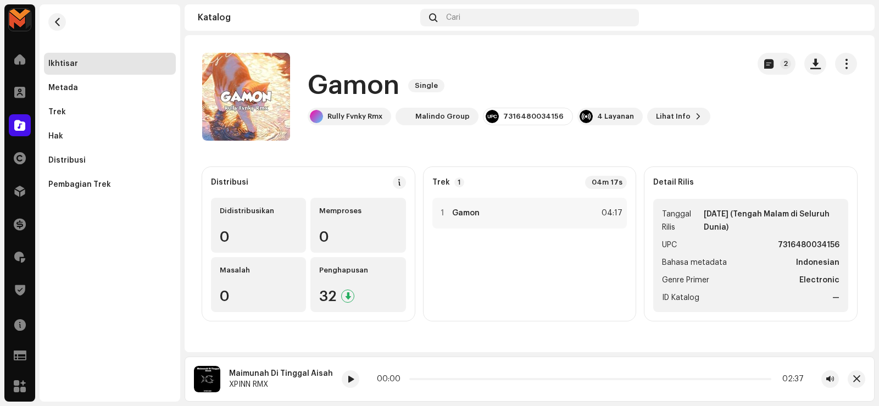
click at [367, 86] on h1 "Gamon" at bounding box center [354, 85] width 92 height 35
click at [465, 217] on strong "Gamon" at bounding box center [465, 213] width 27 height 9
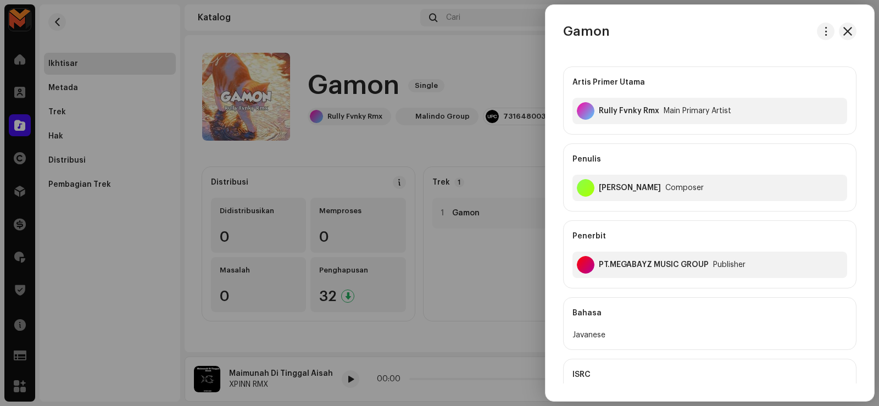
click at [443, 216] on div at bounding box center [439, 203] width 879 height 406
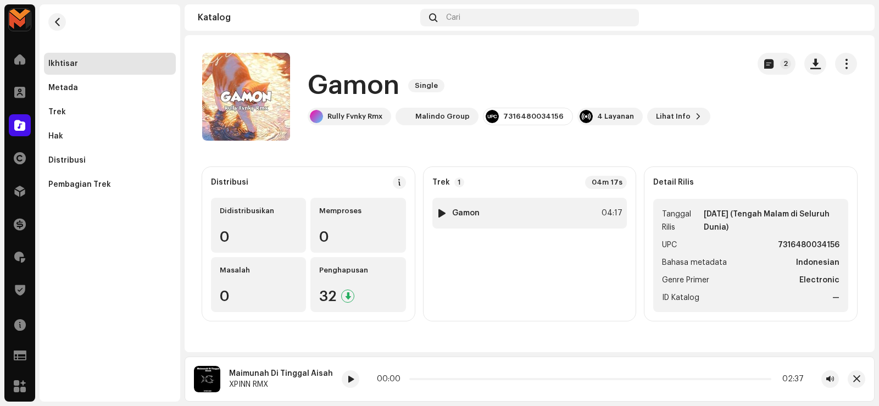
click at [443, 215] on div at bounding box center [442, 213] width 8 height 9
click at [304, 380] on span at bounding box center [302, 379] width 7 height 9
click at [303, 380] on span at bounding box center [302, 379] width 7 height 9
click at [300, 383] on div at bounding box center [302, 379] width 18 height 18
click at [56, 19] on span "button" at bounding box center [57, 22] width 8 height 9
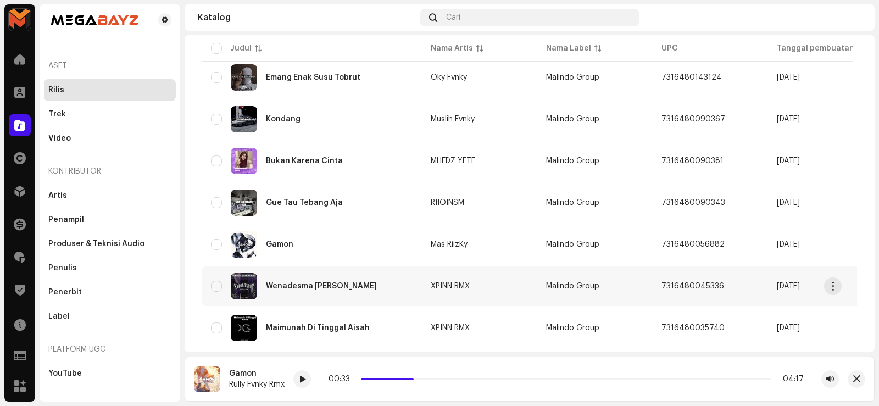
scroll to position [855, 0]
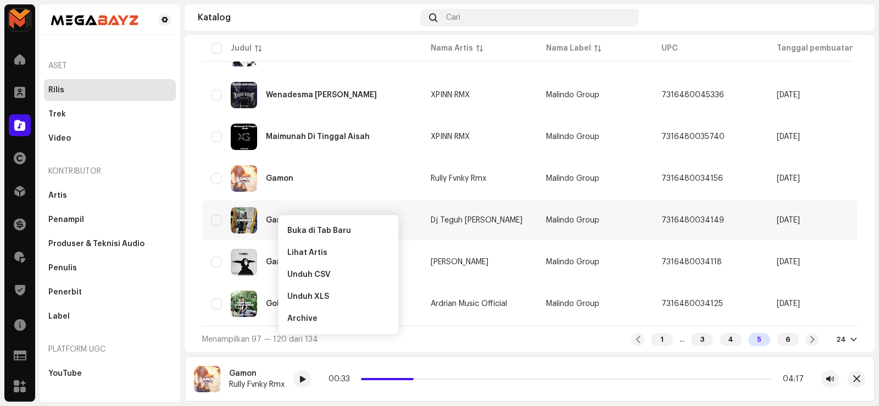
click at [376, 200] on td "Gamon" at bounding box center [312, 220] width 220 height 40
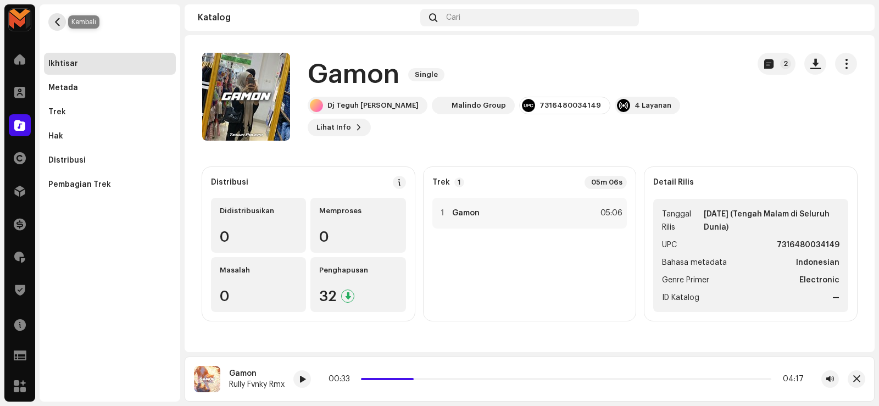
click at [51, 18] on button "button" at bounding box center [57, 22] width 18 height 18
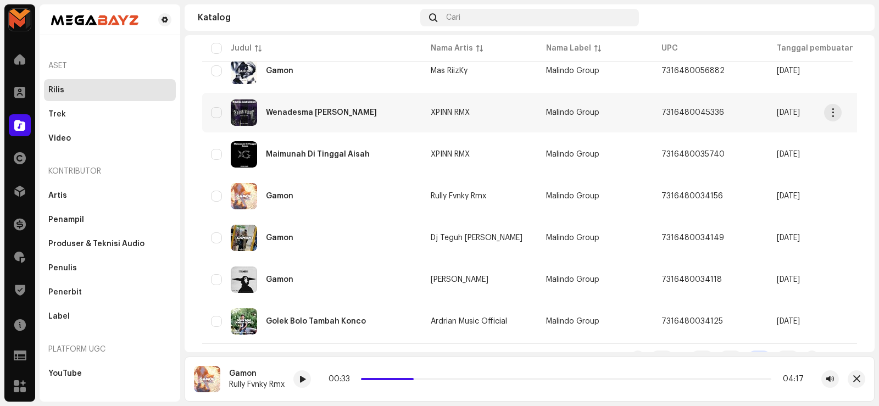
scroll to position [855, 0]
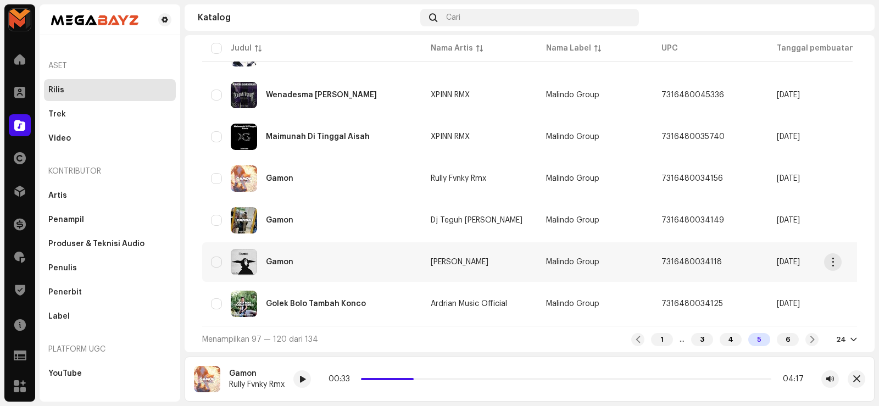
click at [288, 249] on div "Gamon" at bounding box center [312, 262] width 202 height 26
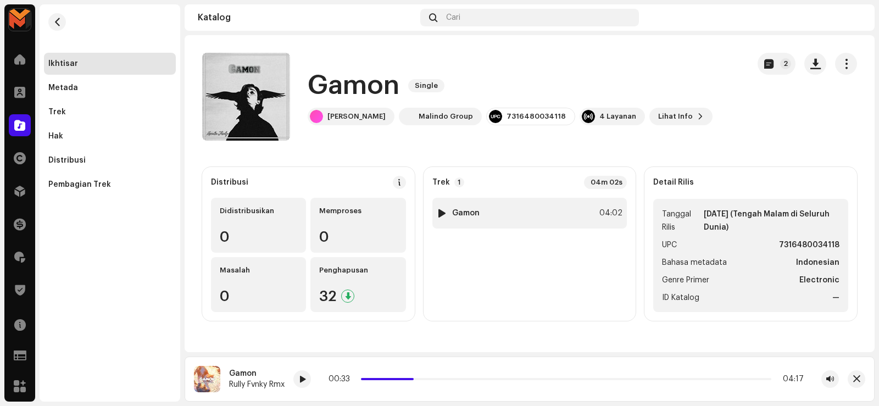
click at [485, 210] on div "1 Gamon 04:02" at bounding box center [529, 213] width 195 height 31
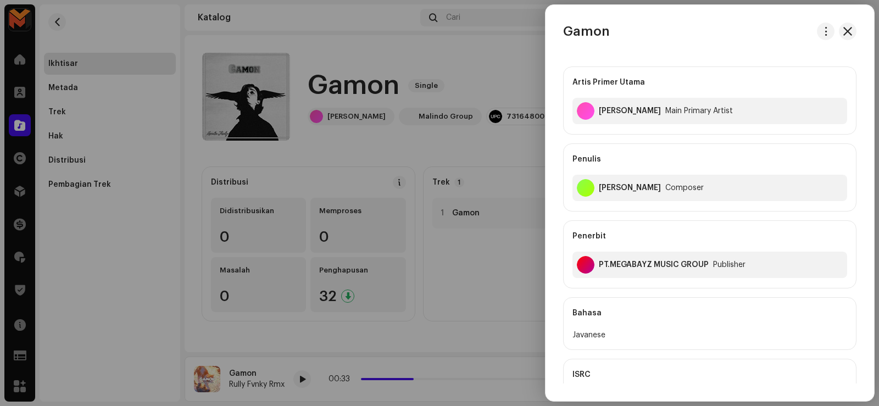
click at [454, 239] on div at bounding box center [439, 203] width 879 height 406
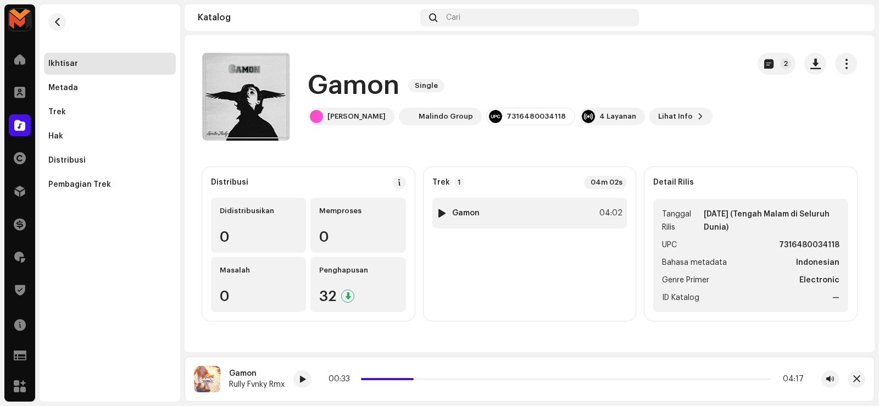
click at [438, 210] on div at bounding box center [442, 213] width 8 height 9
click at [438, 214] on div at bounding box center [442, 213] width 8 height 9
click at [301, 380] on span at bounding box center [304, 379] width 7 height 9
click at [507, 207] on div "1 Gamon 04:02" at bounding box center [529, 213] width 195 height 31
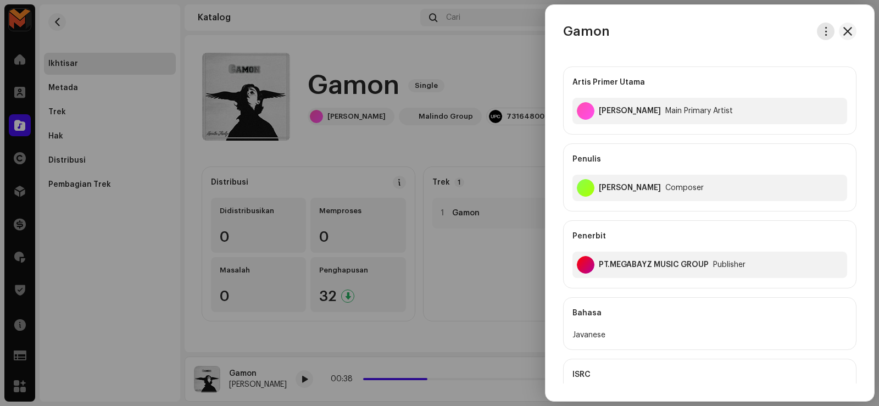
click at [821, 26] on button "button" at bounding box center [826, 32] width 18 height 18
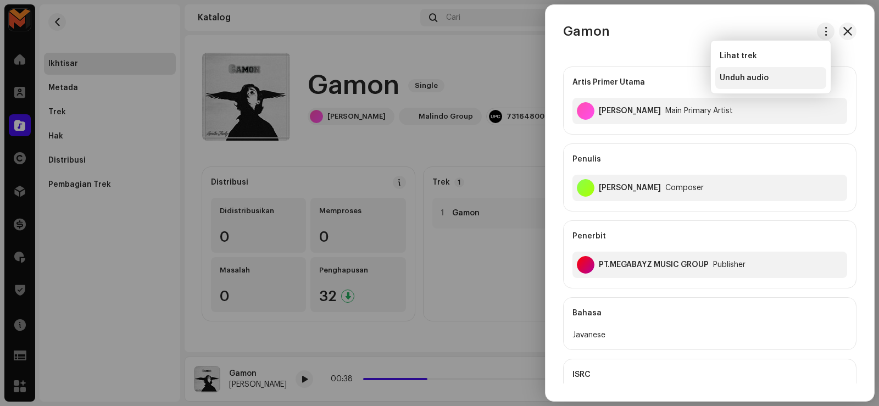
click at [750, 75] on span "Unduh audio" at bounding box center [744, 78] width 49 height 9
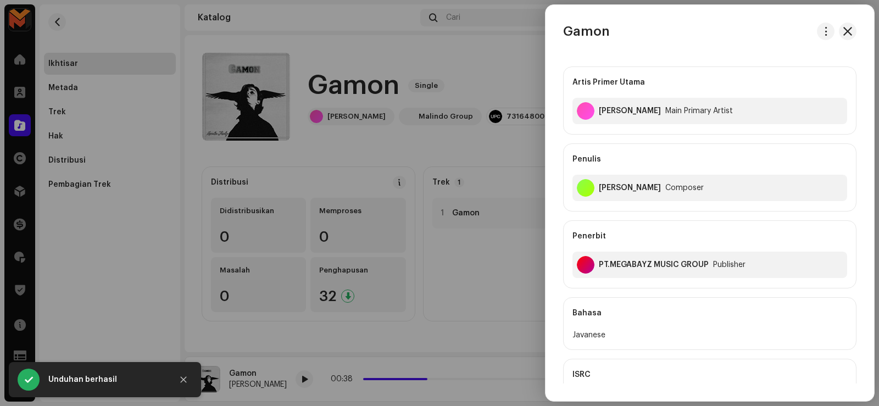
click at [465, 68] on div at bounding box center [439, 203] width 879 height 406
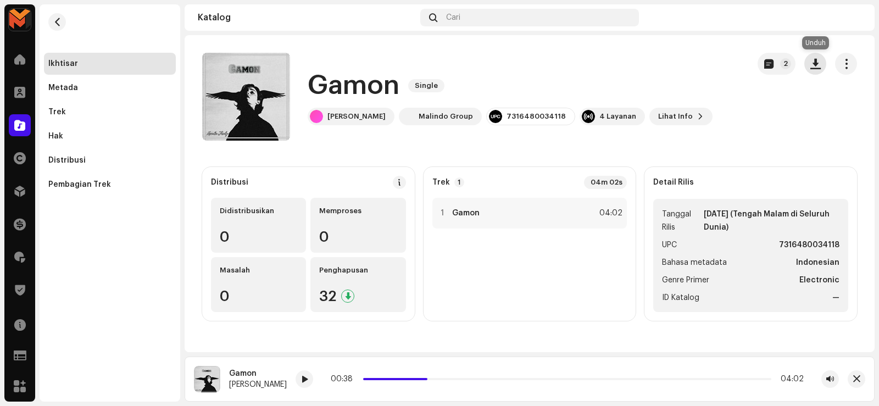
click at [812, 62] on span "button" at bounding box center [815, 63] width 10 height 9
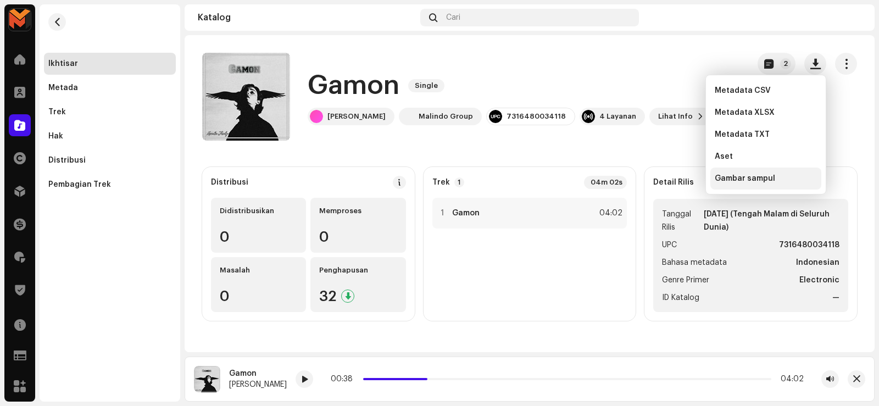
click at [749, 179] on span "Gambar sampul" at bounding box center [745, 178] width 60 height 9
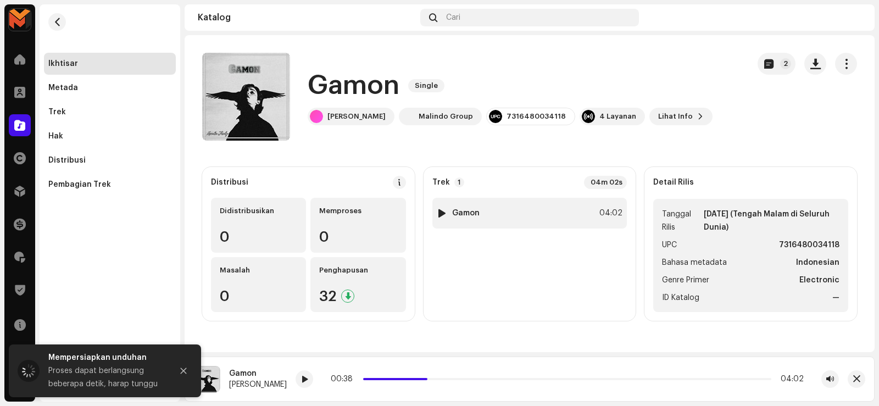
click at [514, 205] on div "1 Gamon 04:02" at bounding box center [529, 213] width 195 height 31
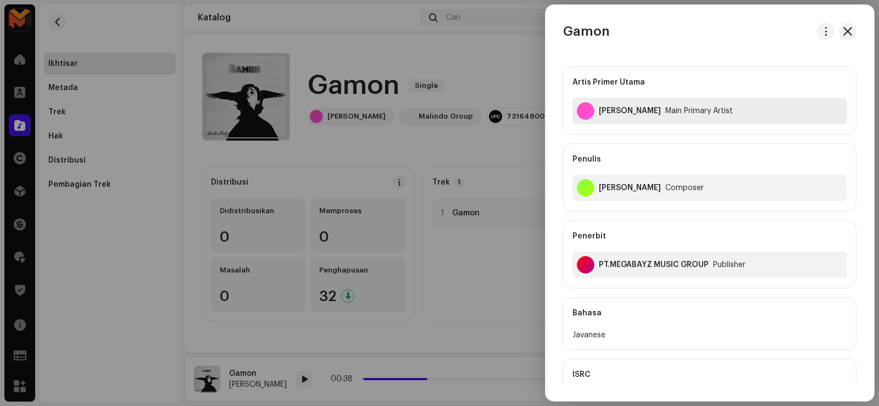
click at [606, 107] on div "[PERSON_NAME]" at bounding box center [630, 111] width 62 height 9
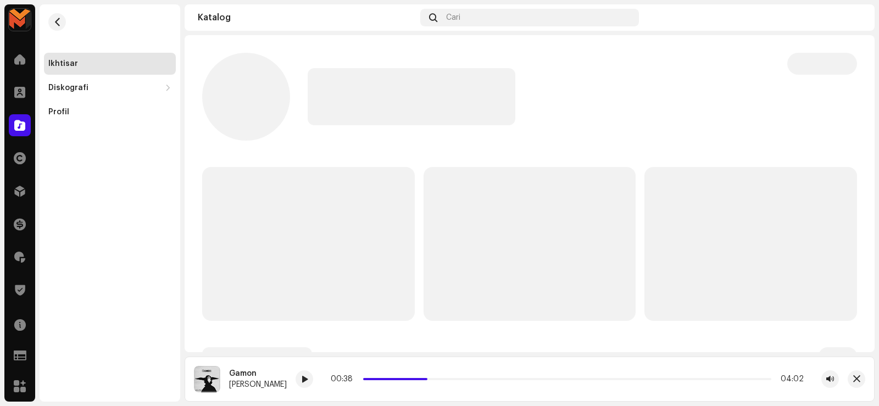
click at [606, 107] on div at bounding box center [539, 96] width 462 height 57
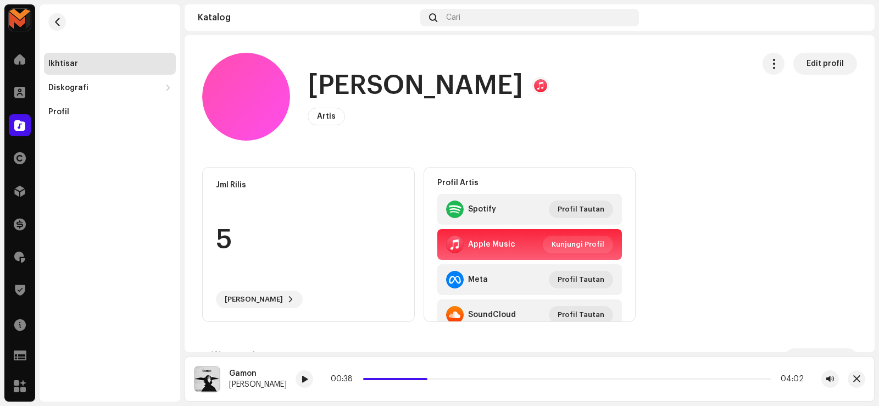
click at [366, 86] on h1 "[PERSON_NAME]" at bounding box center [415, 85] width 215 height 35
click at [365, 86] on h1 "[PERSON_NAME]" at bounding box center [415, 85] width 215 height 35
click at [58, 23] on span "button" at bounding box center [57, 22] width 8 height 9
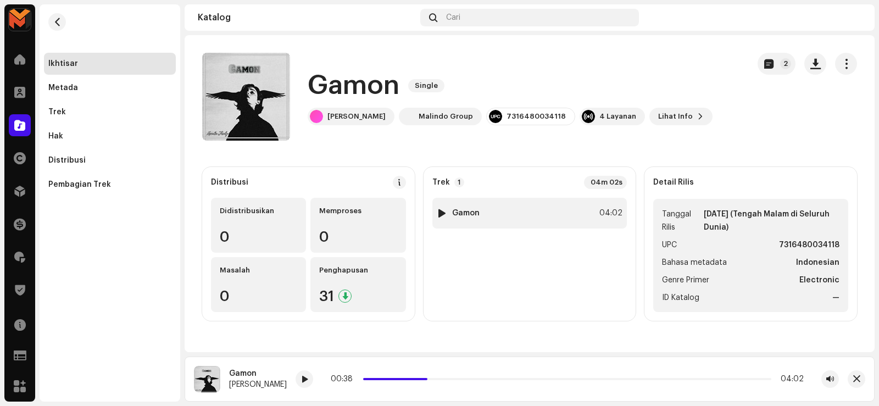
click at [503, 203] on div "1 Gamon 04:02" at bounding box center [529, 213] width 195 height 31
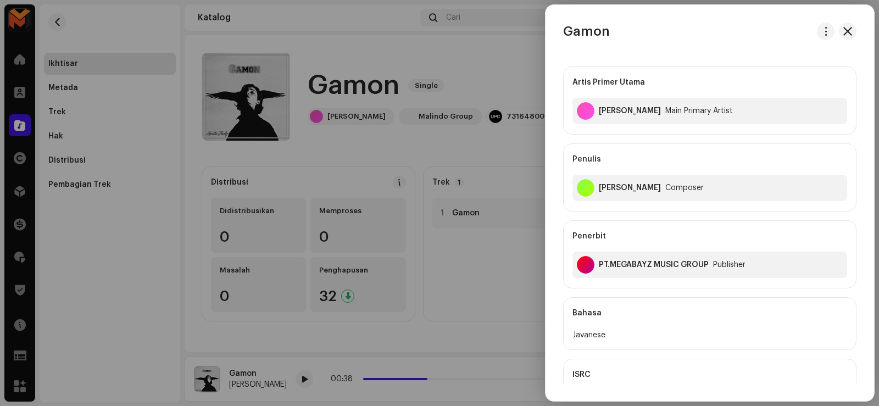
click at [603, 183] on div "[PERSON_NAME] Composer" at bounding box center [709, 188] width 275 height 26
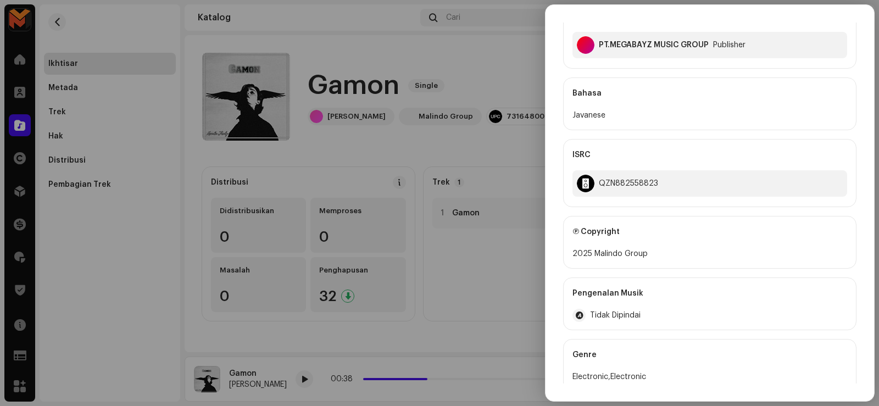
scroll to position [275, 0]
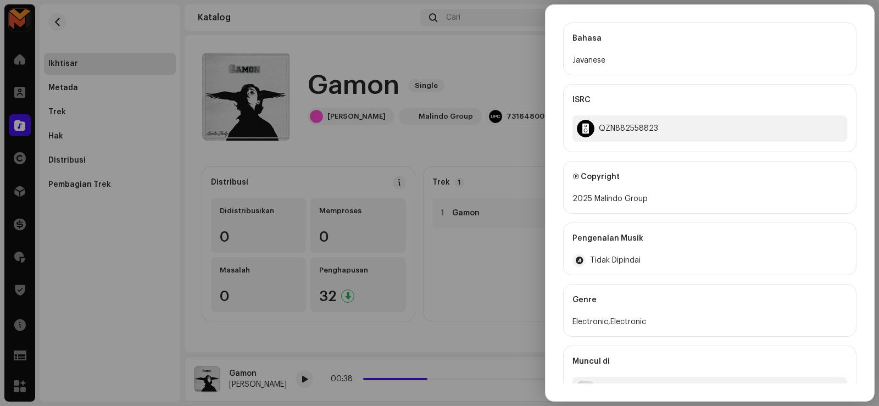
drag, startPoint x: 594, startPoint y: 199, endPoint x: 650, endPoint y: 204, distance: 56.2
click at [650, 204] on div "2025 Malindo Group" at bounding box center [709, 198] width 275 height 13
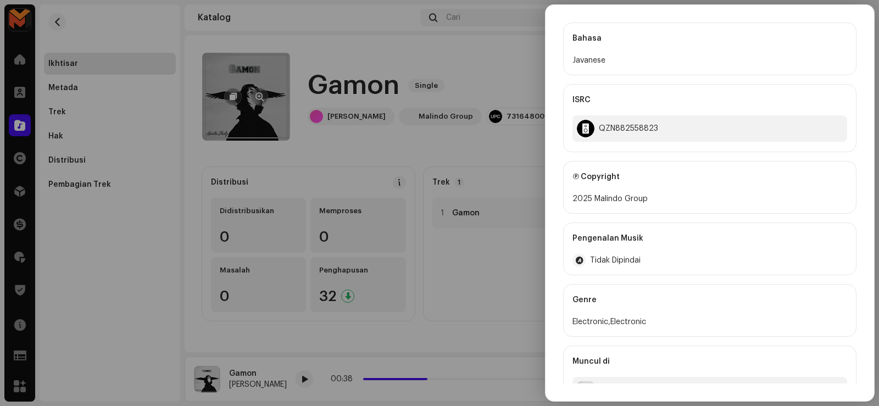
click at [253, 120] on div at bounding box center [439, 203] width 879 height 406
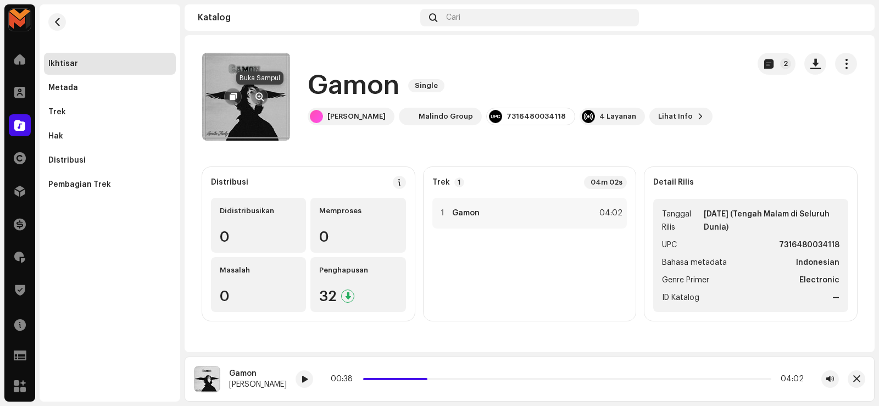
click at [259, 94] on span "button" at bounding box center [259, 96] width 8 height 9
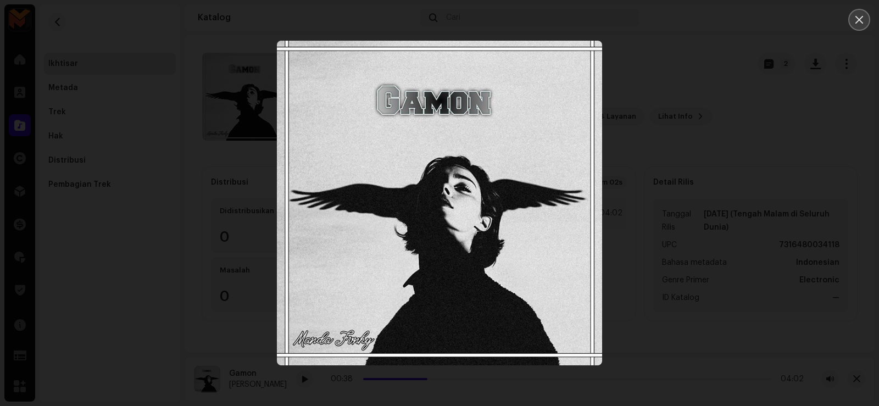
click at [855, 19] on icon "Close" at bounding box center [859, 20] width 10 height 10
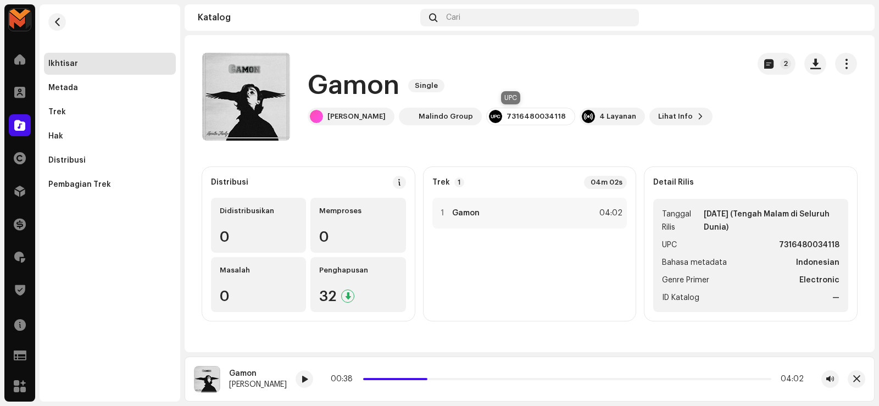
click at [506, 115] on div "7316480034118" at bounding box center [535, 116] width 59 height 9
click at [542, 197] on div "Trek 1 04m 02s 1 Gamon 04:02" at bounding box center [529, 244] width 213 height 154
click at [544, 213] on div "1 Gamon 04:02" at bounding box center [529, 213] width 195 height 31
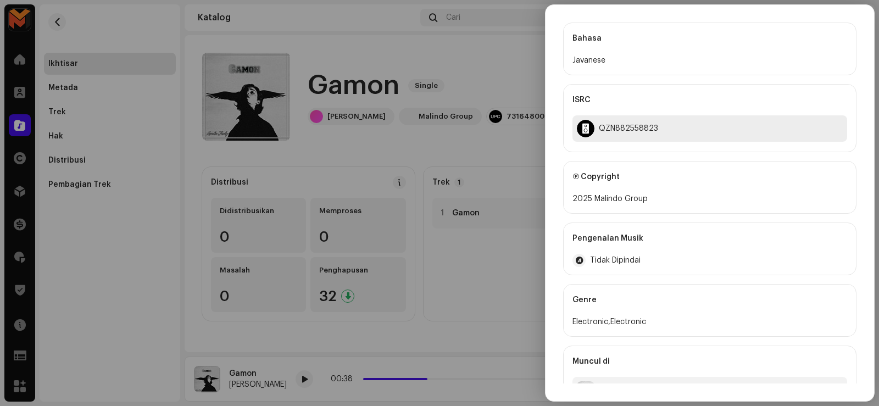
click at [609, 127] on div "QZN882558823" at bounding box center [628, 128] width 59 height 9
click at [610, 128] on div "QZN882558823" at bounding box center [628, 128] width 59 height 9
click at [255, 27] on div at bounding box center [439, 203] width 879 height 406
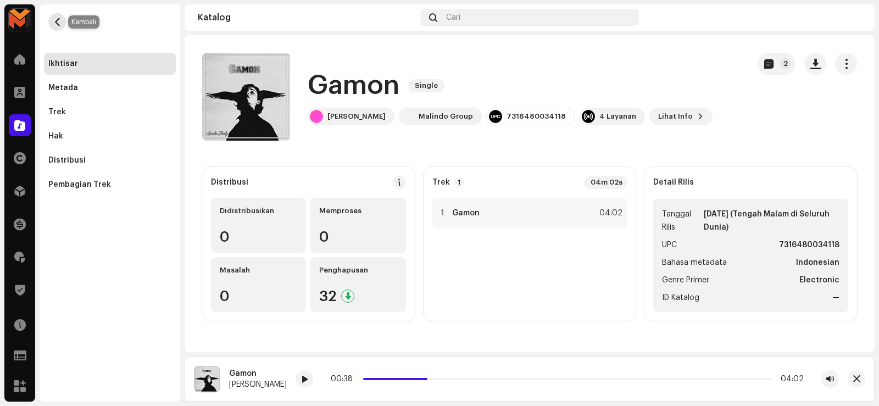
click at [59, 24] on span "button" at bounding box center [57, 22] width 8 height 9
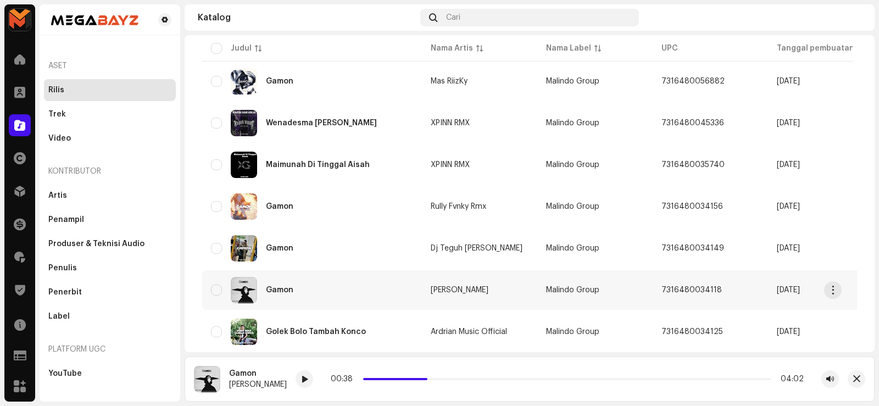
scroll to position [855, 0]
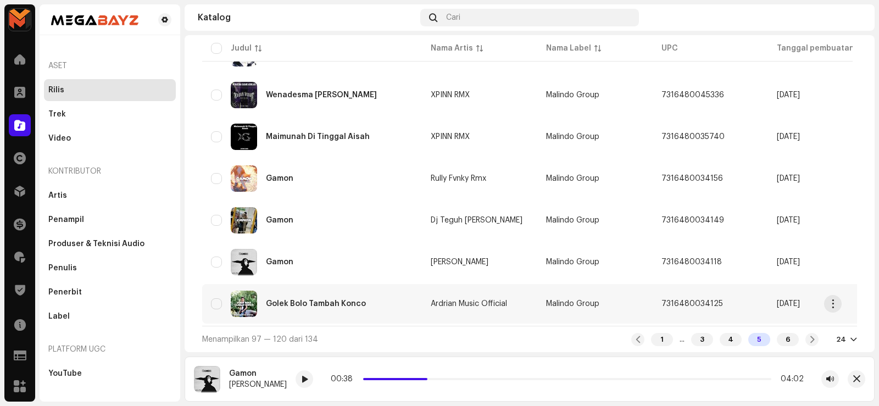
click at [298, 301] on div "Golek Bolo Tambah Konco" at bounding box center [316, 304] width 100 height 8
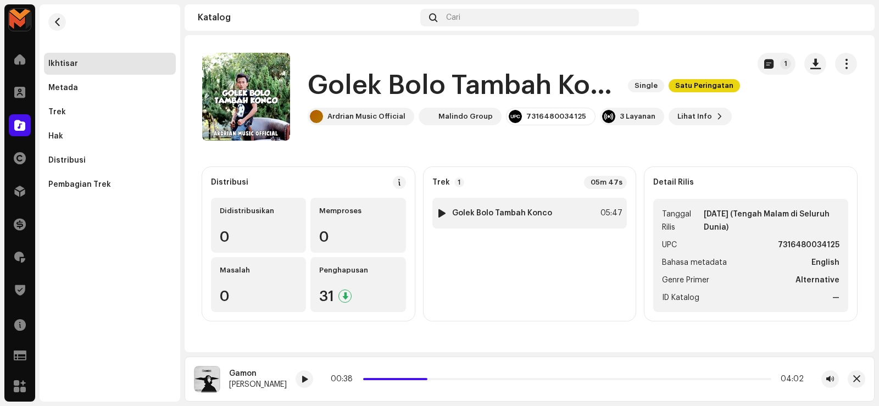
click at [556, 216] on div "1 Golek Bolo Tambah Konco 05:47" at bounding box center [529, 213] width 195 height 31
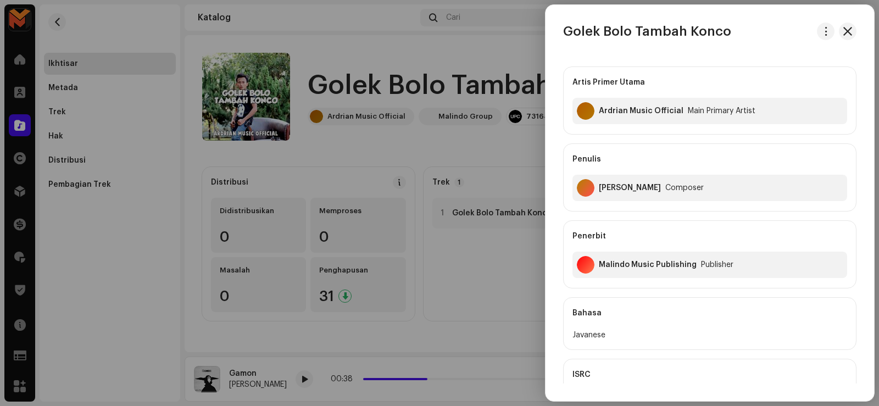
click at [676, 26] on h3 "Golek Bolo Tambah Konco" at bounding box center [647, 32] width 168 height 18
click at [274, 94] on div at bounding box center [439, 203] width 879 height 406
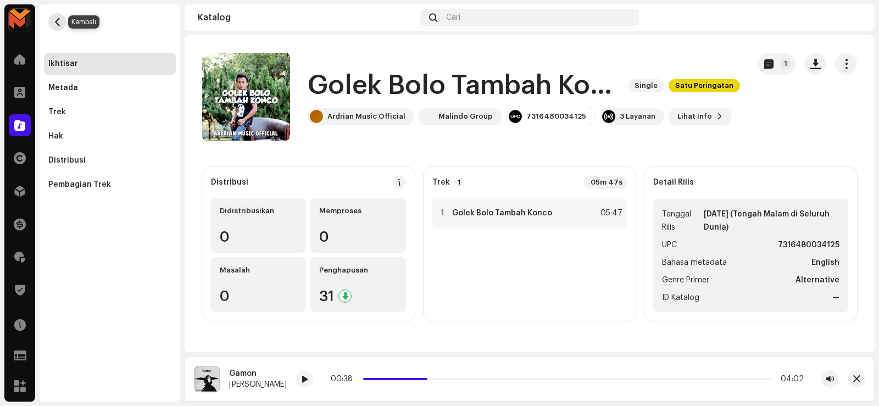
click at [56, 21] on span "button" at bounding box center [57, 22] width 8 height 9
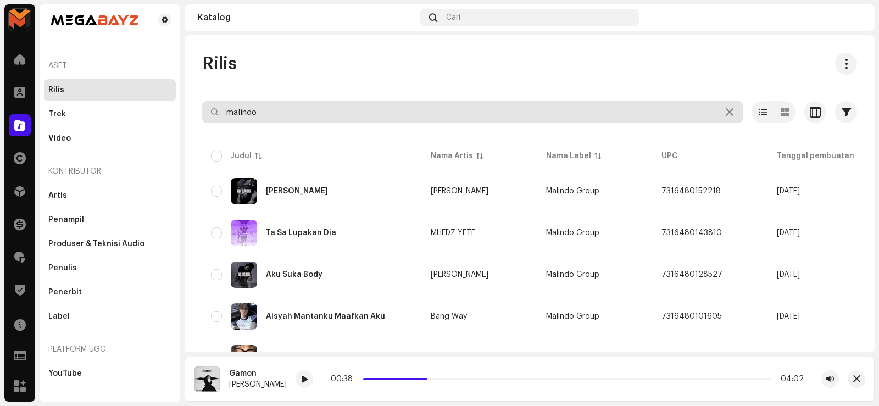
click at [289, 111] on input "malindo" at bounding box center [472, 112] width 540 height 22
type input "m"
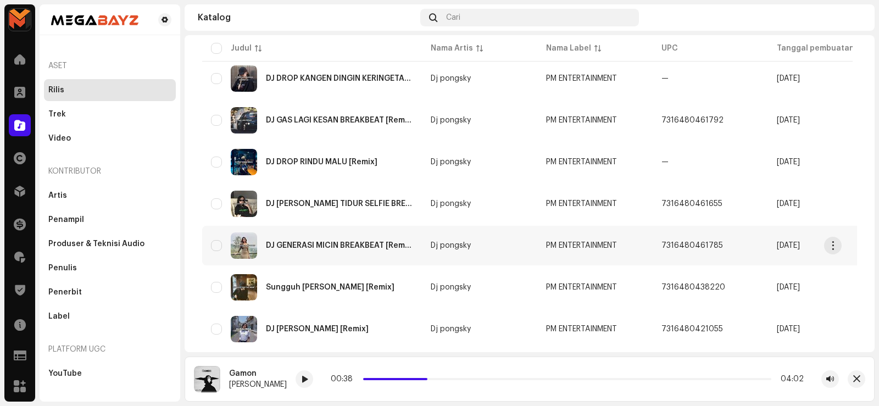
scroll to position [855, 0]
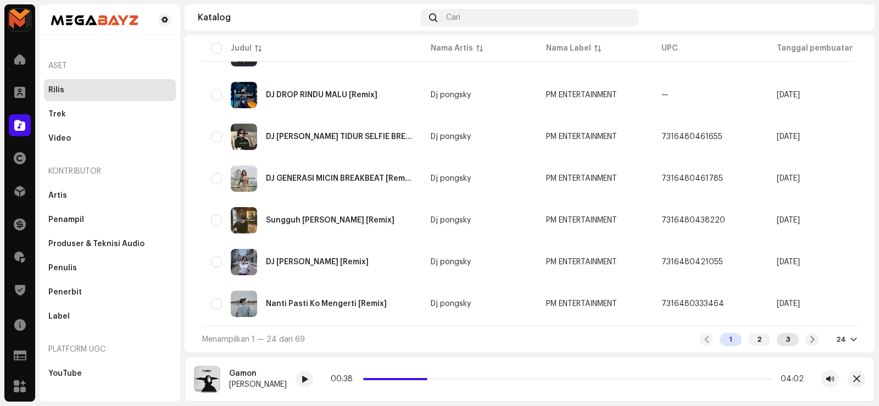
type input "PM"
click at [786, 344] on div "3" at bounding box center [788, 339] width 22 height 13
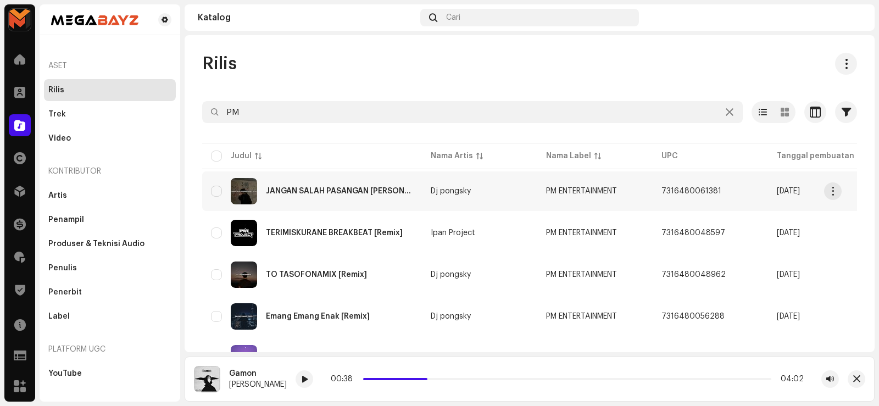
click at [320, 187] on div "JANGAN SALAH PASANGAN [PERSON_NAME] [Remix]" at bounding box center [339, 191] width 147 height 8
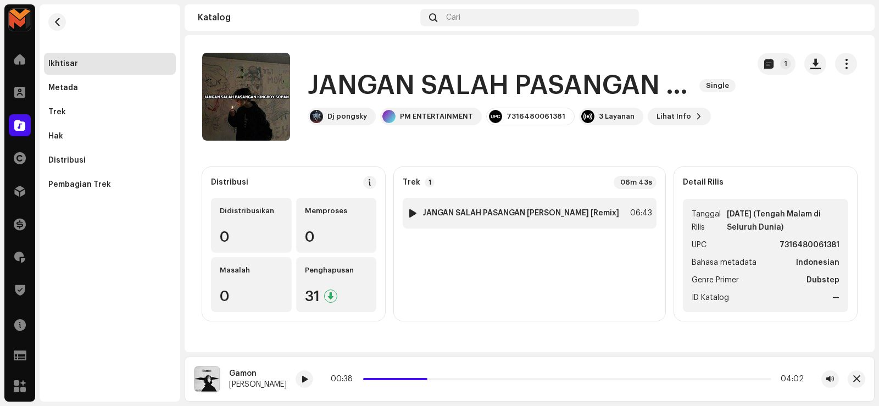
click at [574, 211] on strong "JANGAN SALAH PASANGAN [PERSON_NAME] [Remix]" at bounding box center [520, 213] width 197 height 9
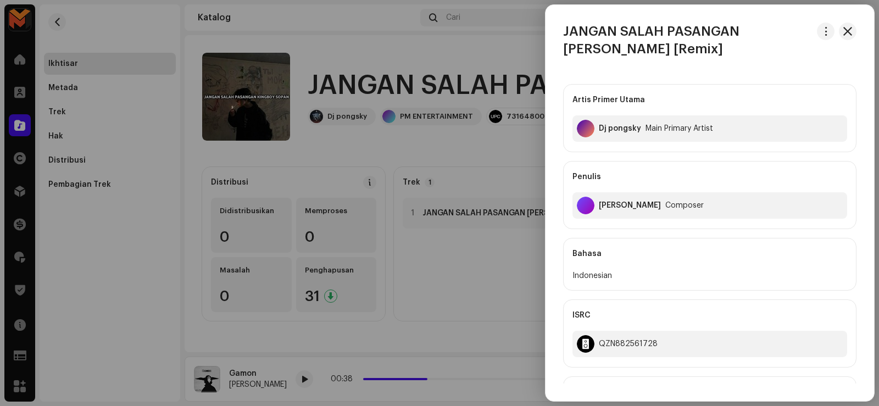
click at [612, 28] on h3 "JANGAN SALAH PASANGAN [PERSON_NAME] [Remix]" at bounding box center [687, 40] width 249 height 35
click at [613, 26] on h3 "JANGAN SALAH PASANGAN [PERSON_NAME] [Remix]" at bounding box center [687, 40] width 249 height 35
click at [614, 27] on h3 "JANGAN SALAH PASANGAN [PERSON_NAME] [Remix]" at bounding box center [687, 40] width 249 height 35
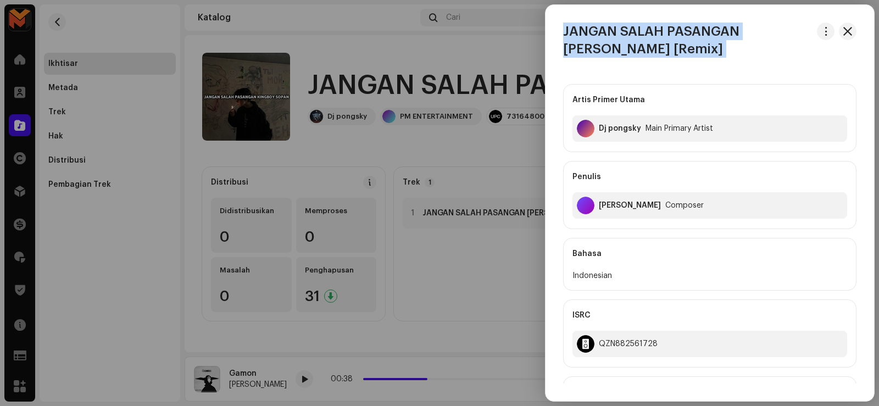
click at [615, 27] on h3 "JANGAN SALAH PASANGAN [PERSON_NAME] [Remix]" at bounding box center [687, 40] width 249 height 35
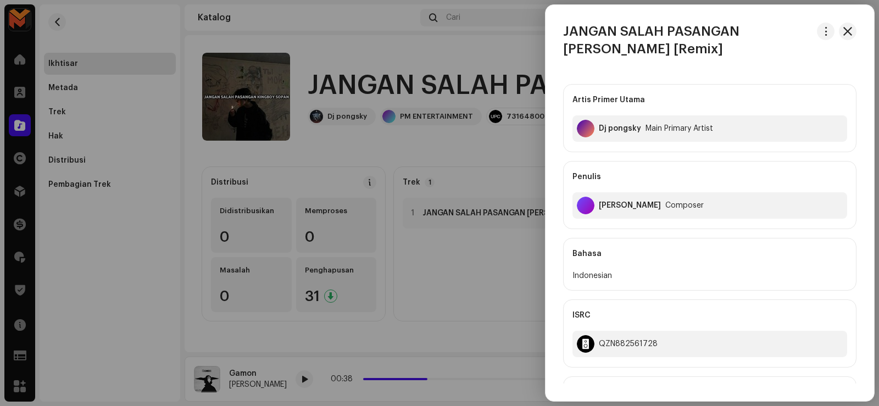
drag, startPoint x: 249, startPoint y: 130, endPoint x: 62, endPoint y: 53, distance: 202.2
click at [248, 129] on div at bounding box center [439, 203] width 879 height 406
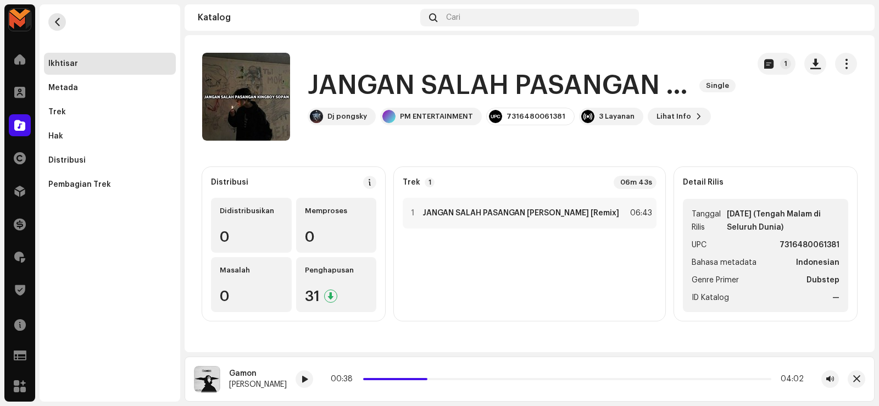
click at [54, 24] on span "button" at bounding box center [57, 22] width 8 height 9
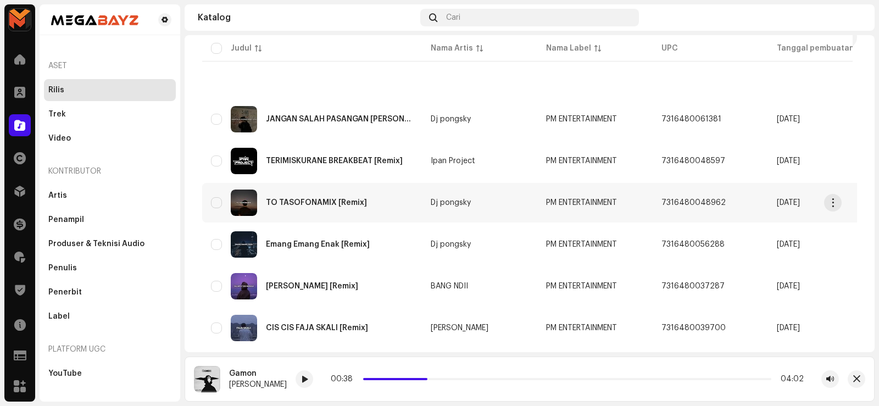
scroll to position [70, 0]
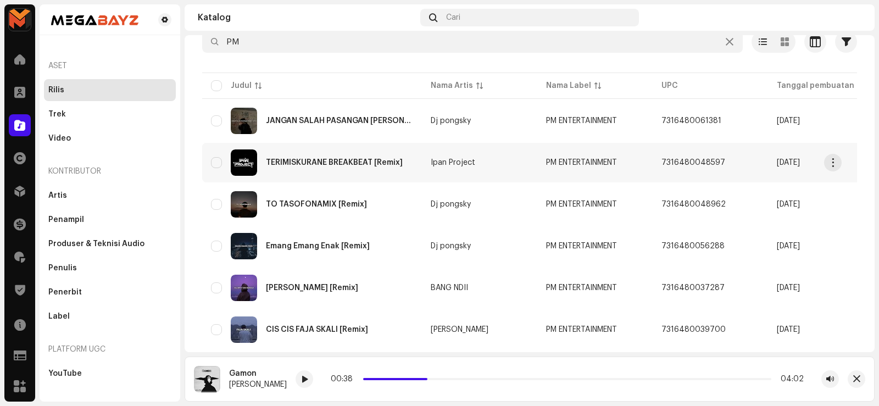
click at [350, 157] on div "TERIMISKURANE BREAKBEAT [Remix]" at bounding box center [312, 162] width 202 height 26
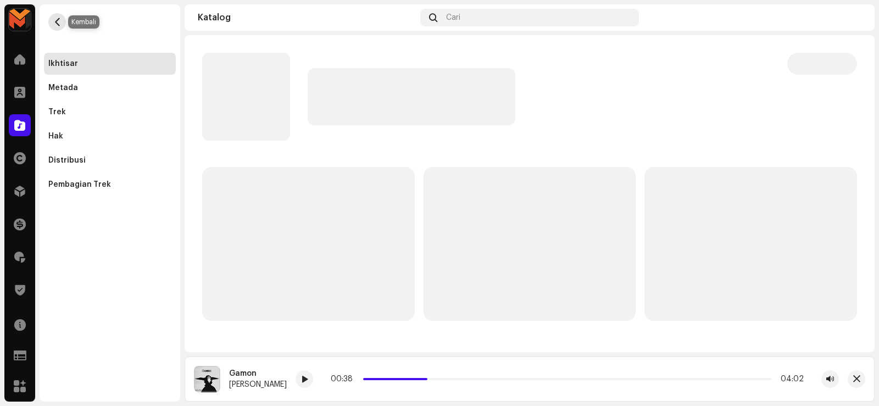
click at [55, 14] on button "button" at bounding box center [57, 22] width 18 height 18
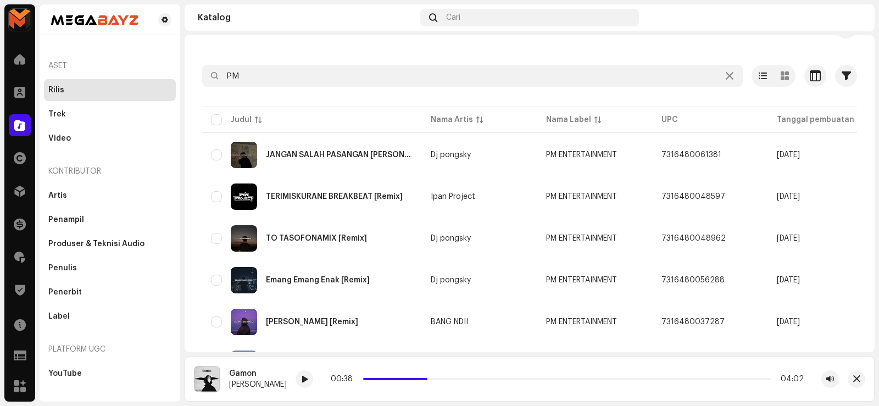
scroll to position [55, 0]
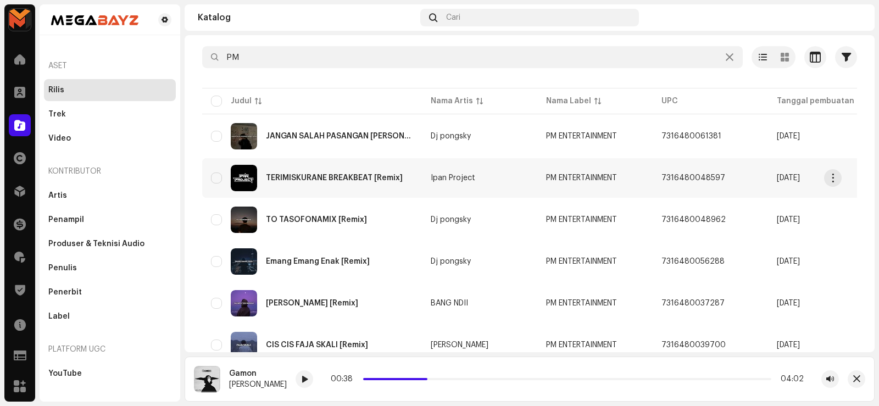
click at [366, 172] on div "TERIMISKURANE BREAKBEAT [Remix]" at bounding box center [312, 178] width 202 height 26
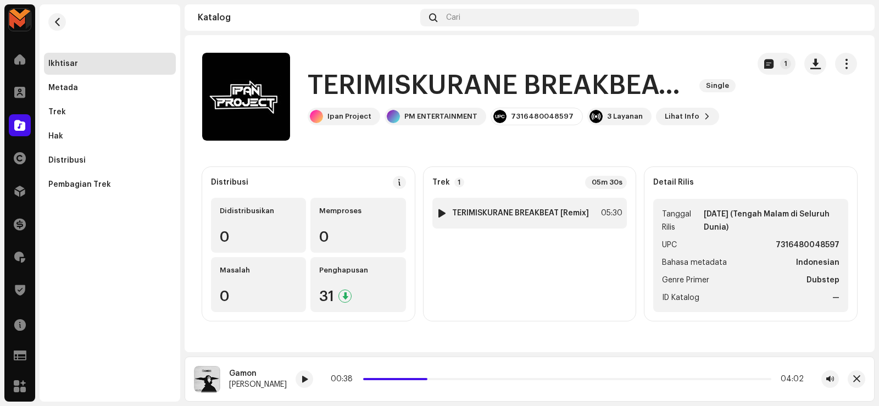
click at [558, 205] on div "1 TERIMISKURANE BREAKBEAT [Remix] 05:30" at bounding box center [529, 213] width 195 height 31
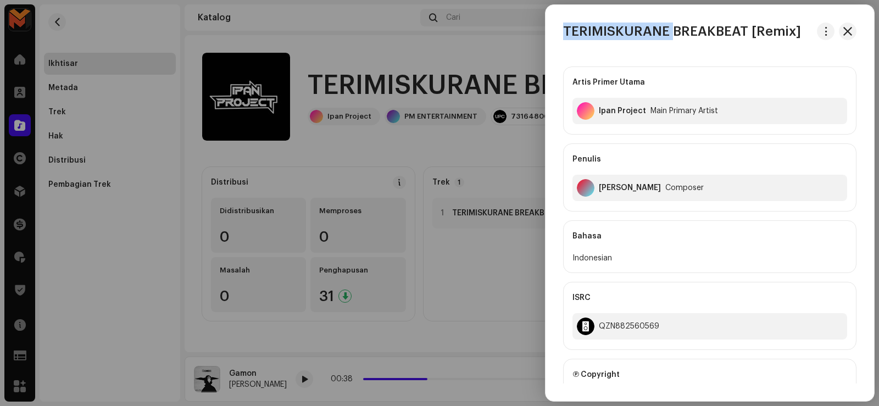
drag, startPoint x: 564, startPoint y: 27, endPoint x: 673, endPoint y: 30, distance: 108.8
click at [673, 30] on h3 "TERIMISKURANE BREAKBEAT [Remix]" at bounding box center [682, 32] width 238 height 18
copy h3 "TERIMISKURANE"
click at [605, 108] on div "Ipan Project" at bounding box center [622, 111] width 47 height 9
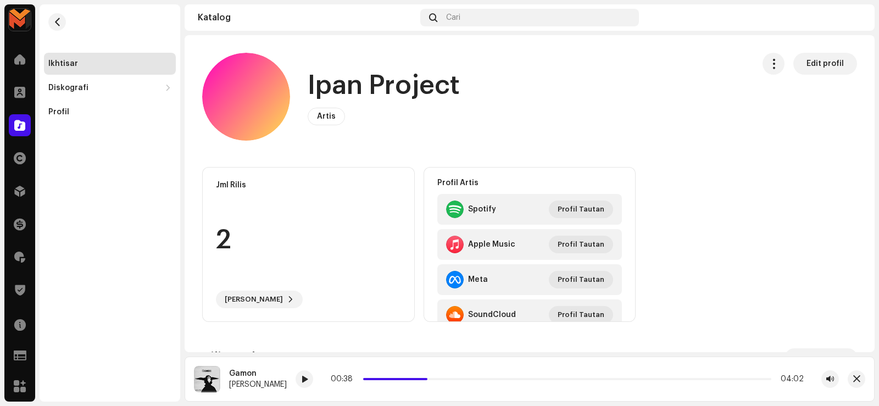
click at [339, 83] on h1 "Ipan Project" at bounding box center [384, 85] width 152 height 35
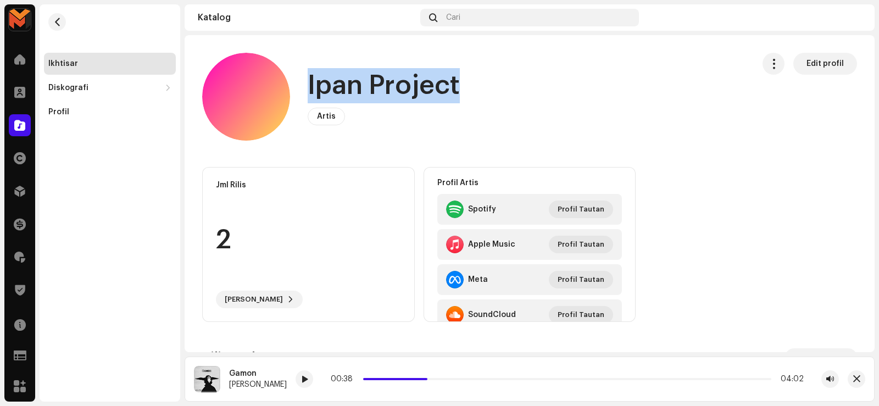
click at [338, 83] on h1 "Ipan Project" at bounding box center [384, 85] width 152 height 35
copy div "Ipan Project Artis Edit profil Edit profil"
click at [51, 23] on button "button" at bounding box center [57, 22] width 18 height 18
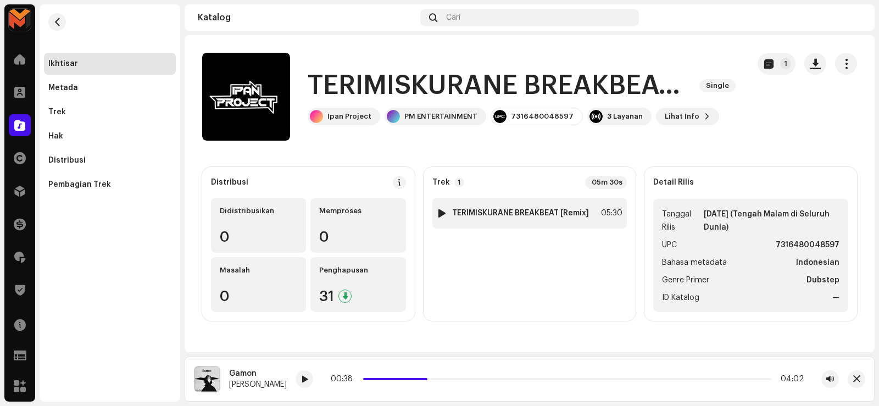
click at [440, 210] on div at bounding box center [442, 213] width 8 height 9
click at [350, 376] on span at bounding box center [352, 379] width 7 height 9
click at [354, 379] on span at bounding box center [352, 379] width 7 height 9
click at [593, 205] on div "1 TERIMISKURANE BREAKBEAT [Remix] 05:30" at bounding box center [529, 213] width 195 height 31
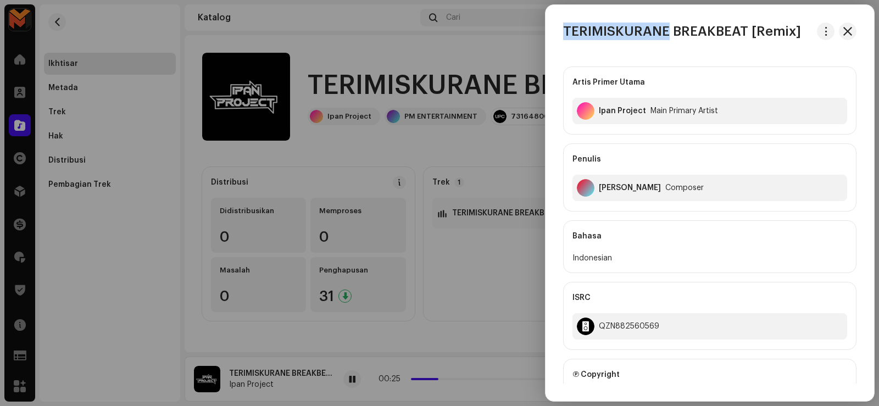
drag, startPoint x: 566, startPoint y: 30, endPoint x: 670, endPoint y: 39, distance: 104.7
click at [670, 39] on h3 "TERIMISKURANE BREAKBEAT [Remix]" at bounding box center [682, 32] width 238 height 18
copy h3 "TERIMISKURANE"
click at [355, 376] on div at bounding box center [439, 203] width 879 height 406
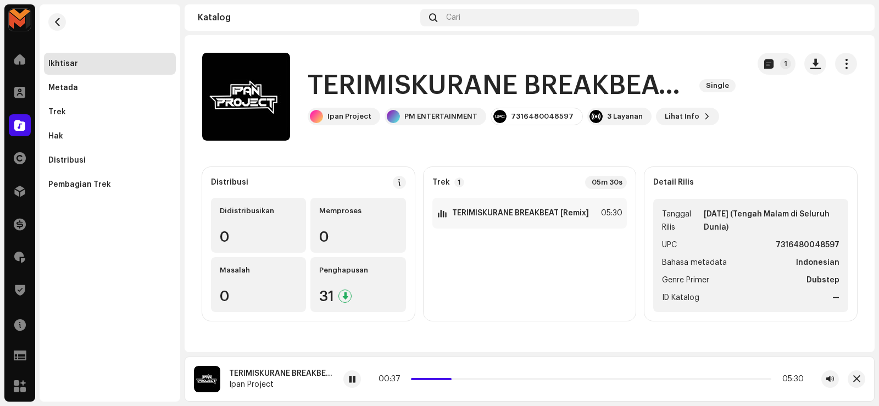
drag, startPoint x: 353, startPoint y: 379, endPoint x: 354, endPoint y: 254, distance: 124.7
click at [353, 377] on span at bounding box center [352, 379] width 7 height 9
click at [510, 213] on strong "TERIMISKURANE BREAKBEAT [Remix]" at bounding box center [520, 213] width 137 height 9
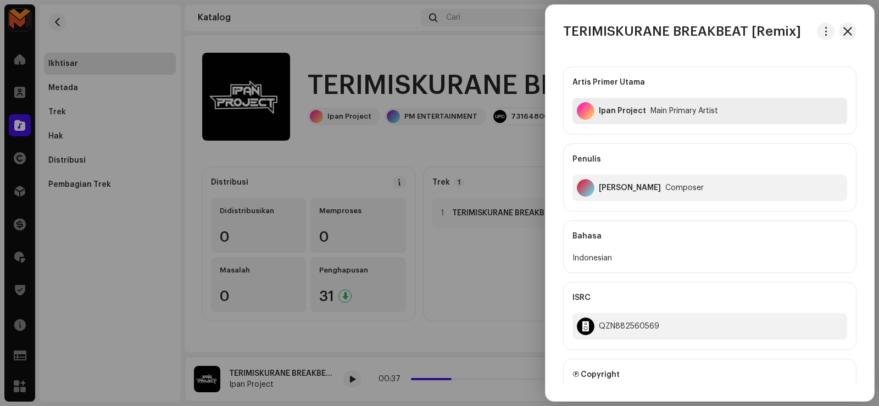
click at [601, 108] on div "Ipan Project" at bounding box center [622, 111] width 47 height 9
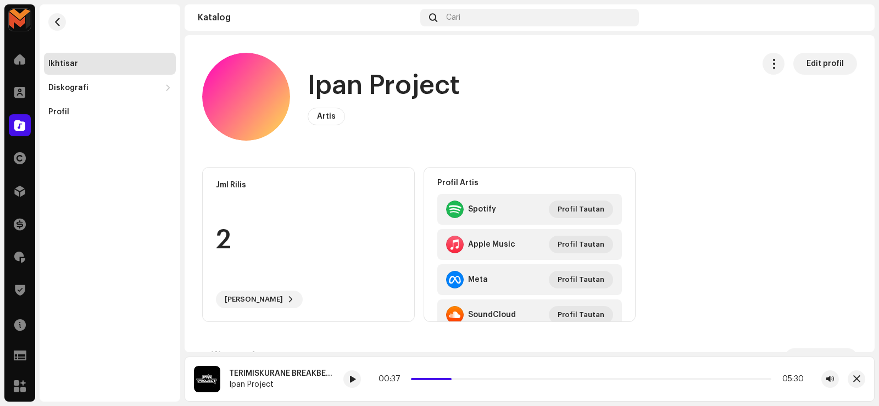
click at [328, 90] on h1 "Ipan Project" at bounding box center [384, 85] width 152 height 35
click at [332, 91] on h1 "Ipan Project" at bounding box center [384, 85] width 152 height 35
click at [333, 92] on h1 "Ipan Project" at bounding box center [384, 85] width 152 height 35
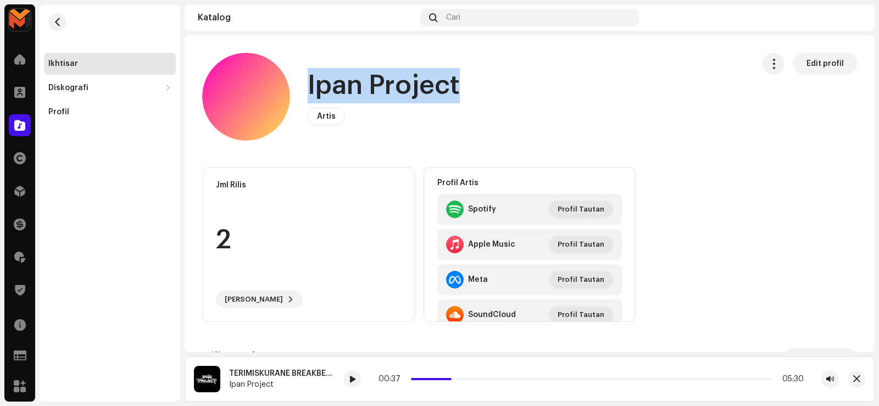
click at [333, 92] on h1 "Ipan Project" at bounding box center [384, 85] width 152 height 35
copy div "Ipan Project Artis Edit profil Edit profil"
click at [55, 21] on span "button" at bounding box center [57, 22] width 8 height 9
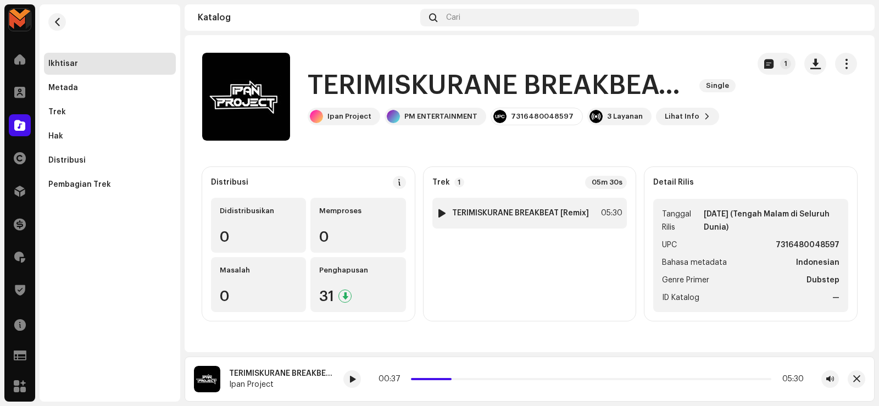
click at [583, 214] on strong "TERIMISKURANE BREAKBEAT [Remix]" at bounding box center [520, 213] width 137 height 9
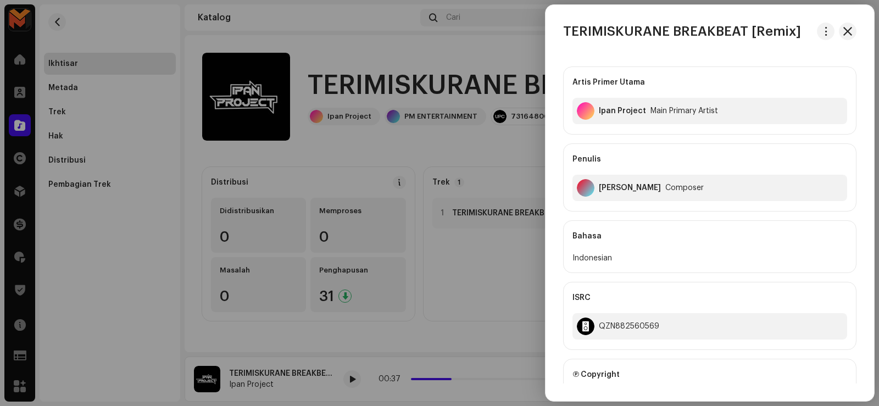
click at [601, 184] on div "Ipan pramana" at bounding box center [630, 187] width 62 height 9
copy div "Ipan pramana"
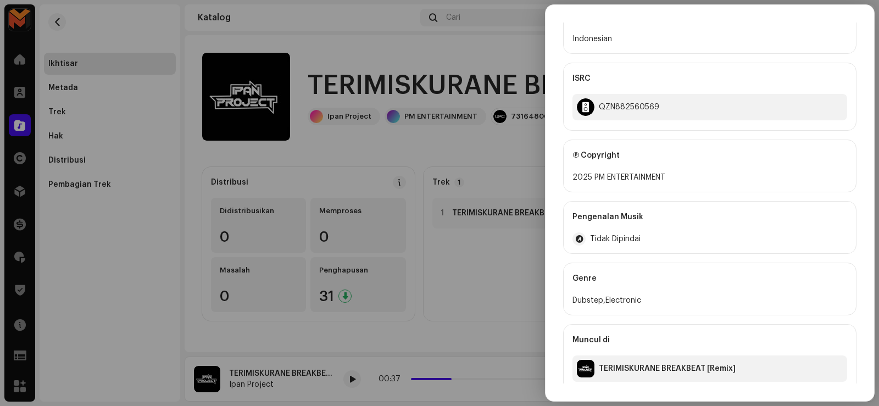
scroll to position [220, 0]
drag, startPoint x: 595, startPoint y: 175, endPoint x: 630, endPoint y: 176, distance: 35.2
click at [630, 176] on div "2025 PM ENTERTAINMENT" at bounding box center [709, 176] width 275 height 13
click at [665, 172] on div "2025 PM ENTERTAINMENT" at bounding box center [709, 176] width 275 height 13
drag, startPoint x: 592, startPoint y: 176, endPoint x: 678, endPoint y: 180, distance: 85.8
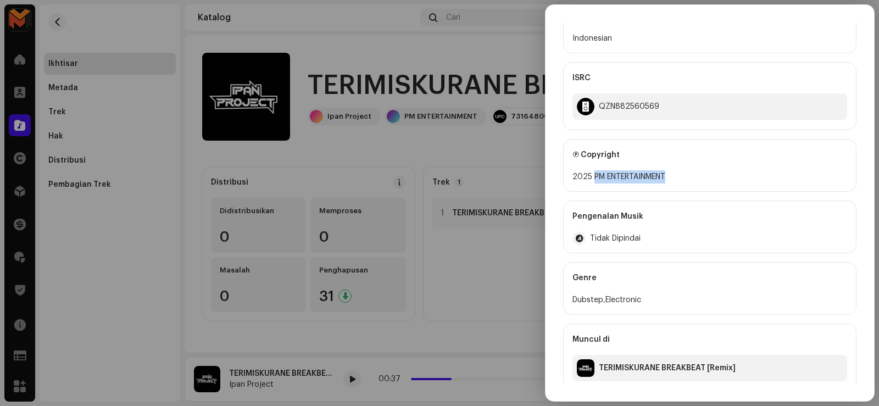
click at [678, 180] on div "2025 PM ENTERTAINMENT" at bounding box center [709, 176] width 275 height 13
copy div "PM ENTERTAINMENT"
click at [359, 377] on div at bounding box center [439, 203] width 879 height 406
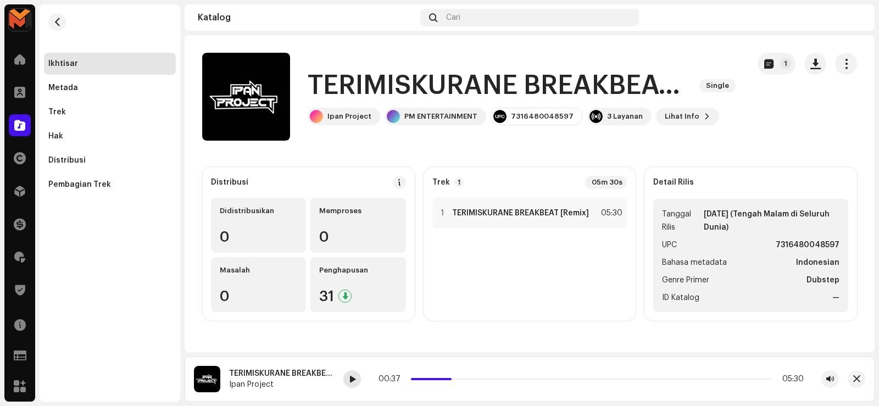
click at [351, 375] on div at bounding box center [352, 379] width 18 height 18
click at [352, 382] on span at bounding box center [352, 379] width 7 height 9
click at [555, 208] on div "1 TERIMISKURANE BREAKBEAT [Remix] 05:30" at bounding box center [529, 213] width 195 height 31
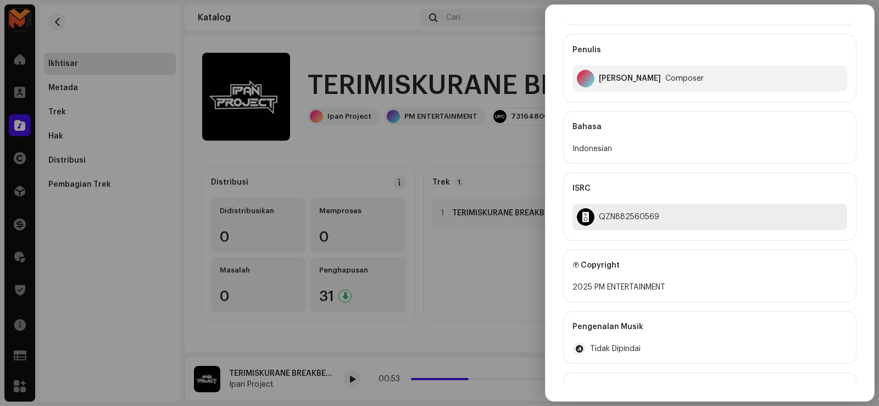
scroll to position [110, 0]
click at [475, 160] on div at bounding box center [439, 203] width 879 height 406
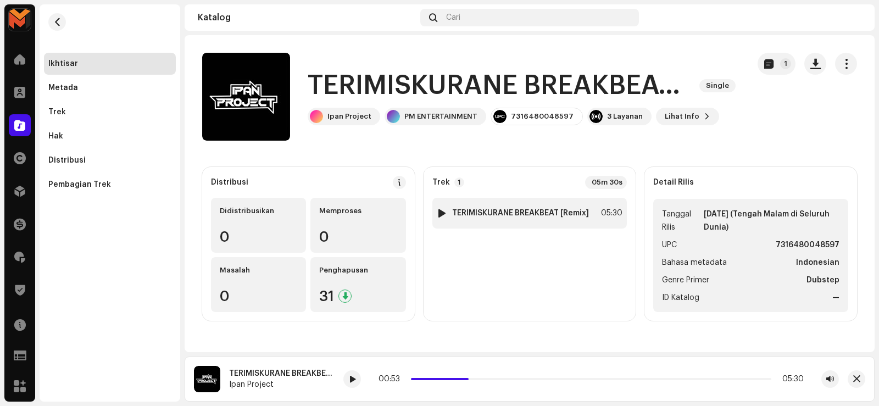
click at [503, 216] on strong "TERIMISKURANE BREAKBEAT [Remix]" at bounding box center [520, 213] width 137 height 9
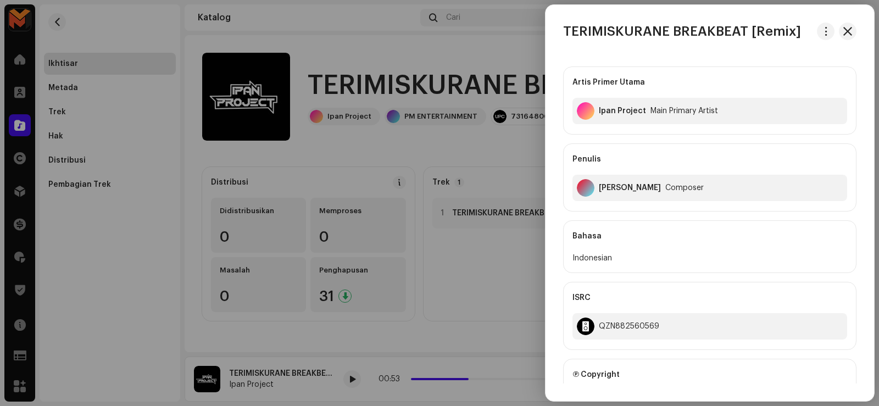
click at [507, 136] on div at bounding box center [439, 203] width 879 height 406
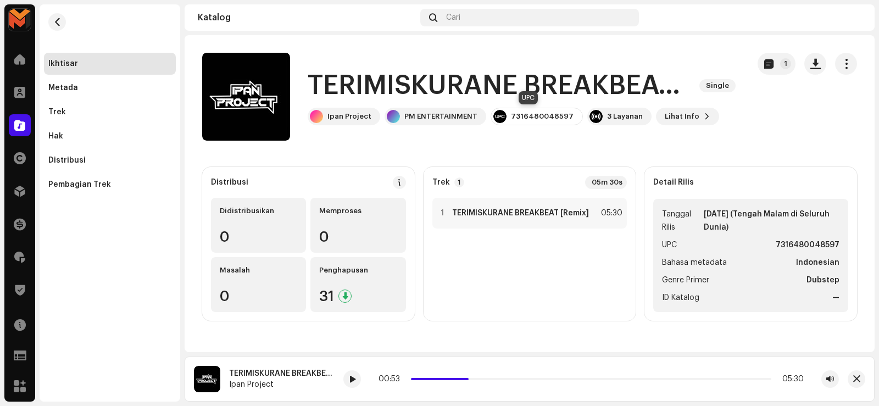
click at [514, 113] on div "7316480048597" at bounding box center [542, 116] width 63 height 9
copy div "7316480048597"
click at [500, 214] on strong "TERIMISKURANE BREAKBEAT [Remix]" at bounding box center [520, 213] width 137 height 9
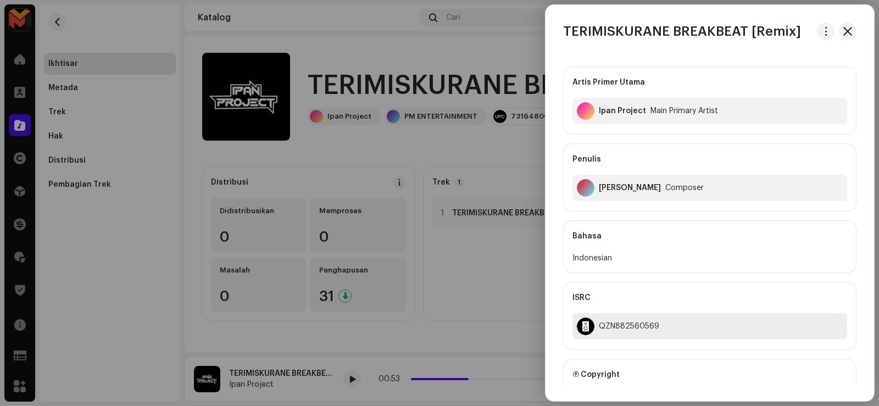
click at [615, 327] on div "QZN882560569" at bounding box center [629, 326] width 60 height 9
copy div "QZN882560569"
click at [826, 33] on span "button" at bounding box center [826, 31] width 8 height 9
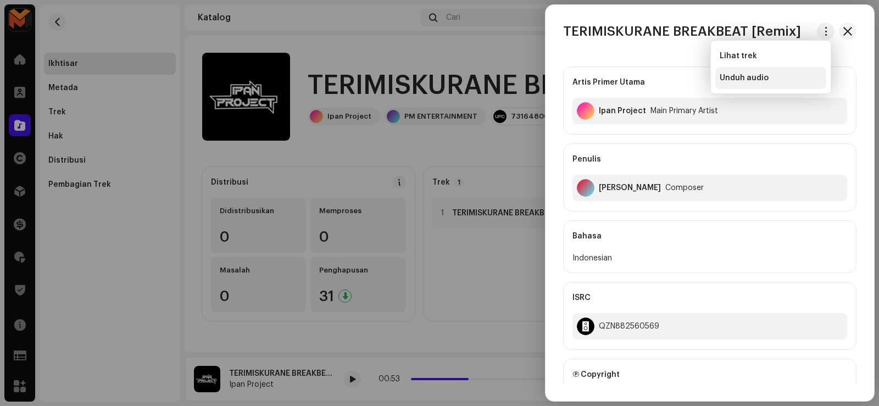
click at [768, 74] on div "Unduh audio" at bounding box center [771, 78] width 102 height 9
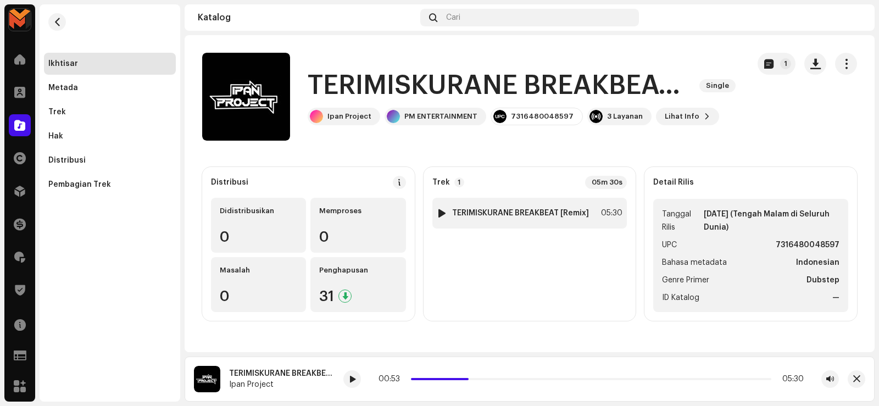
click at [606, 215] on div "05:30" at bounding box center [610, 213] width 24 height 13
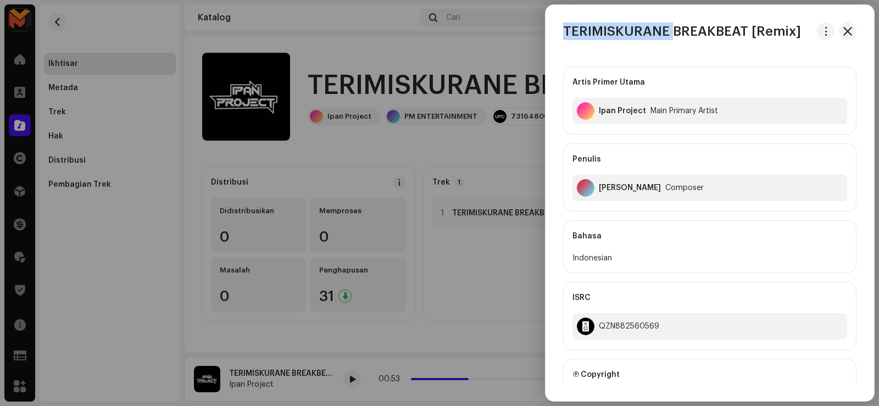
drag, startPoint x: 569, startPoint y: 29, endPoint x: 678, endPoint y: 33, distance: 108.8
click at [678, 34] on h3 "TERIMISKURANE BREAKBEAT [Remix]" at bounding box center [682, 32] width 238 height 18
click at [684, 42] on div "TERIMISKURANE BREAKBEAT [Remix] Artis Primer Utama Ipan Project Main Primary Ar…" at bounding box center [709, 203] width 328 height 361
click at [632, 15] on div "TERIMISKURANE BREAKBEAT [Remix] Artis Primer Utama Ipan Project Main Primary Ar…" at bounding box center [709, 203] width 328 height 396
drag, startPoint x: 565, startPoint y: 29, endPoint x: 668, endPoint y: 42, distance: 103.6
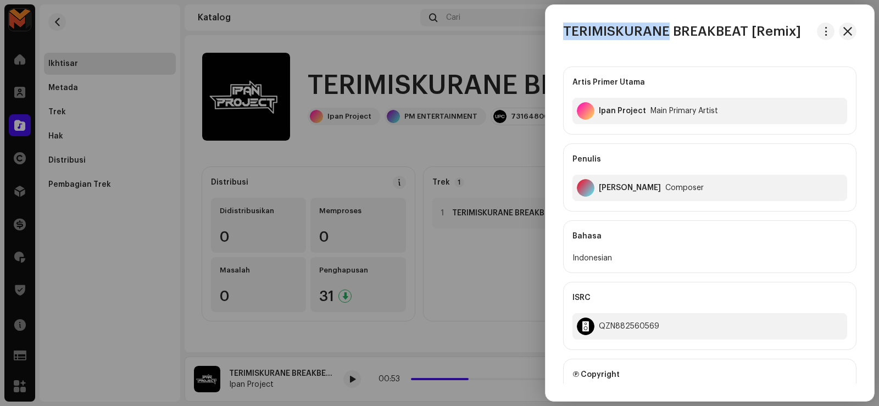
click at [668, 42] on div "TERIMISKURANE BREAKBEAT [Remix] Artis Primer Utama Ipan Project Main Primary Ar…" at bounding box center [709, 203] width 328 height 361
copy h3 "TERIMISKURANE"
drag, startPoint x: 107, startPoint y: 4, endPoint x: 68, endPoint y: 26, distance: 45.0
click at [106, 4] on div at bounding box center [439, 203] width 879 height 406
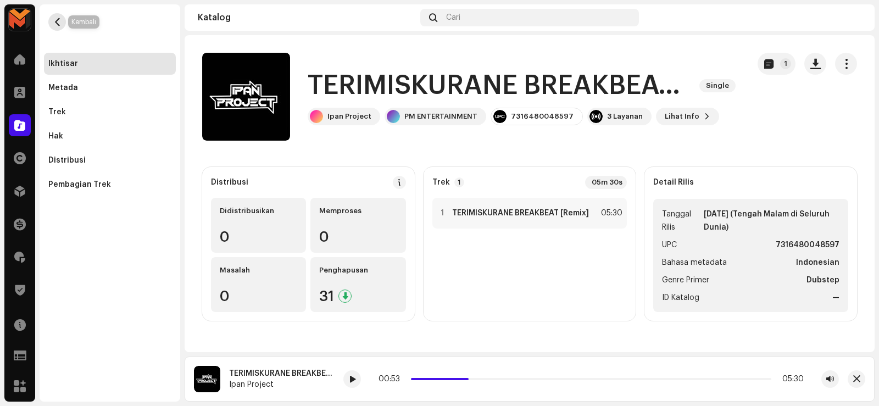
click at [57, 26] on button "button" at bounding box center [57, 22] width 18 height 18
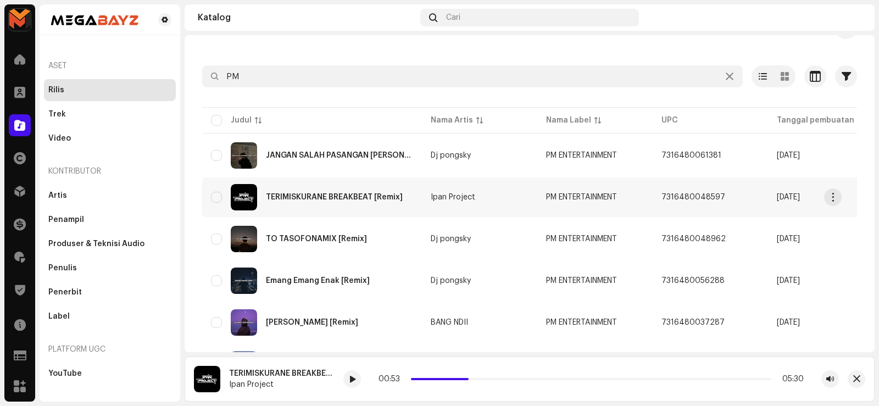
scroll to position [55, 0]
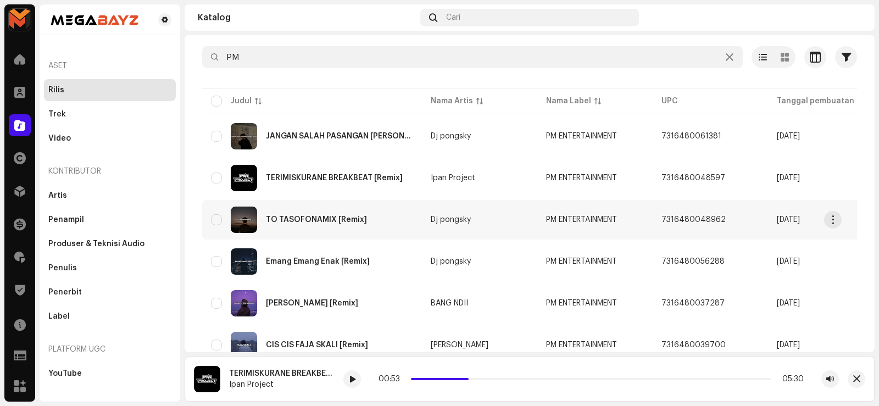
click at [317, 214] on div "TO TASOFONAMIX [Remix]" at bounding box center [312, 220] width 202 height 26
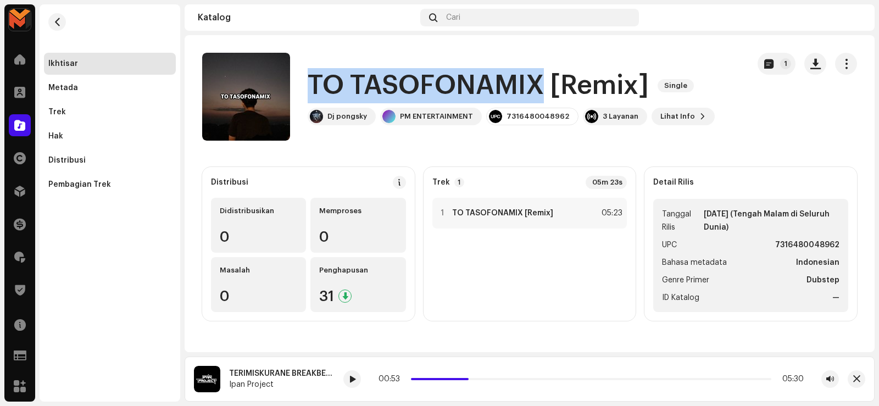
drag, startPoint x: 308, startPoint y: 81, endPoint x: 543, endPoint y: 91, distance: 235.3
click at [543, 91] on h1 "TO TASOFONAMIX [Remix]" at bounding box center [478, 85] width 341 height 35
copy h1 "TO TASOFONAMIX"
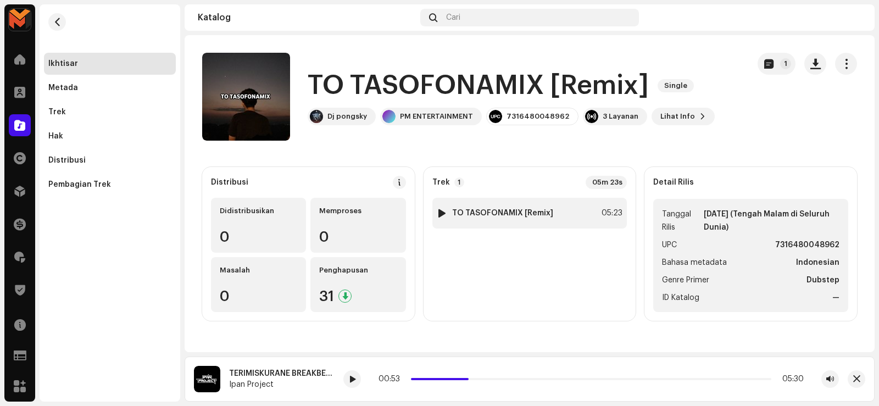
click at [440, 211] on div at bounding box center [442, 213] width 8 height 9
click at [341, 373] on div at bounding box center [348, 379] width 18 height 18
click at [346, 382] on span at bounding box center [347, 379] width 7 height 9
click at [344, 377] on span at bounding box center [347, 379] width 7 height 9
drag, startPoint x: 409, startPoint y: 378, endPoint x: 388, endPoint y: 381, distance: 21.0
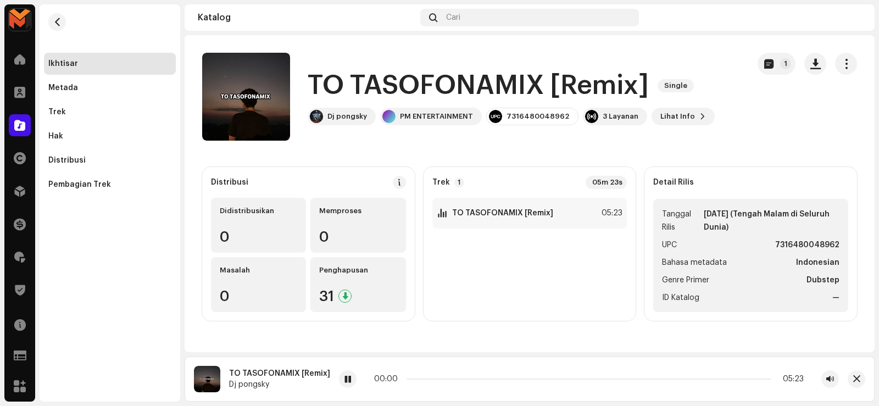
click at [388, 381] on div "00:00 05:23" at bounding box center [589, 379] width 430 height 9
click at [345, 380] on span at bounding box center [347, 379] width 7 height 9
click at [348, 375] on div at bounding box center [348, 379] width 18 height 18
drag, startPoint x: 346, startPoint y: 378, endPoint x: 327, endPoint y: 202, distance: 177.4
click at [346, 371] on div at bounding box center [348, 379] width 18 height 18
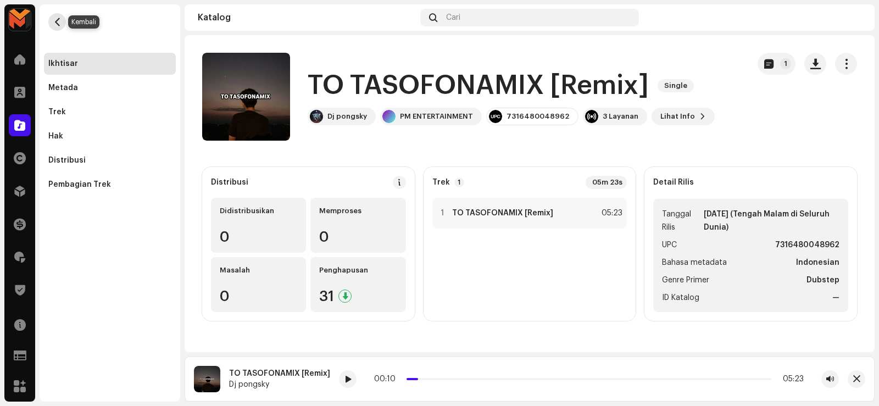
click at [57, 23] on span "button" at bounding box center [57, 22] width 8 height 9
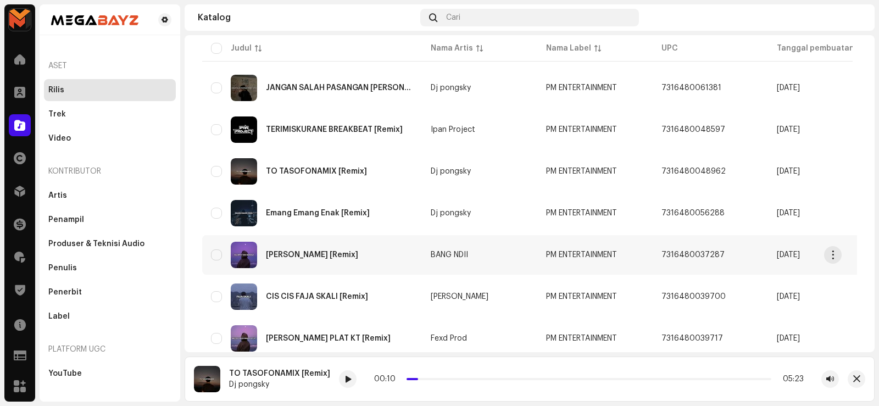
scroll to position [165, 0]
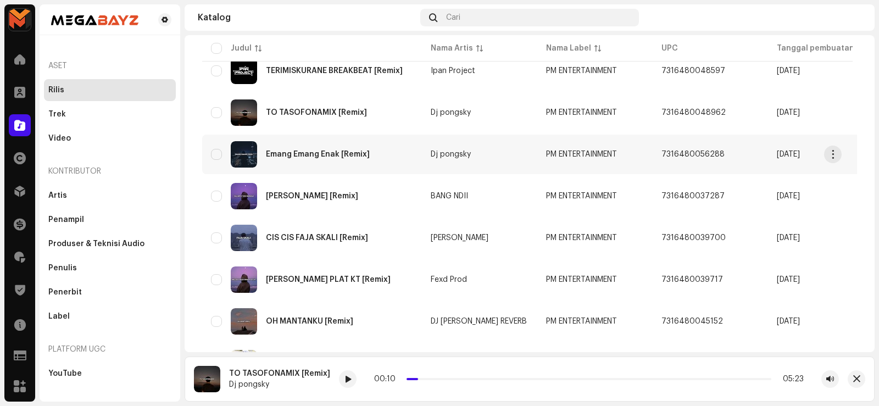
click at [303, 154] on div "Emang Emang Enak [Remix]" at bounding box center [318, 154] width 104 height 8
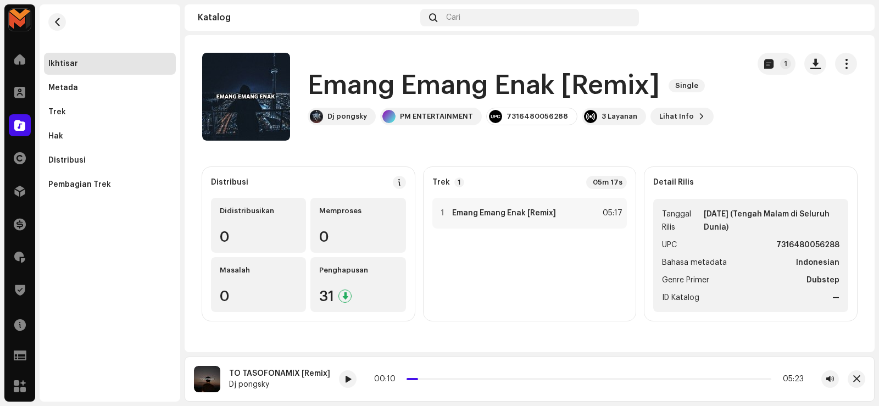
click at [315, 82] on h1 "Emang Emang Enak [Remix]" at bounding box center [484, 85] width 352 height 35
click at [315, 83] on h1 "Emang Emang Enak [Remix]" at bounding box center [484, 85] width 352 height 35
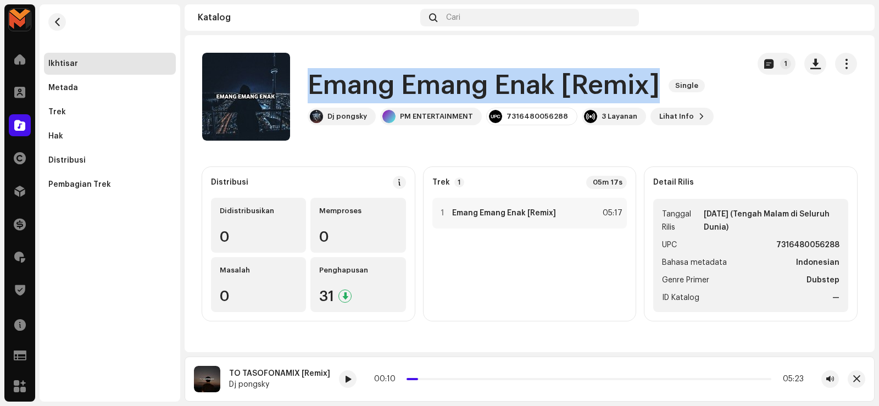
click at [315, 83] on h1 "Emang Emang Enak [Remix]" at bounding box center [484, 85] width 352 height 35
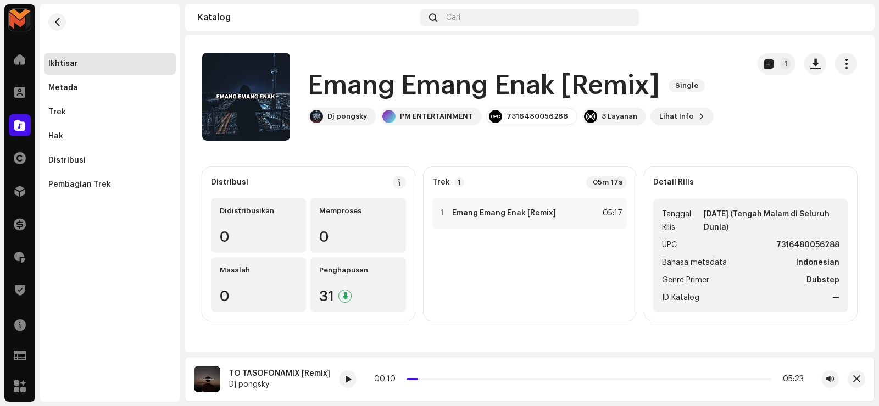
click at [447, 132] on div "Emang Emang Enak [Remix] Single Dj pongsky PM ENTERTAINMENT 7316480056288 3 Lay…" at bounding box center [471, 97] width 538 height 88
click at [442, 216] on div at bounding box center [442, 213] width 8 height 9
click at [347, 382] on span at bounding box center [350, 379] width 7 height 9
click at [353, 375] on span at bounding box center [351, 379] width 7 height 9
drag, startPoint x: 587, startPoint y: 303, endPoint x: 623, endPoint y: 267, distance: 50.1
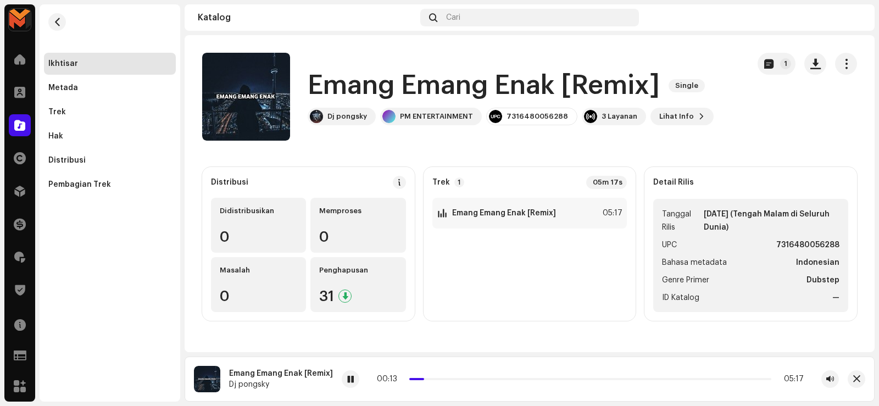
click at [587, 303] on div "1 Emang Emang Enak [Remix] 05:17" at bounding box center [529, 255] width 195 height 114
click at [817, 63] on span "button" at bounding box center [815, 63] width 10 height 9
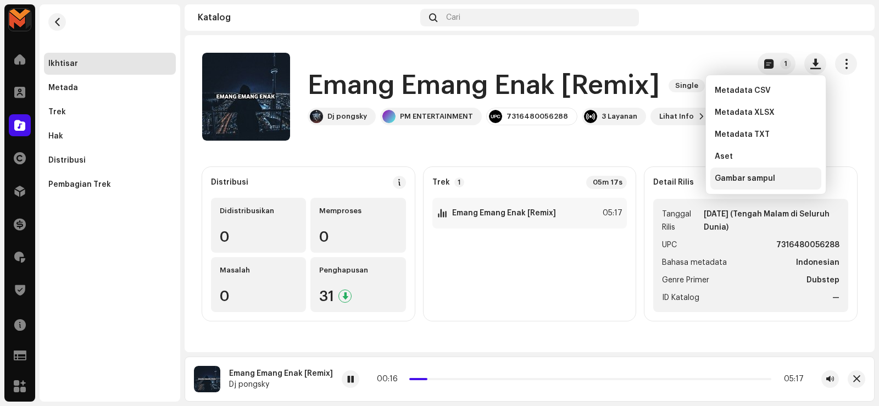
click at [745, 175] on span "Gambar sampul" at bounding box center [745, 178] width 60 height 9
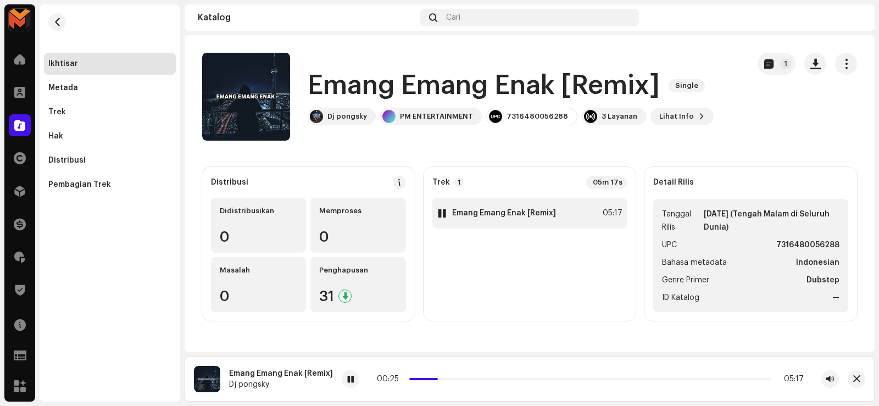
click at [559, 215] on div "1 Emang Emang Enak [Remix] 05:17" at bounding box center [529, 213] width 195 height 31
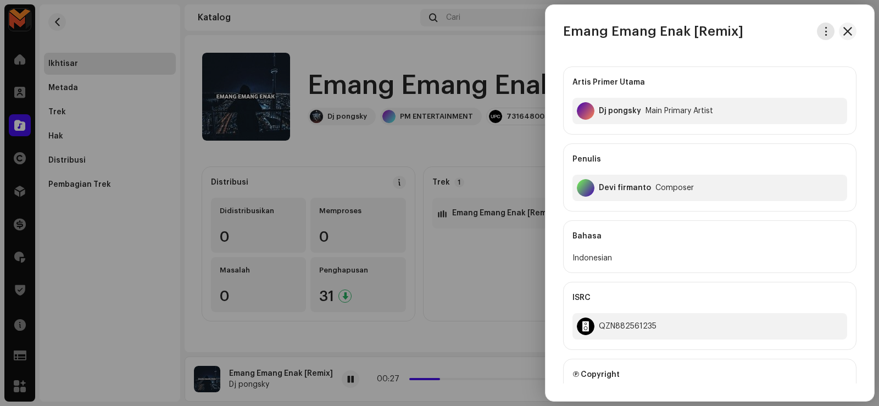
click at [827, 29] on button "button" at bounding box center [826, 32] width 18 height 18
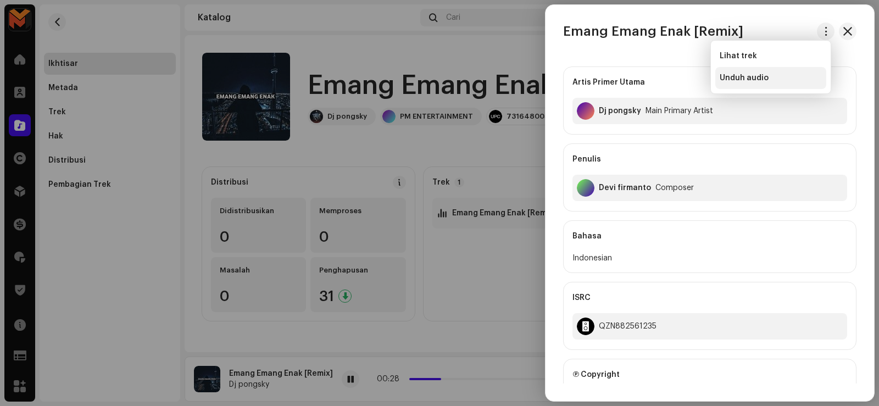
click at [778, 76] on div "Unduh audio" at bounding box center [771, 78] width 102 height 9
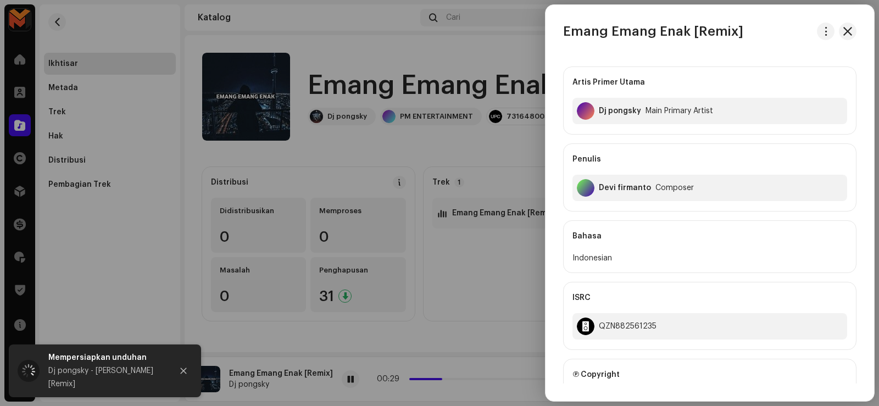
click at [465, 260] on div at bounding box center [439, 203] width 879 height 406
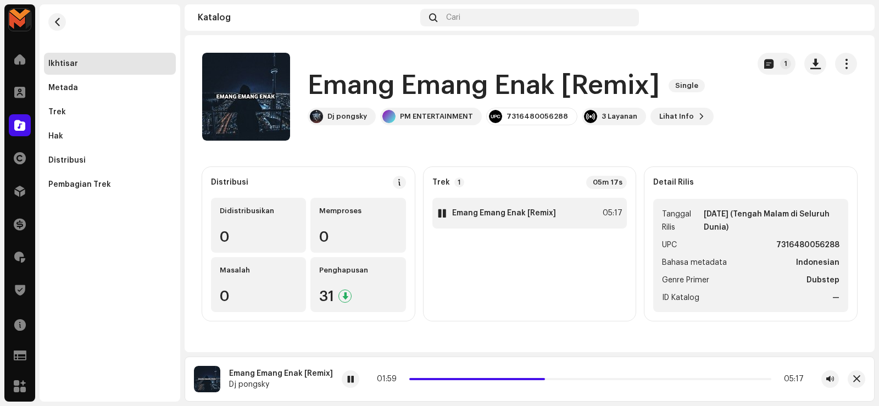
click at [484, 215] on strong "Emang Emang Enak [Remix]" at bounding box center [504, 213] width 104 height 9
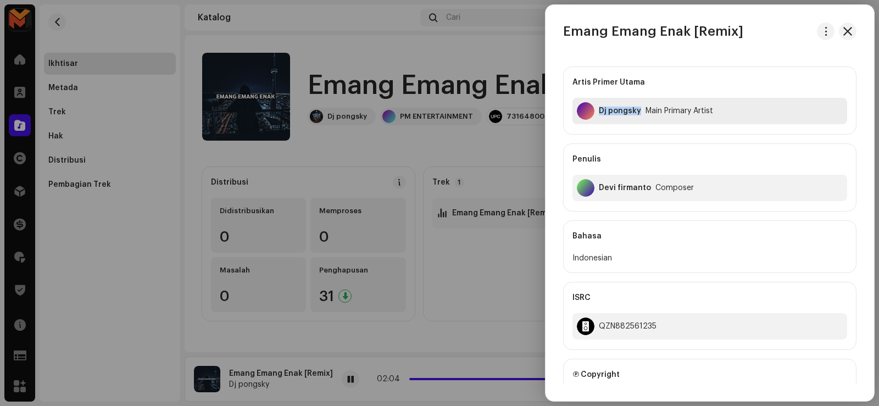
drag, startPoint x: 599, startPoint y: 109, endPoint x: 638, endPoint y: 119, distance: 40.9
click at [638, 119] on div "Dj pongsky Main Primary Artist" at bounding box center [709, 111] width 275 height 26
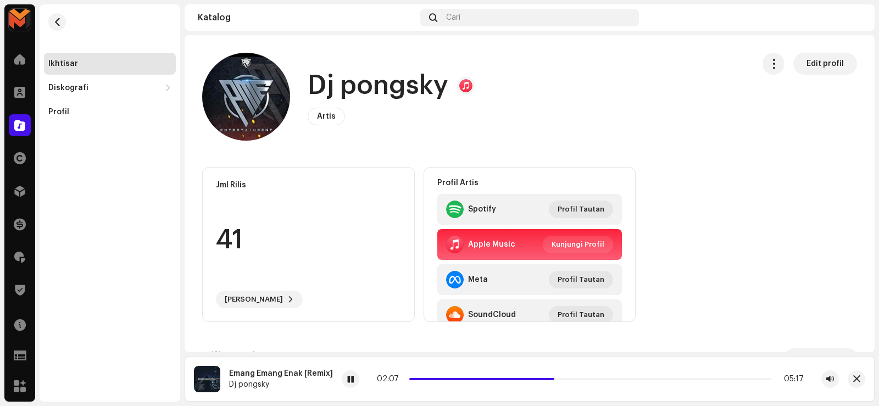
click at [377, 84] on h1 "Dj pongsky" at bounding box center [378, 85] width 141 height 35
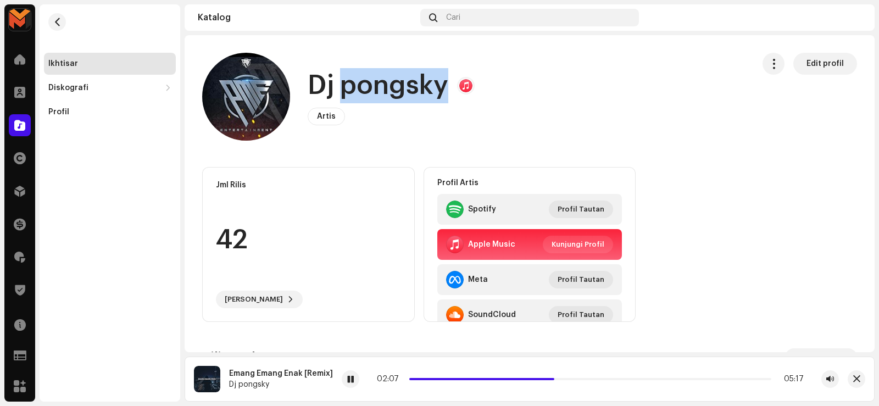
click at [377, 83] on h1 "Dj pongsky" at bounding box center [378, 85] width 141 height 35
click at [58, 23] on span "button" at bounding box center [57, 22] width 8 height 9
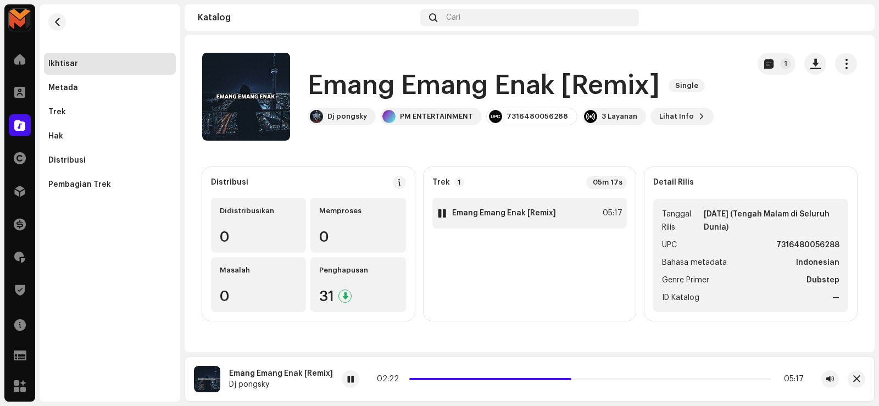
click at [581, 219] on div "1 Emang Emang Enak [Remix] 05:17" at bounding box center [529, 213] width 195 height 31
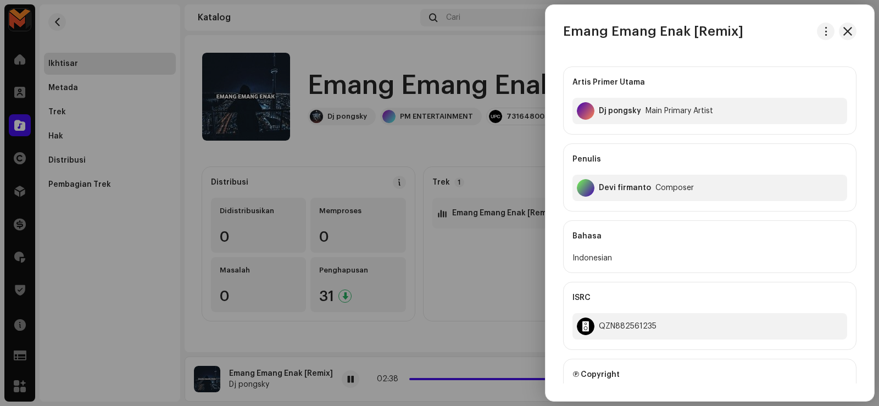
click at [605, 184] on div "Devi firmanto" at bounding box center [625, 187] width 52 height 9
click at [604, 185] on div "Devi firmanto" at bounding box center [625, 187] width 52 height 9
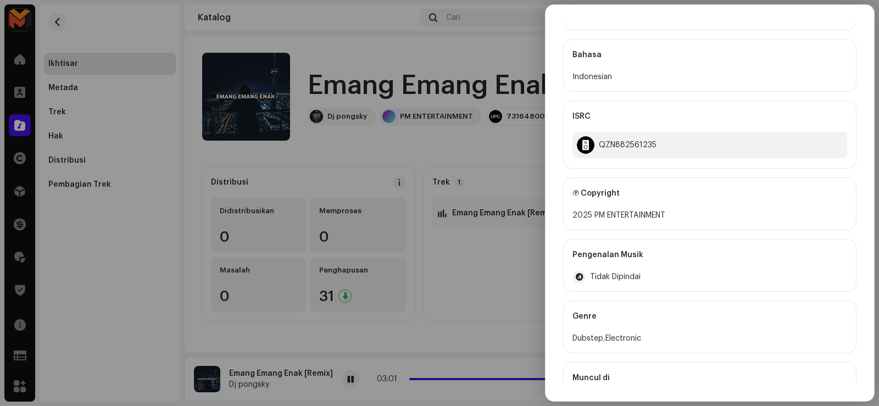
scroll to position [220, 0]
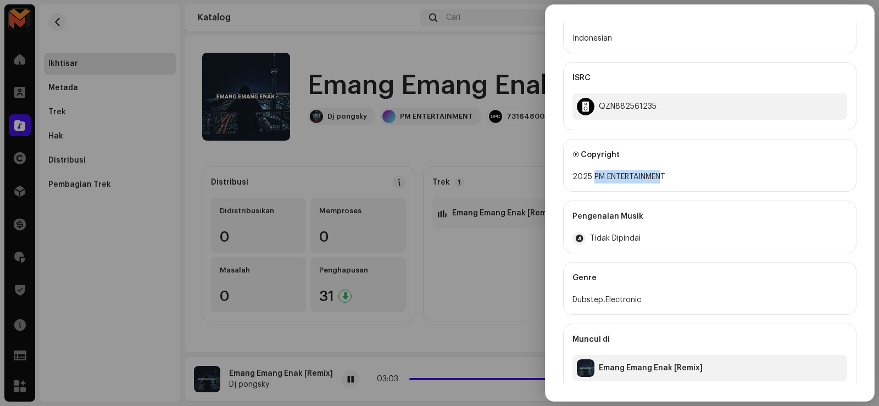
drag, startPoint x: 594, startPoint y: 174, endPoint x: 662, endPoint y: 179, distance: 67.7
click at [662, 179] on div "2025 PM ENTERTAINMENT" at bounding box center [709, 176] width 275 height 13
click at [677, 175] on div "2025 PM ENTERTAINMENT" at bounding box center [709, 176] width 275 height 13
click at [648, 174] on div "2025 PM ENTERTAINMENT" at bounding box center [709, 176] width 275 height 13
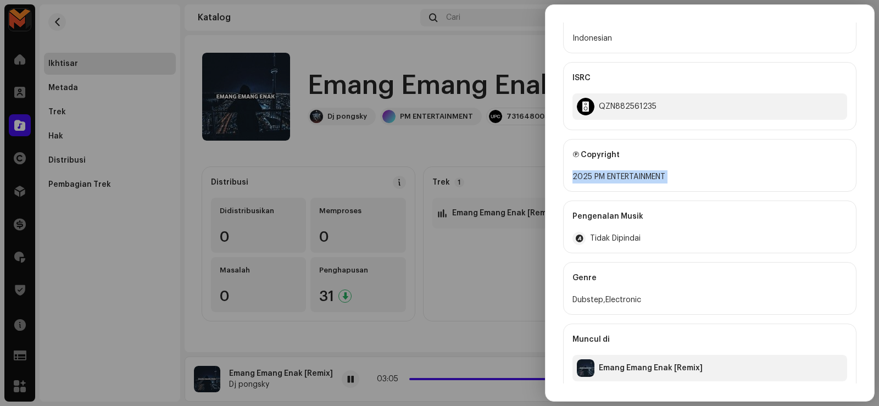
click at [648, 174] on div "2025 PM ENTERTAINMENT" at bounding box center [709, 176] width 275 height 13
click at [473, 161] on div at bounding box center [439, 203] width 879 height 406
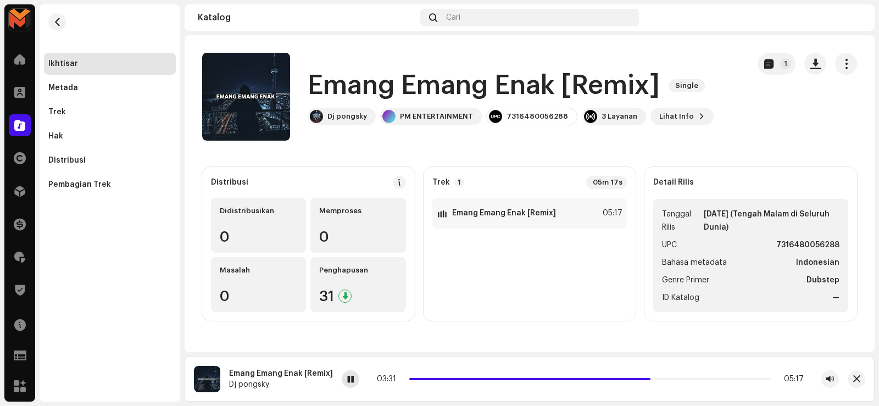
click at [348, 380] on span at bounding box center [350, 379] width 7 height 9
click at [559, 205] on div "1 Emang Emang Enak [Remix] 05:17" at bounding box center [529, 213] width 195 height 31
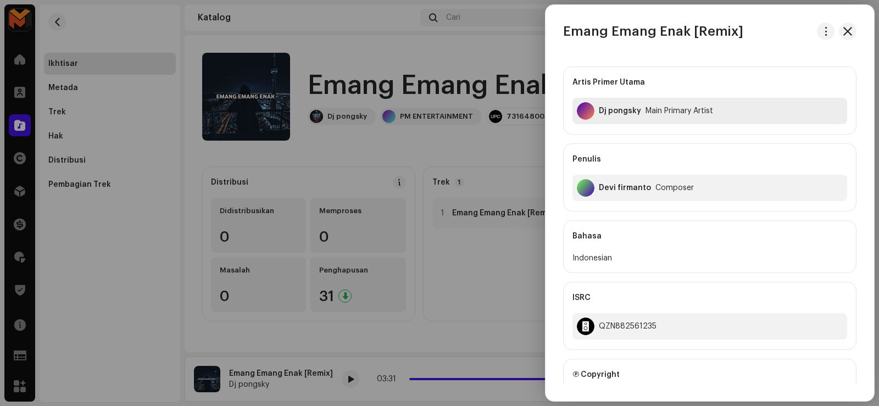
click at [606, 106] on div "Dj pongsky Main Primary Artist" at bounding box center [709, 111] width 275 height 26
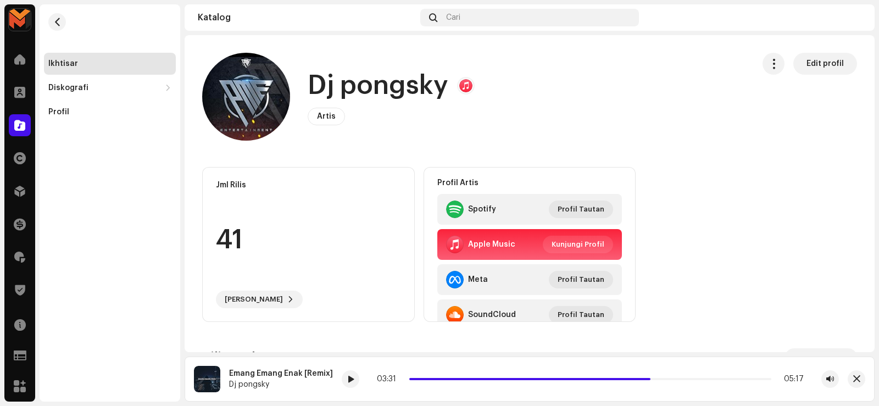
click at [381, 76] on h1 "Dj pongsky" at bounding box center [378, 85] width 141 height 35
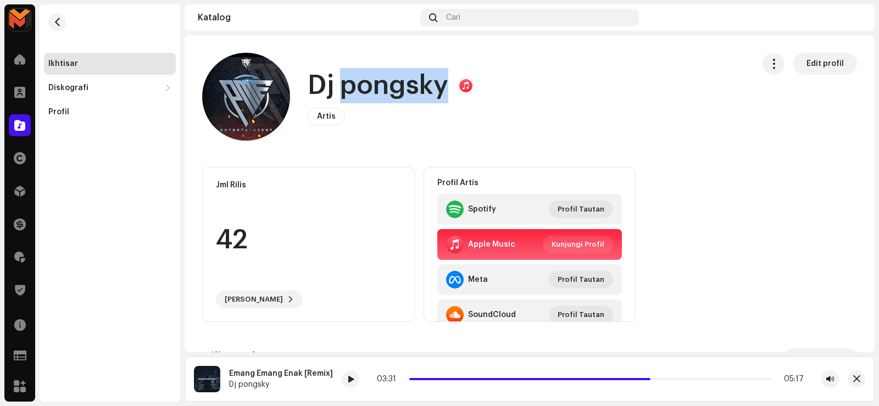
click at [381, 77] on h1 "Dj pongsky" at bounding box center [378, 85] width 141 height 35
click at [380, 77] on h1 "Dj pongsky" at bounding box center [378, 85] width 141 height 35
click at [53, 21] on span "button" at bounding box center [57, 22] width 8 height 9
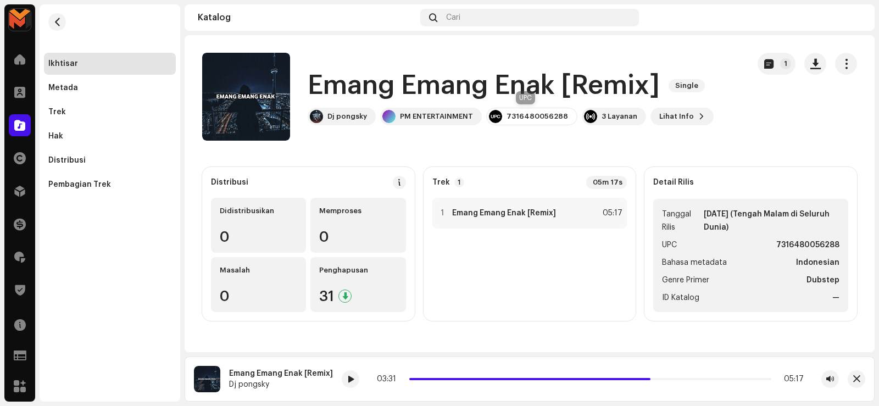
click at [515, 115] on div "7316480056288" at bounding box center [537, 116] width 62 height 9
click at [514, 115] on div "7316480056288" at bounding box center [537, 116] width 62 height 9
click at [605, 205] on div "1 Emang Emang Enak [Remix] 05:17" at bounding box center [529, 213] width 195 height 31
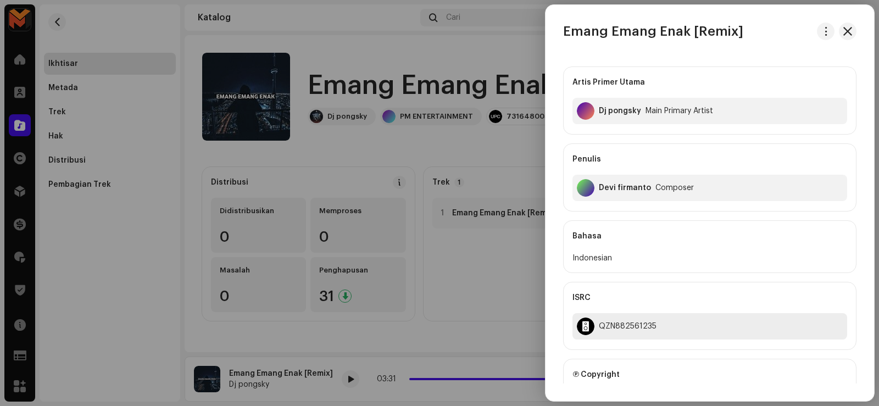
click at [625, 324] on div "QZN882561235" at bounding box center [628, 326] width 58 height 9
click at [625, 323] on div "QZN882561235" at bounding box center [628, 326] width 58 height 9
